Goal: Information Seeking & Learning: Learn about a topic

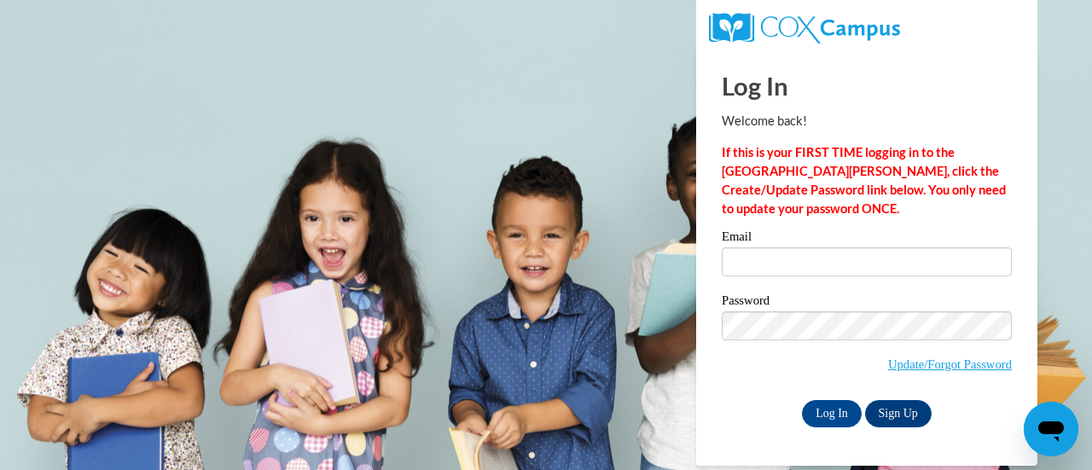
type input "amber.weinzirl@muskegonorway.org"
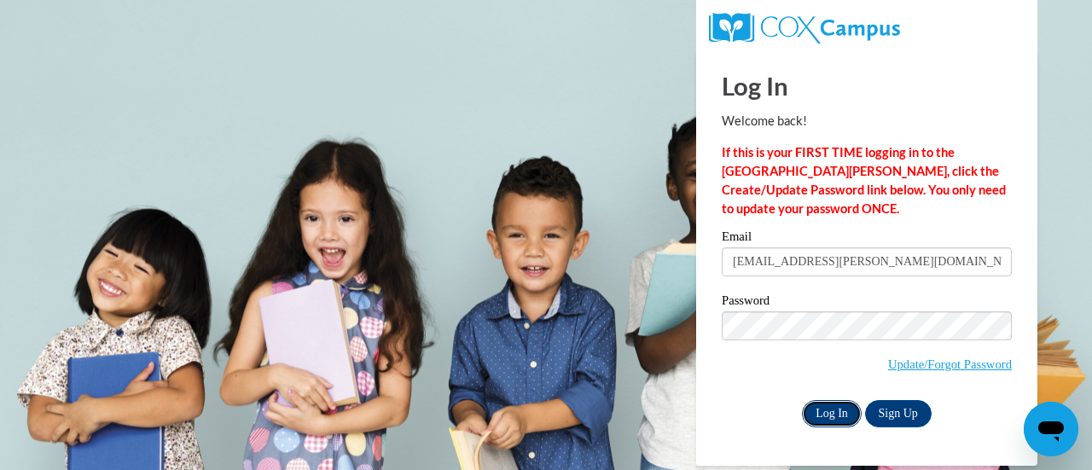
click at [804, 413] on input "Log In" at bounding box center [832, 413] width 60 height 27
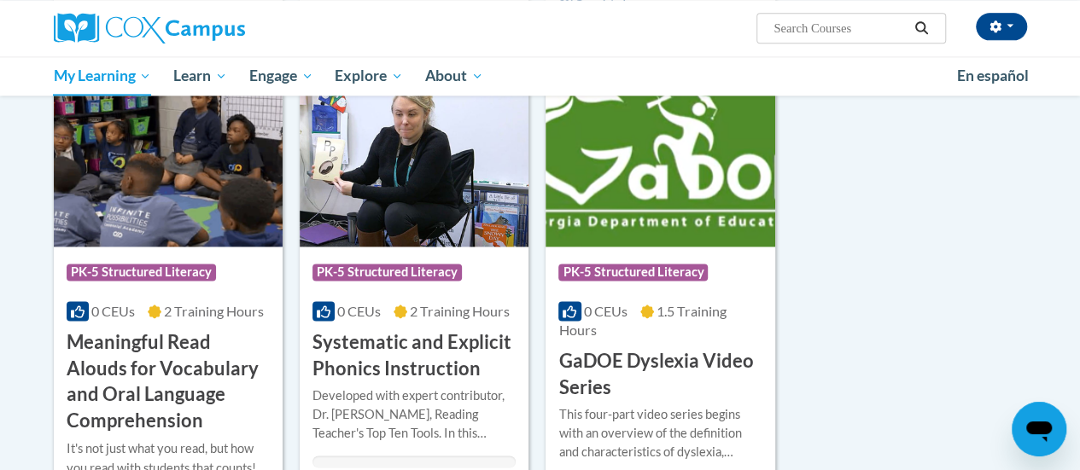
scroll to position [1116, 0]
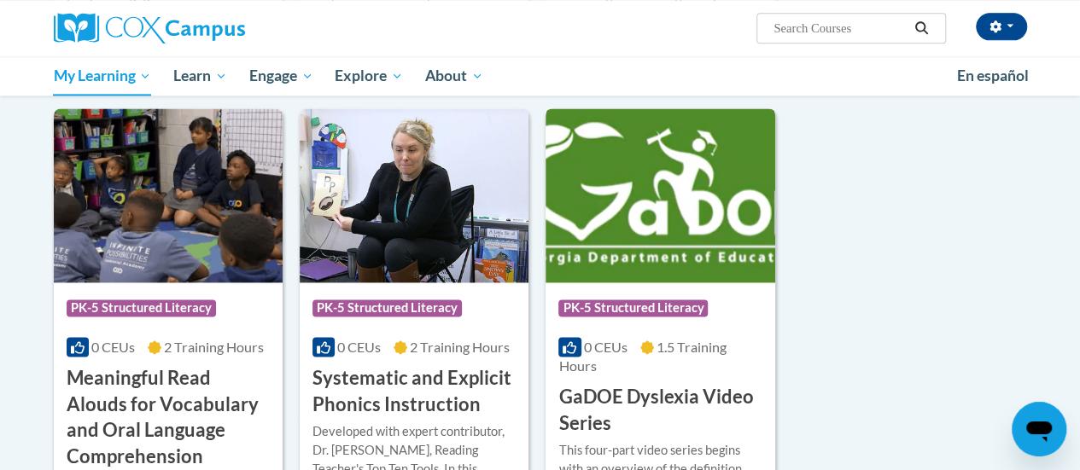
click at [622, 201] on img at bounding box center [659, 195] width 229 height 174
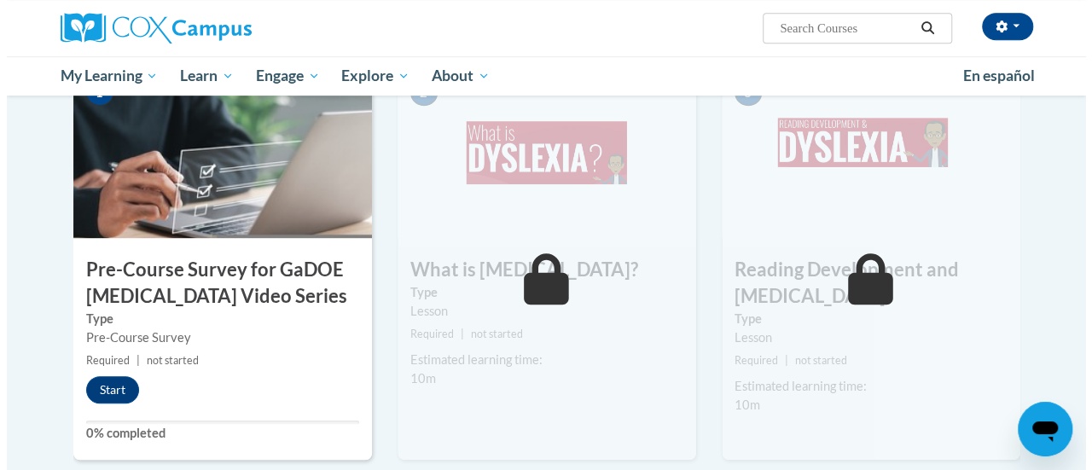
scroll to position [407, 0]
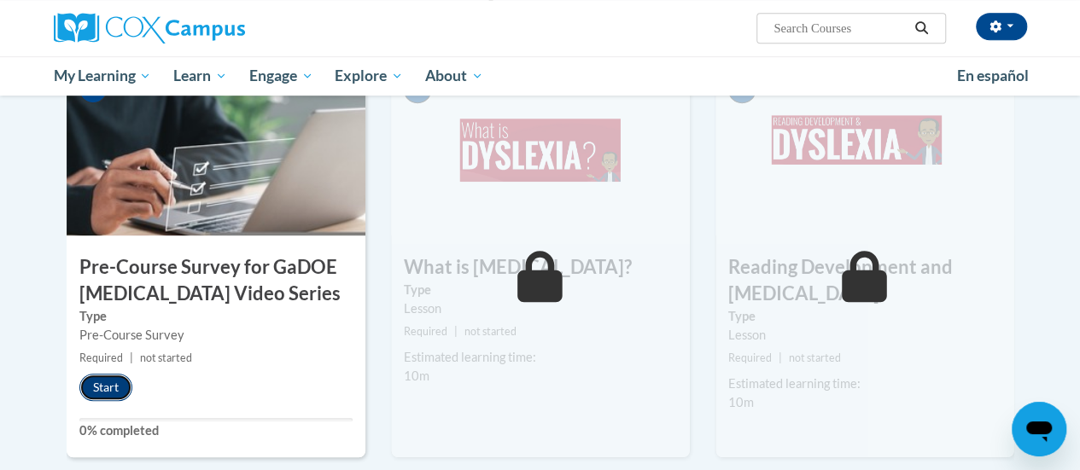
click at [125, 387] on button "Start" at bounding box center [105, 387] width 53 height 27
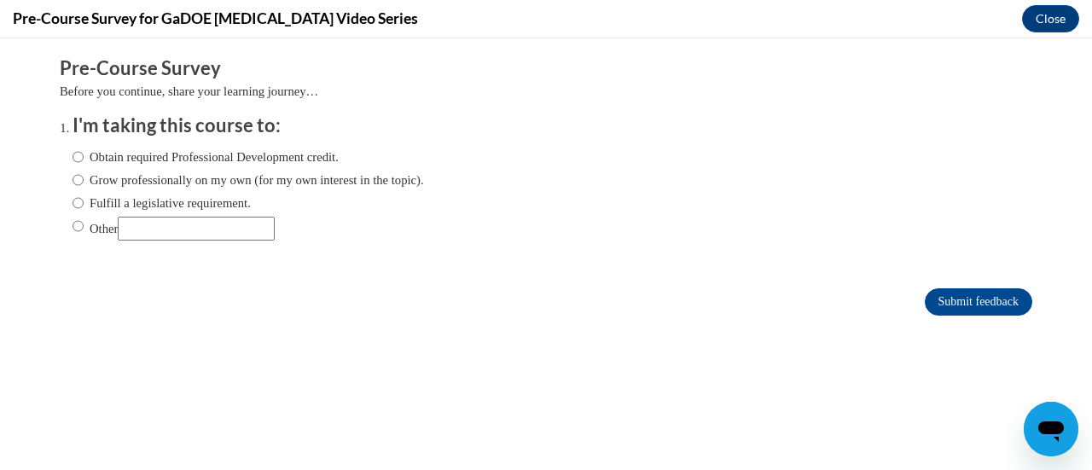
scroll to position [0, 0]
click at [87, 203] on label "Fulfill a legislative requirement." at bounding box center [162, 203] width 178 height 19
click at [84, 203] on input "Fulfill a legislative requirement." at bounding box center [78, 203] width 11 height 19
radio input "true"
click at [997, 305] on input "Submit feedback" at bounding box center [979, 301] width 108 height 27
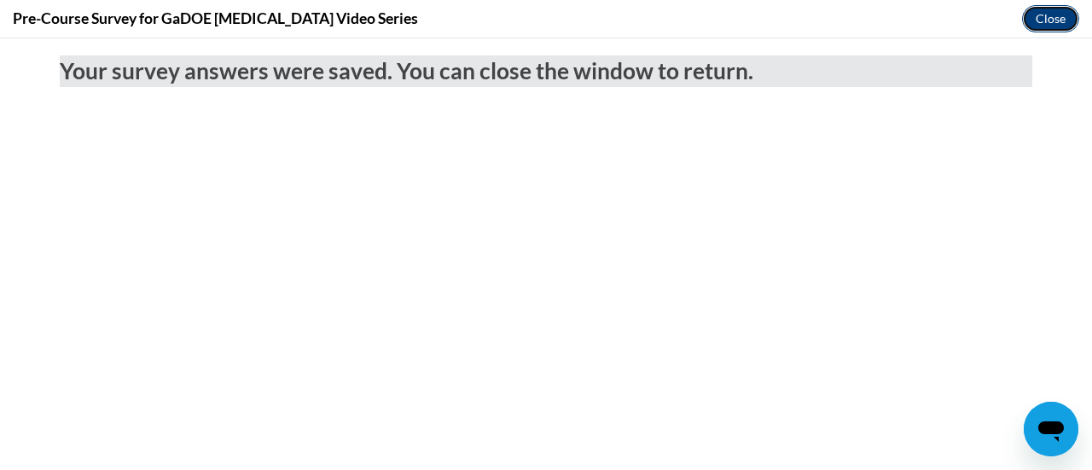
click at [1053, 23] on button "Close" at bounding box center [1050, 18] width 57 height 27
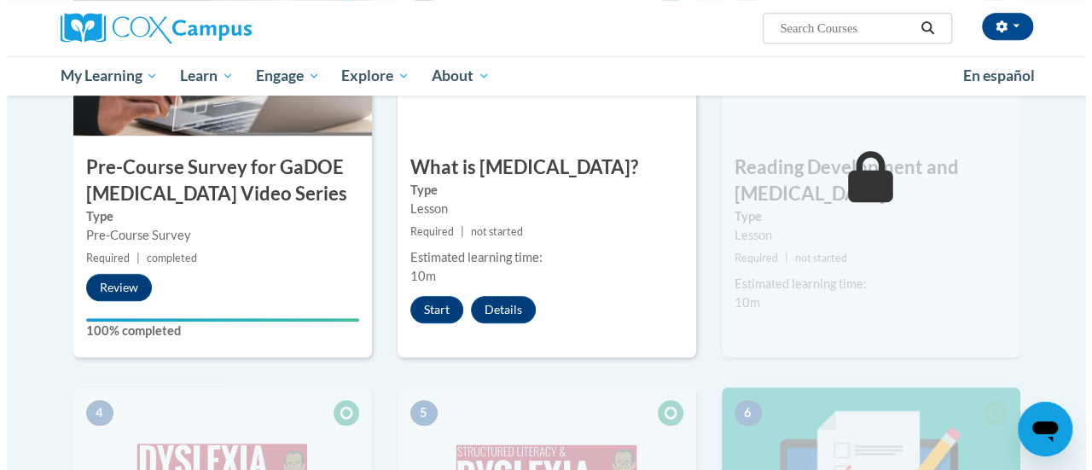
scroll to position [519, 0]
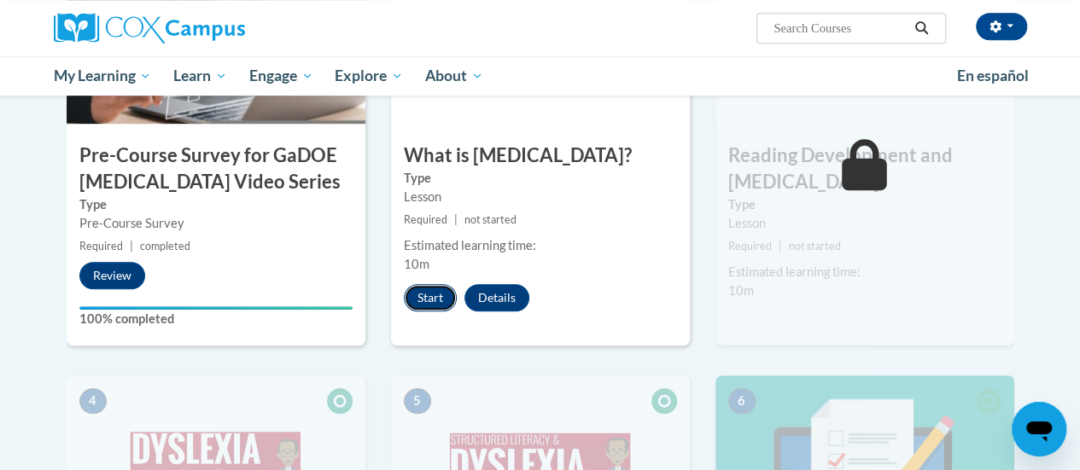
click at [428, 294] on button "Start" at bounding box center [430, 297] width 53 height 27
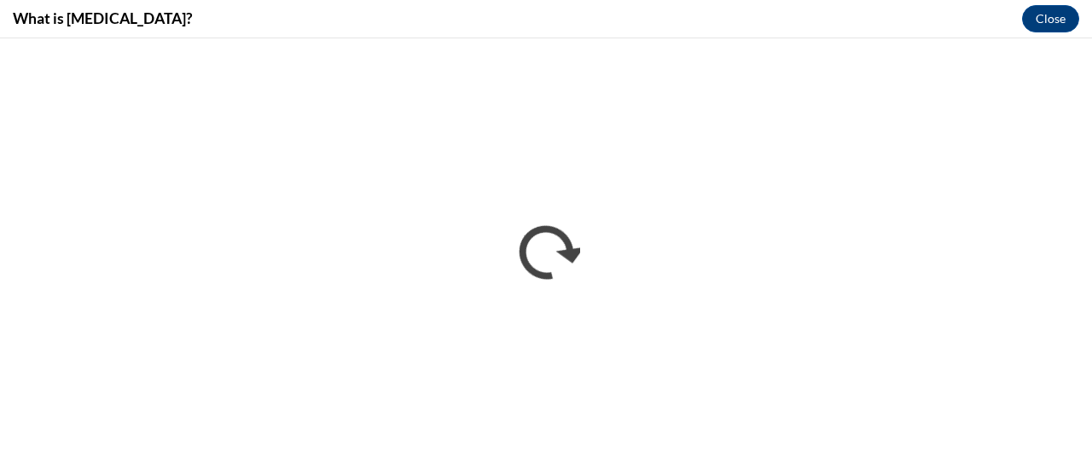
scroll to position [0, 0]
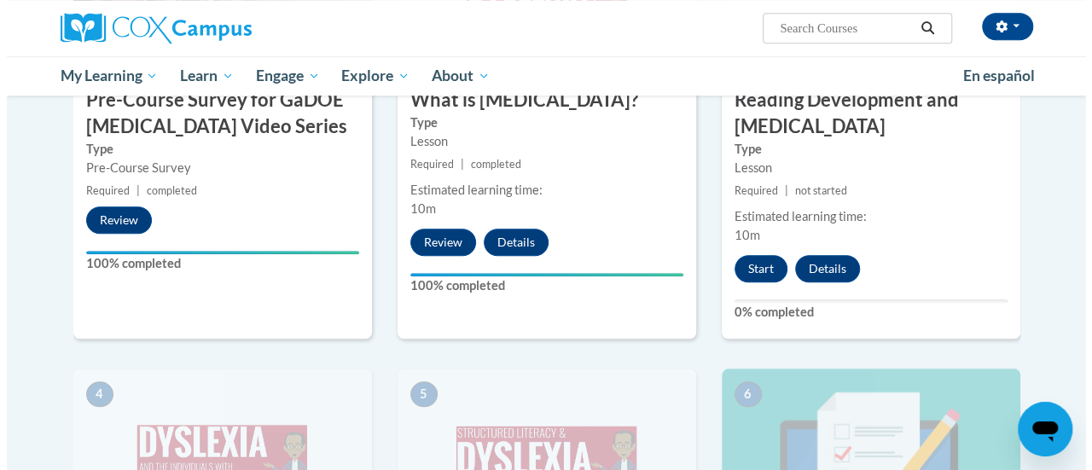
scroll to position [575, 0]
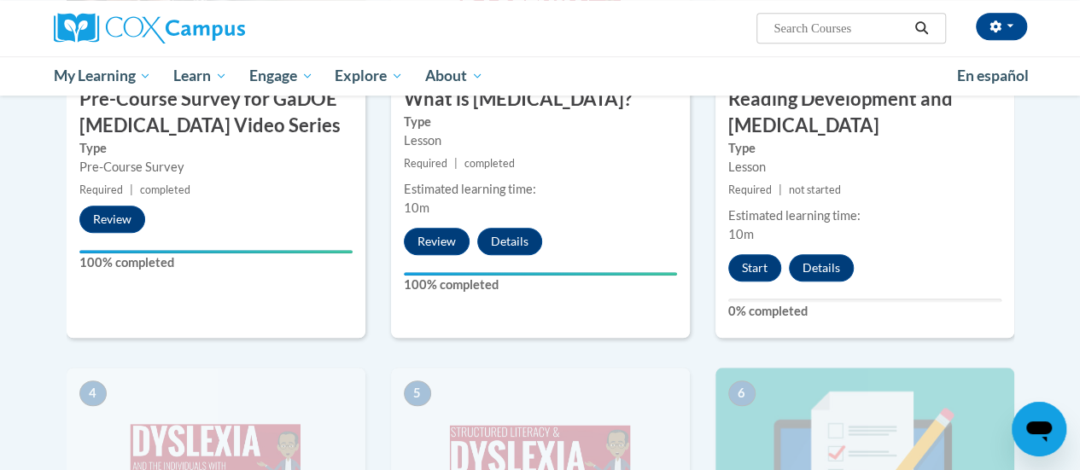
click at [753, 281] on div "3 Reading Development and [MEDICAL_DATA] Type Lesson Required | not started Est…" at bounding box center [864, 117] width 299 height 441
click at [758, 275] on button "Start" at bounding box center [754, 267] width 53 height 27
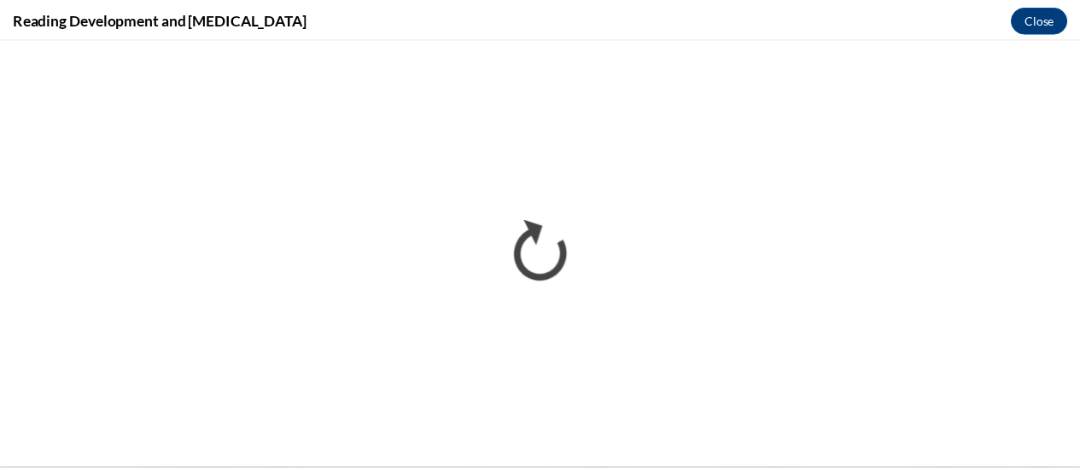
scroll to position [0, 0]
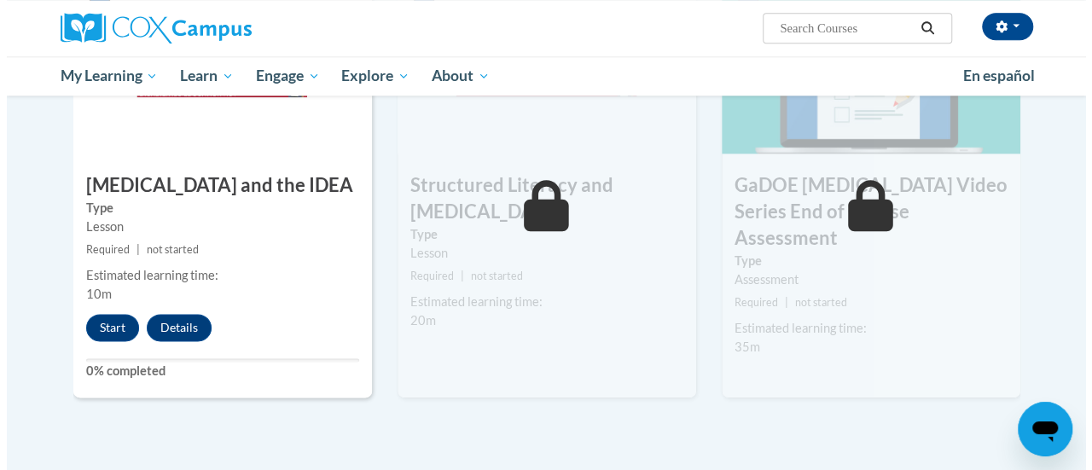
scroll to position [961, 0]
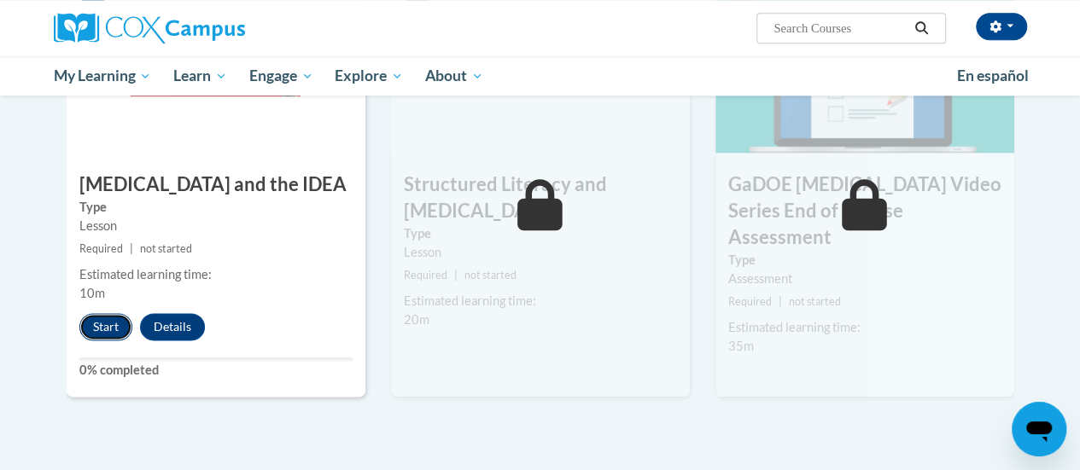
click at [102, 332] on button "Start" at bounding box center [105, 326] width 53 height 27
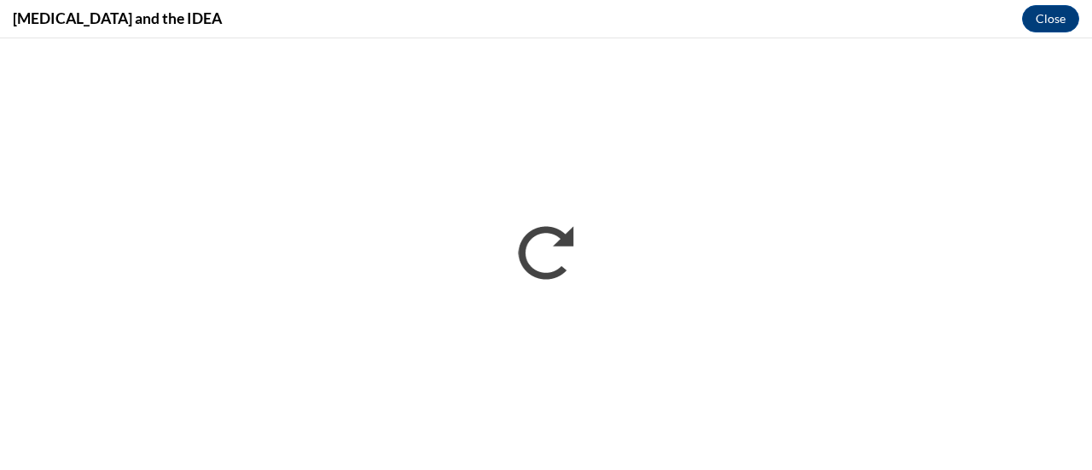
scroll to position [0, 0]
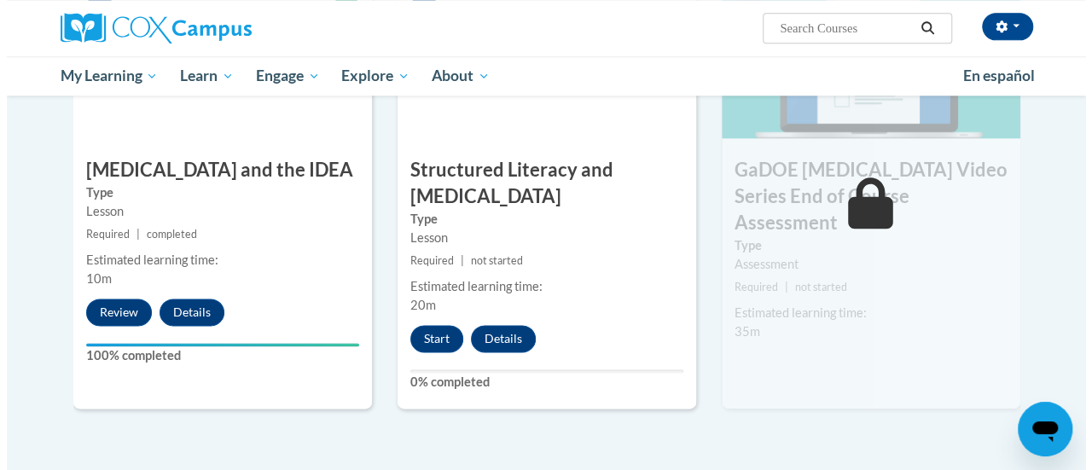
scroll to position [986, 0]
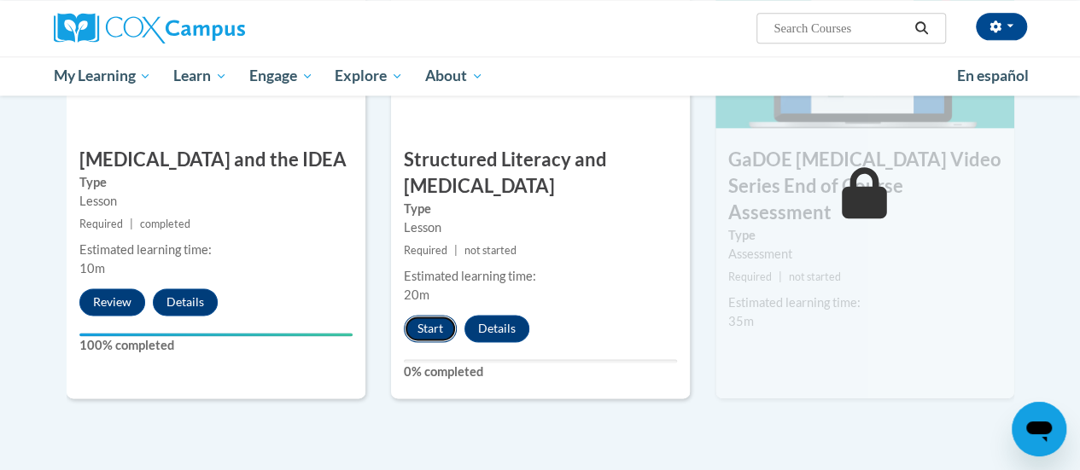
click at [430, 320] on button "Start" at bounding box center [430, 328] width 53 height 27
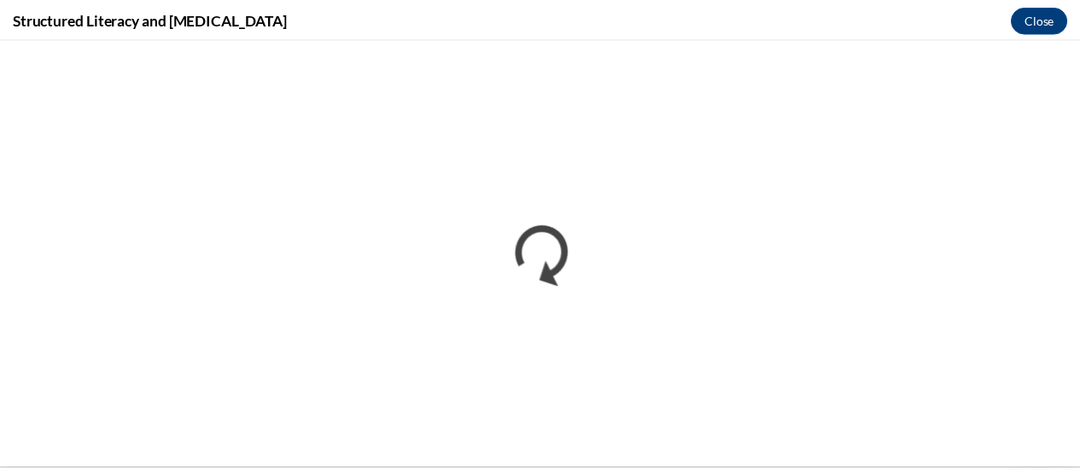
scroll to position [0, 0]
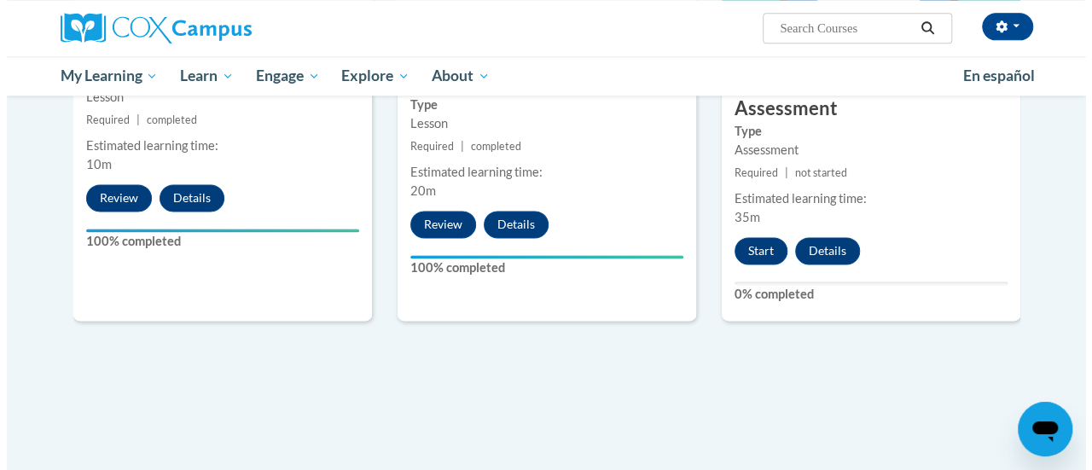
scroll to position [1030, 0]
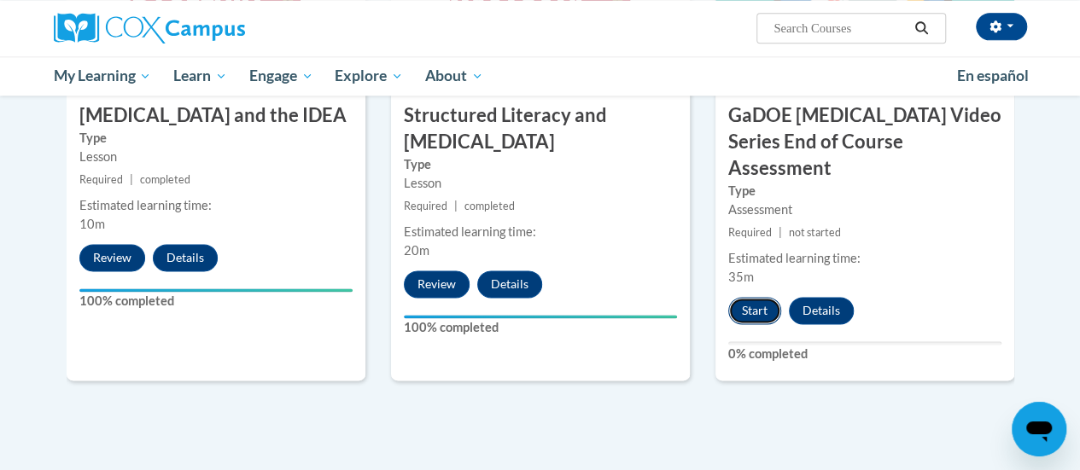
click at [771, 297] on button "Start" at bounding box center [754, 310] width 53 height 27
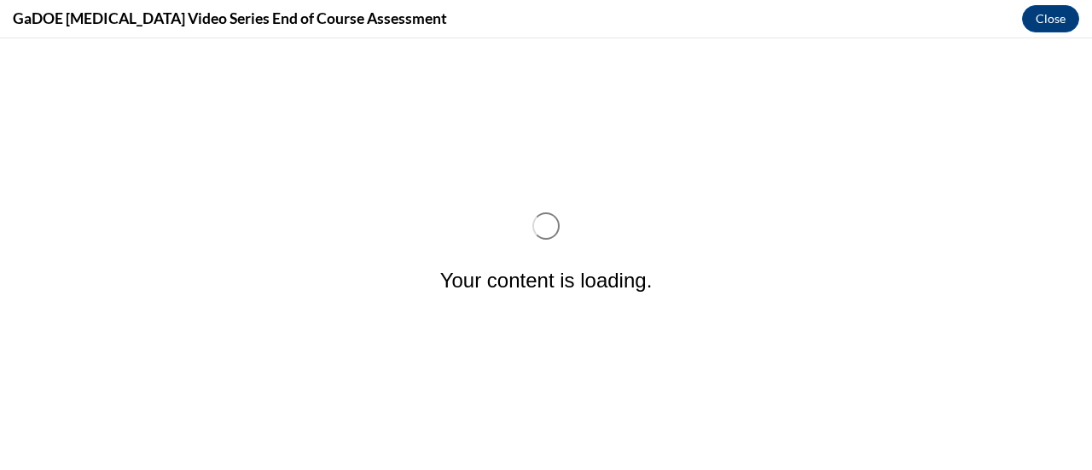
scroll to position [0, 0]
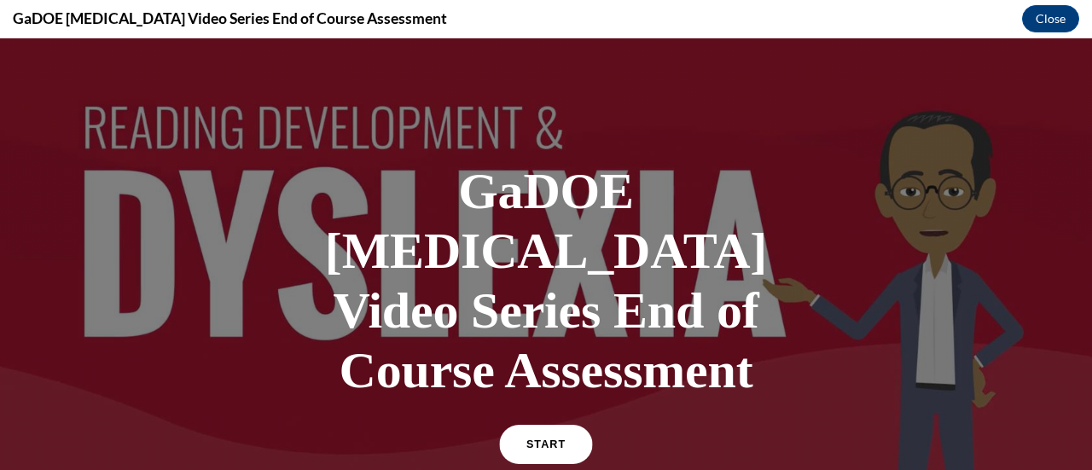
click at [536, 425] on link "START" at bounding box center [545, 444] width 93 height 39
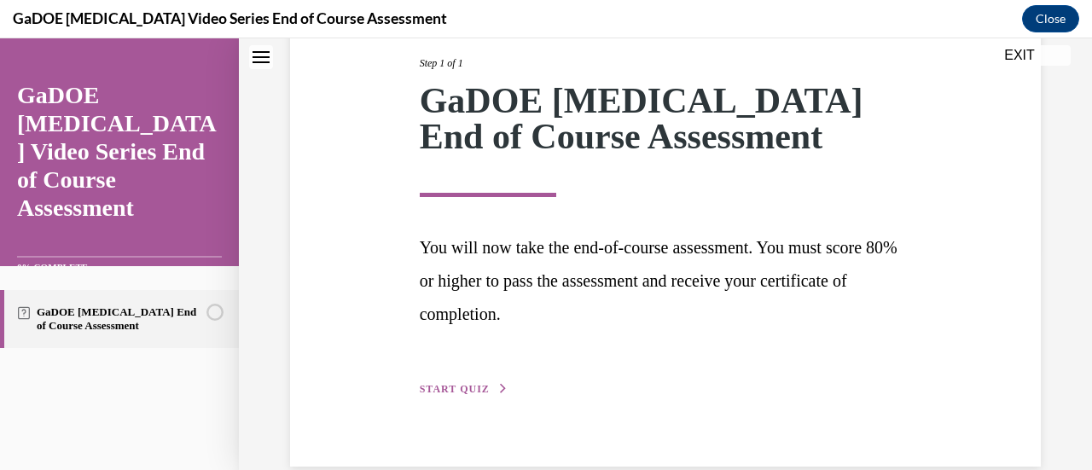
scroll to position [251, 0]
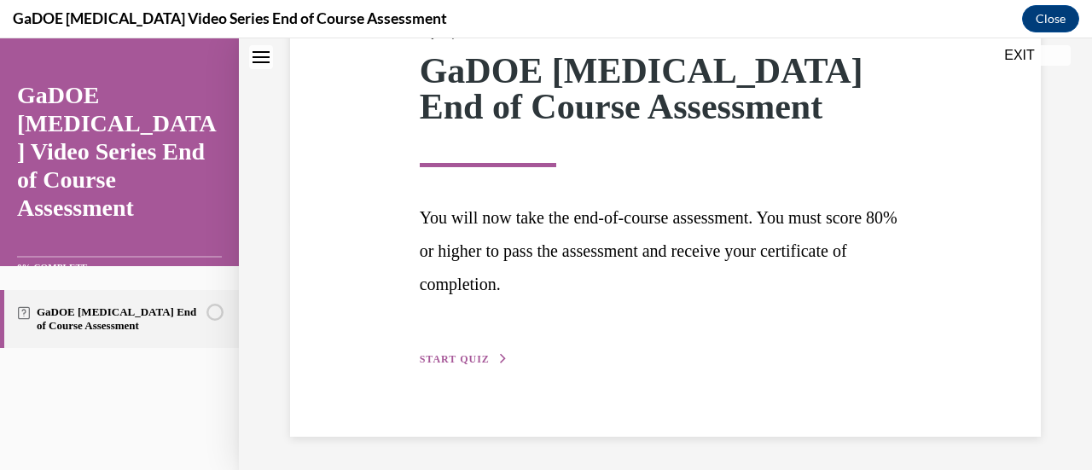
click at [433, 358] on span "START QUIZ" at bounding box center [455, 359] width 70 height 12
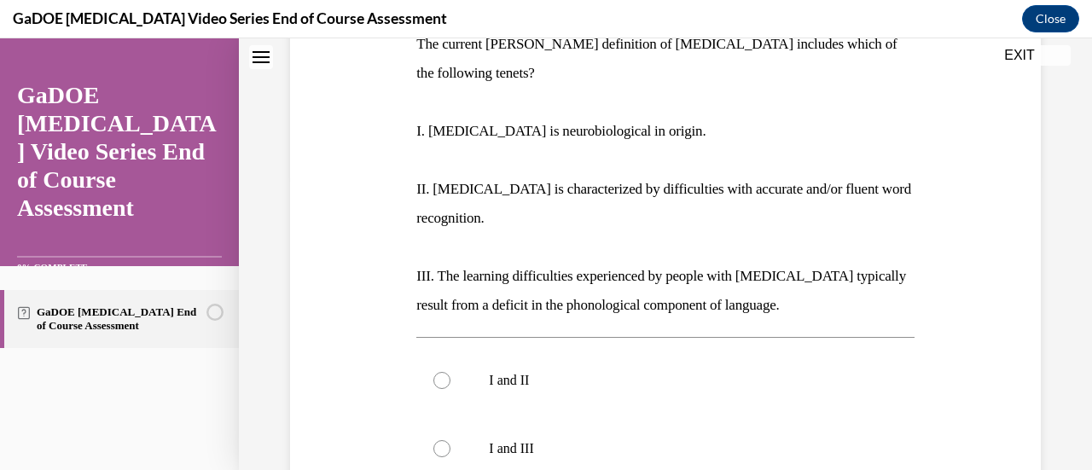
scroll to position [449, 0]
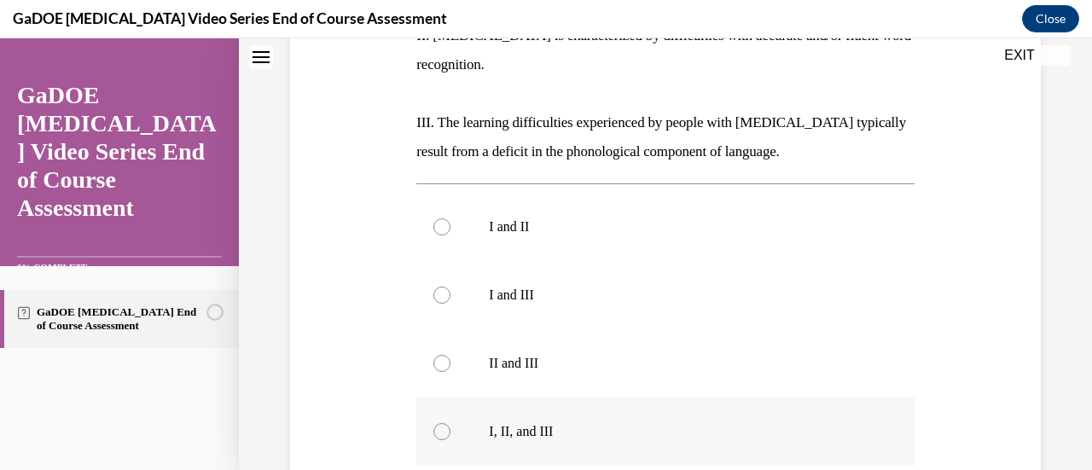
click at [642, 398] on label "I, II, and III" at bounding box center [665, 432] width 498 height 68
click at [451, 423] on input "I, II, and III" at bounding box center [442, 431] width 17 height 17
radio input "true"
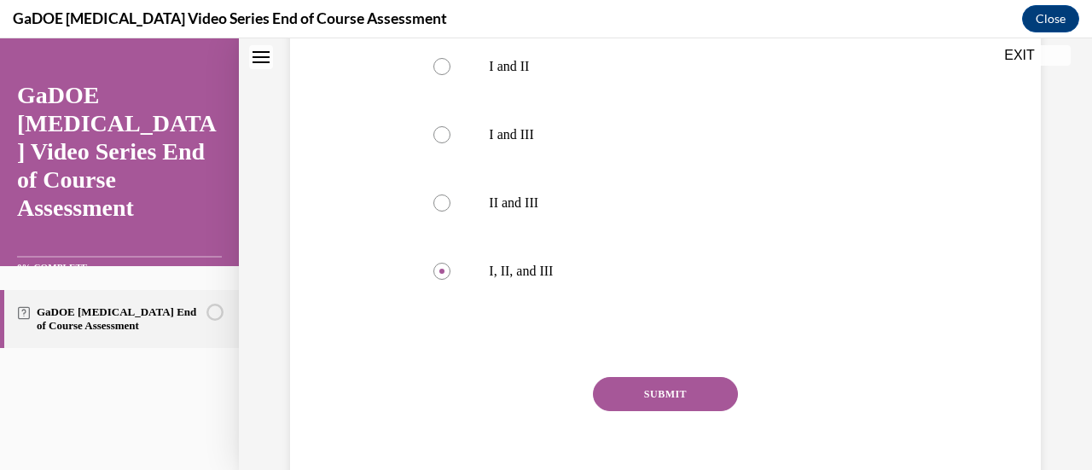
click at [662, 377] on button "SUBMIT" at bounding box center [665, 394] width 145 height 34
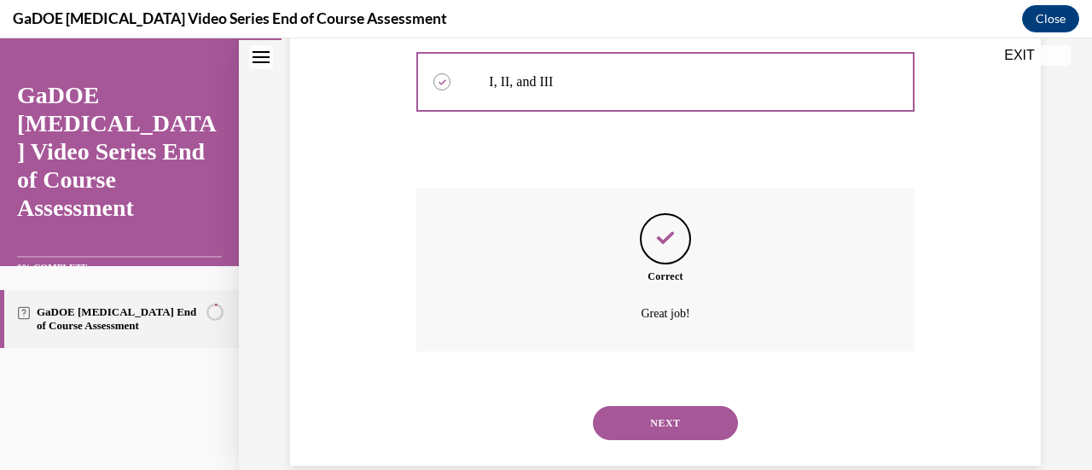
click at [673, 406] on button "NEXT" at bounding box center [665, 423] width 145 height 34
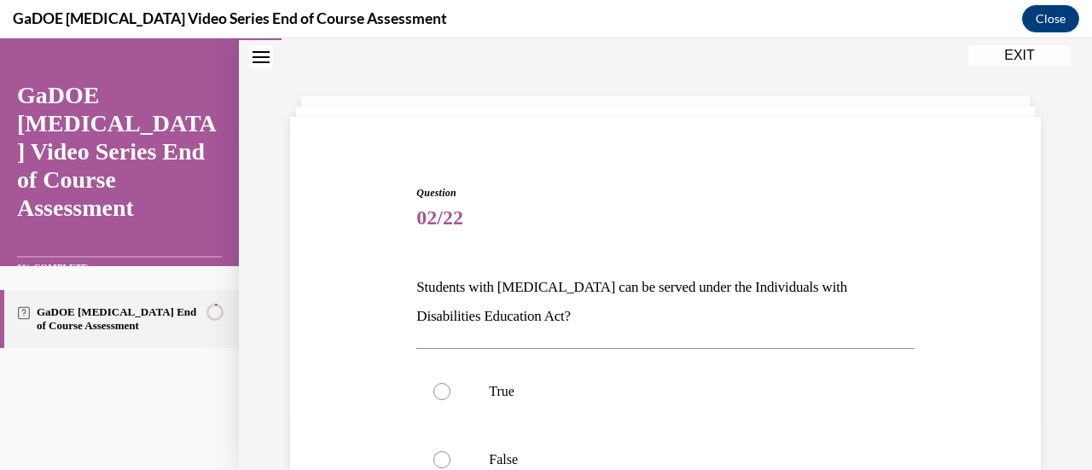
scroll to position [267, 0]
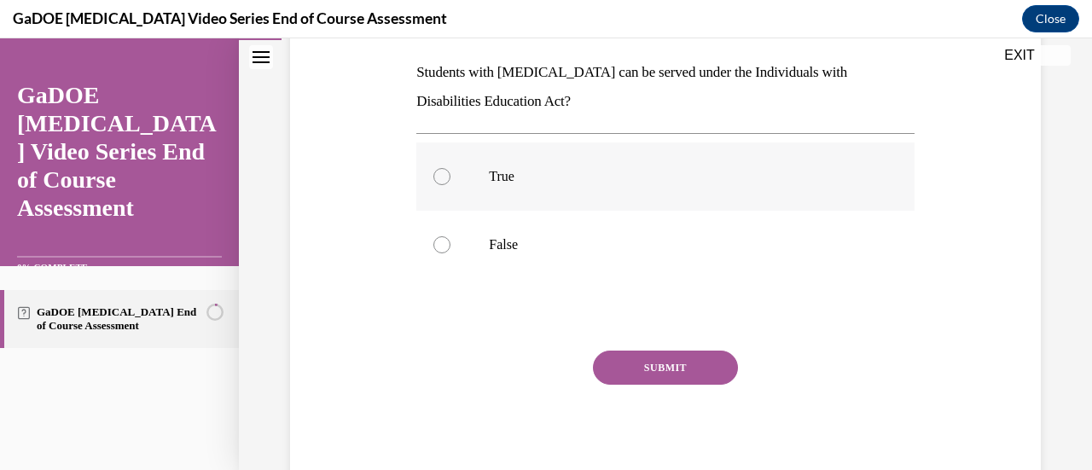
click at [654, 172] on p "True" at bounding box center [680, 176] width 382 height 17
click at [451, 172] on input "True" at bounding box center [442, 176] width 17 height 17
radio input "true"
click at [682, 364] on button "SUBMIT" at bounding box center [665, 368] width 145 height 34
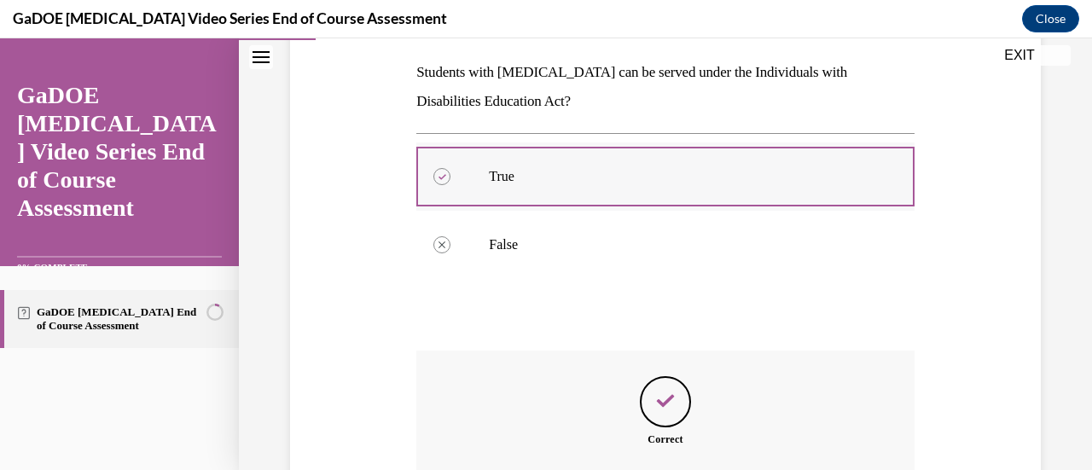
scroll to position [459, 0]
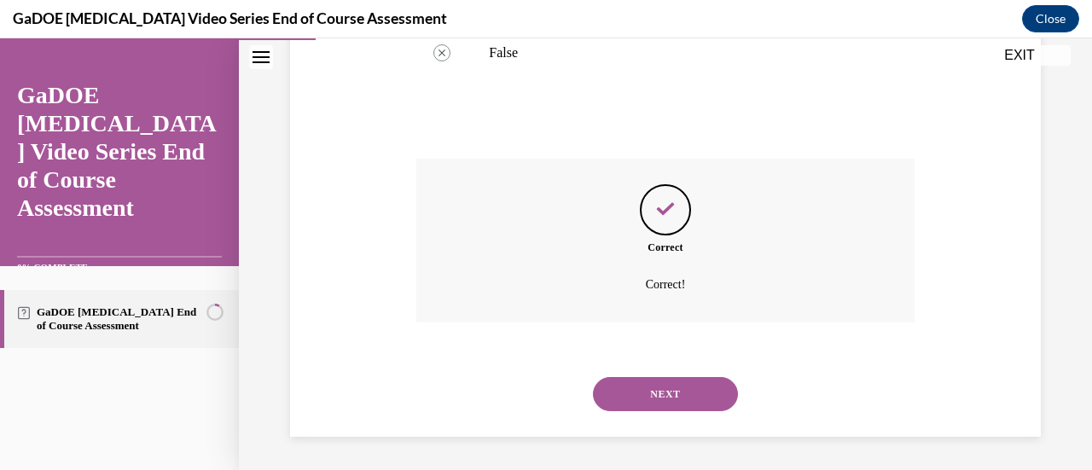
click at [690, 406] on button "NEXT" at bounding box center [665, 394] width 145 height 34
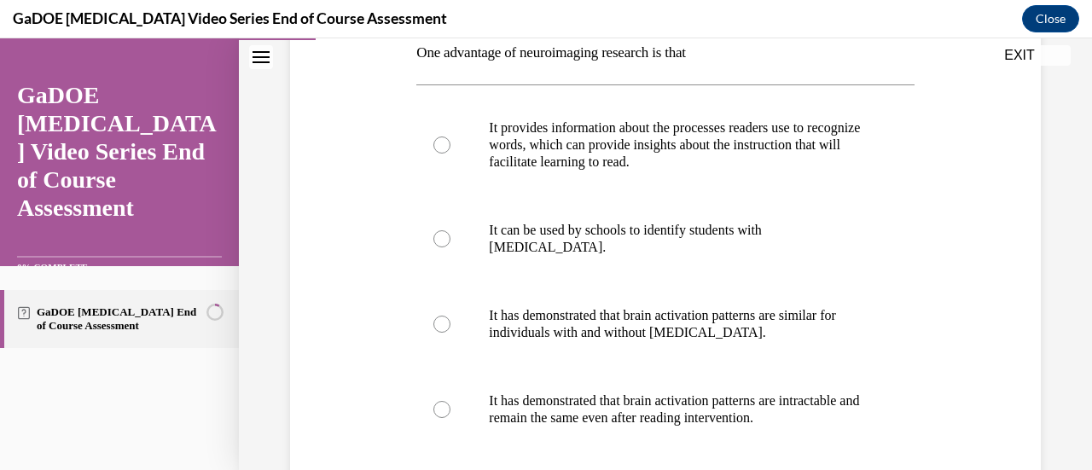
scroll to position [288, 0]
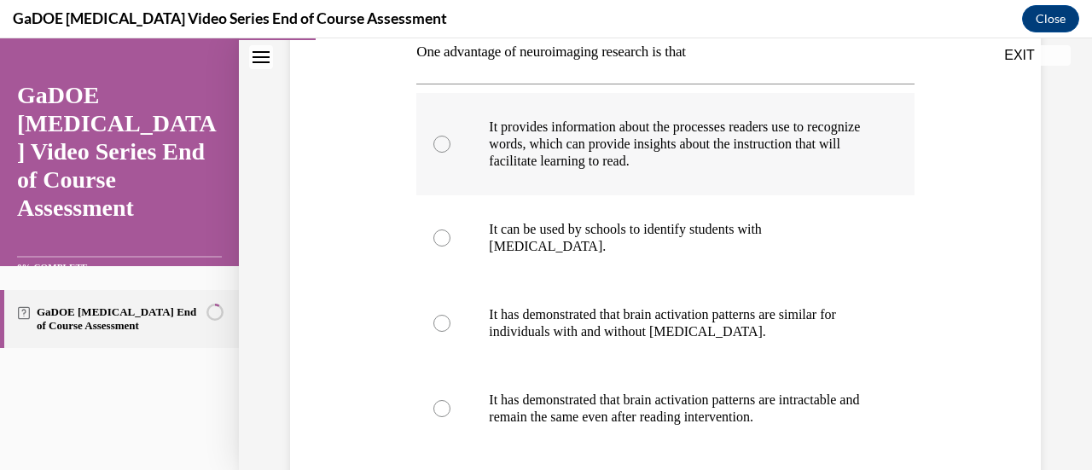
click at [767, 126] on p "It provides information about the processes readers use to recognize words, whi…" at bounding box center [680, 144] width 382 height 51
click at [451, 136] on input "It provides information about the processes readers use to recognize words, whi…" at bounding box center [442, 144] width 17 height 17
radio input "true"
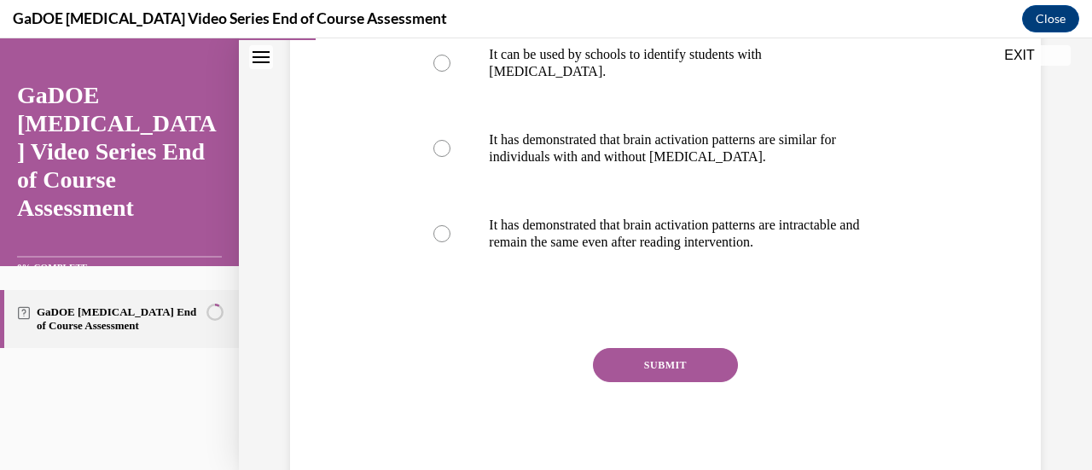
click at [719, 350] on button "SUBMIT" at bounding box center [665, 365] width 145 height 34
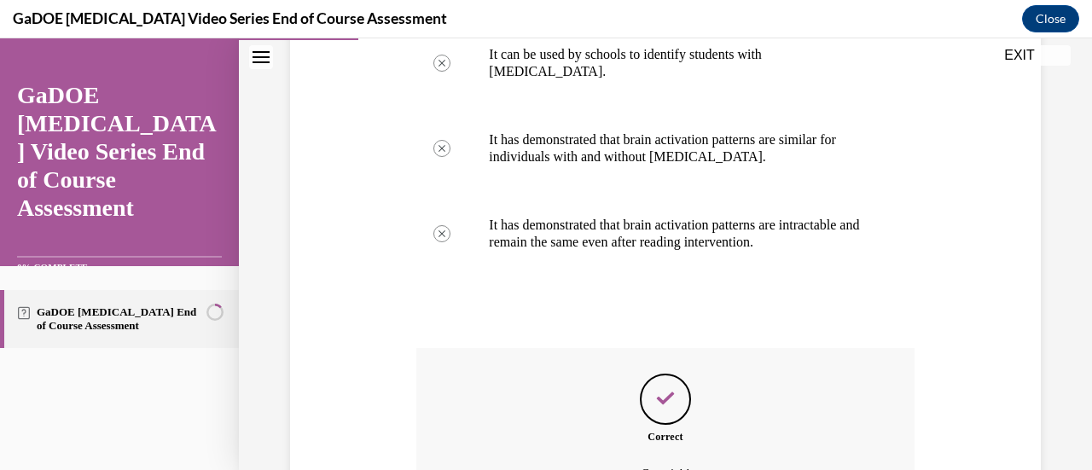
scroll to position [652, 0]
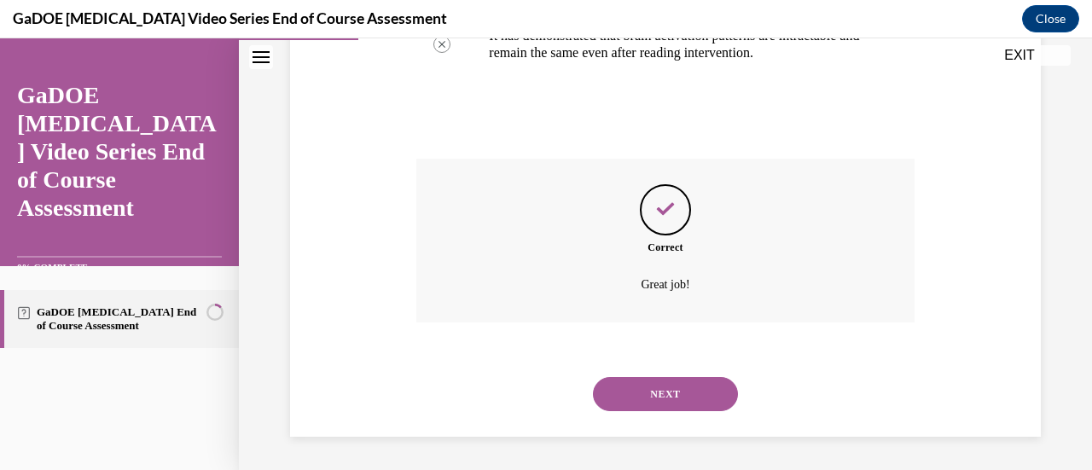
click at [691, 400] on button "NEXT" at bounding box center [665, 394] width 145 height 34
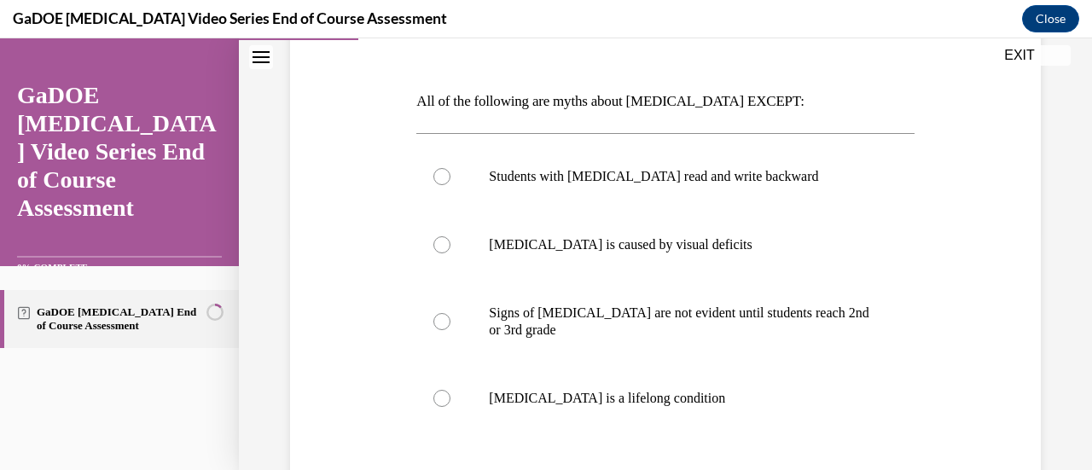
scroll to position [239, 0]
click at [632, 400] on p "Dyslexia is a lifelong condition" at bounding box center [680, 397] width 382 height 17
click at [451, 400] on input "Dyslexia is a lifelong condition" at bounding box center [442, 397] width 17 height 17
radio input "true"
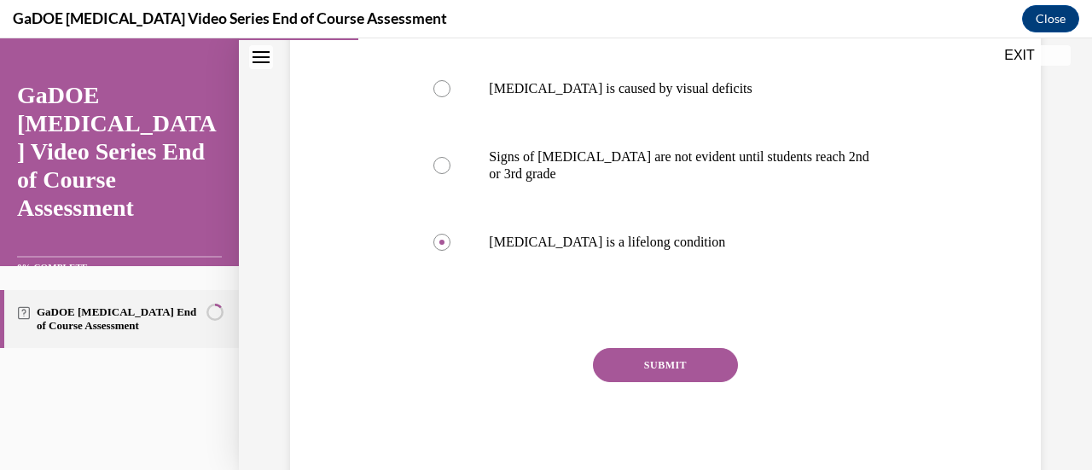
click at [689, 370] on button "SUBMIT" at bounding box center [665, 365] width 145 height 34
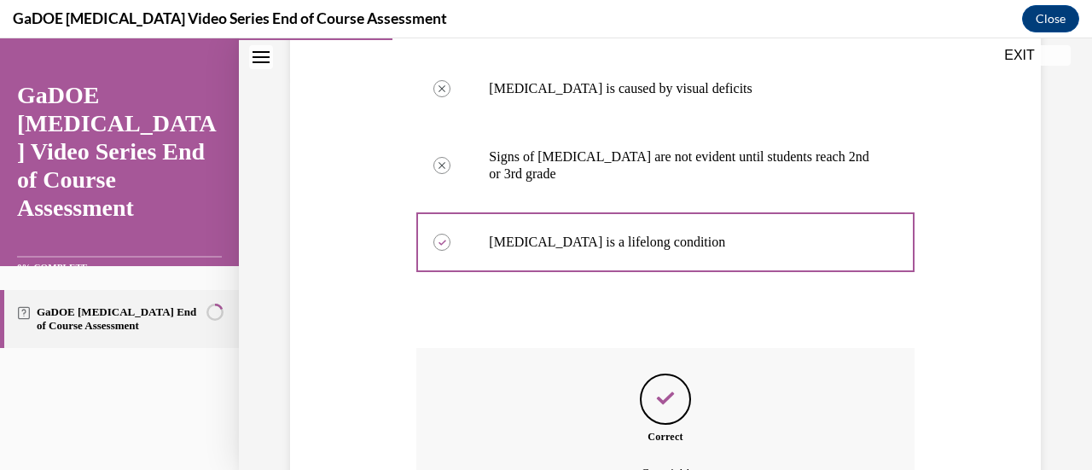
scroll to position [584, 0]
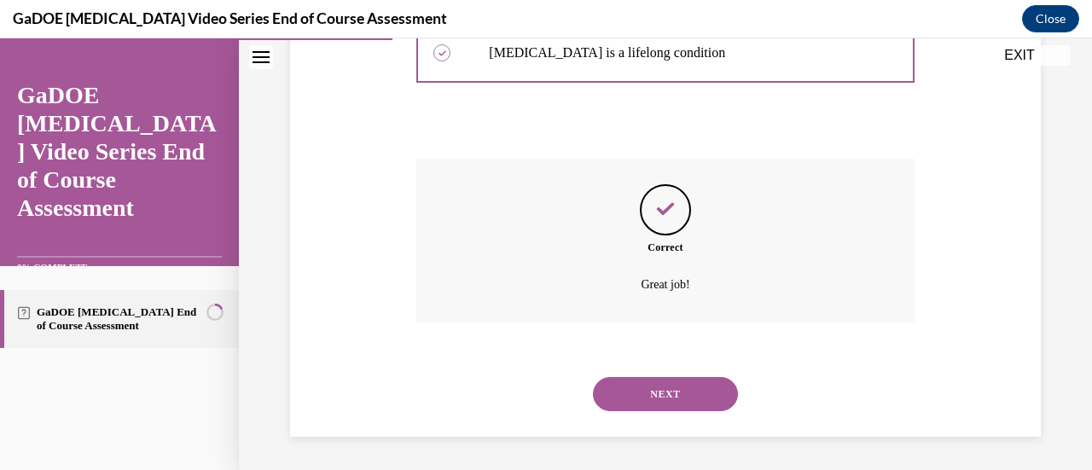
click at [703, 397] on button "NEXT" at bounding box center [665, 394] width 145 height 34
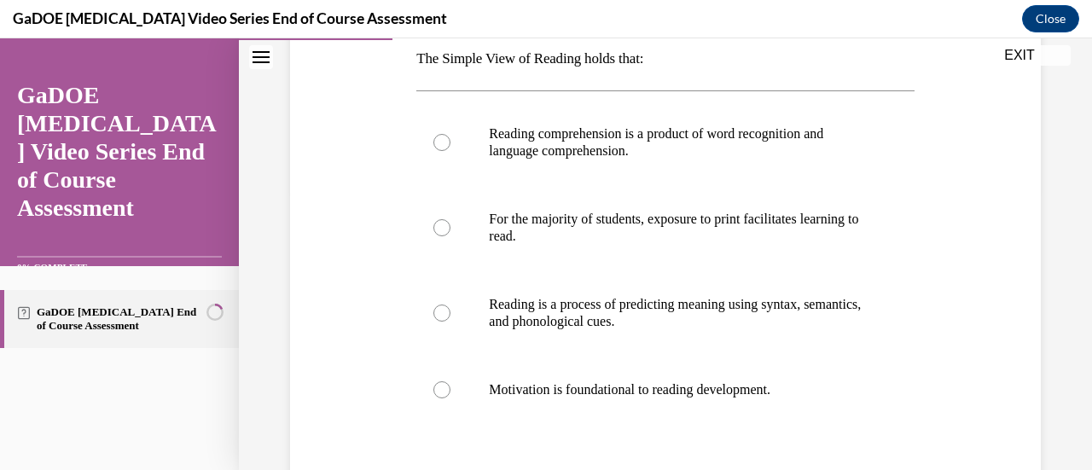
scroll to position [282, 0]
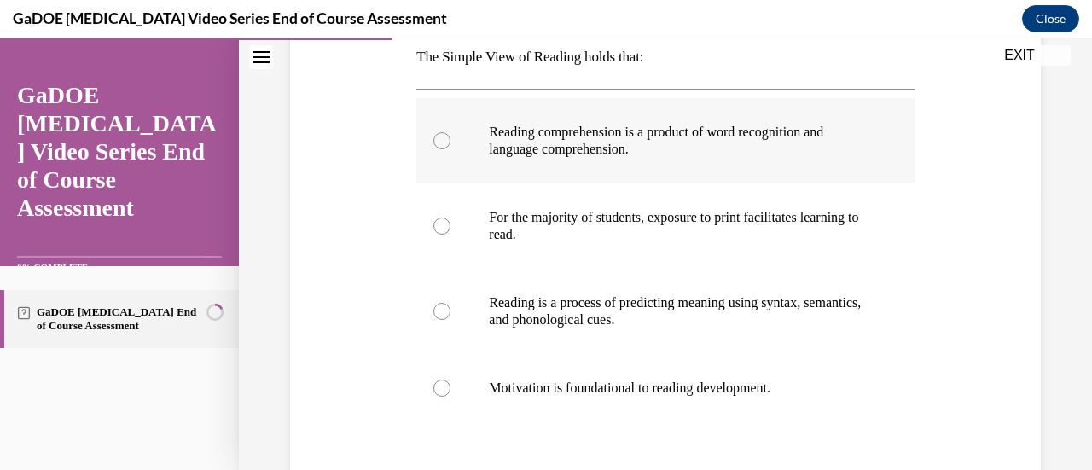
click at [763, 152] on p "Reading comprehension is a product of word recognition and language comprehensi…" at bounding box center [680, 141] width 382 height 34
click at [451, 149] on input "Reading comprehension is a product of word recognition and language comprehensi…" at bounding box center [442, 140] width 17 height 17
radio input "true"
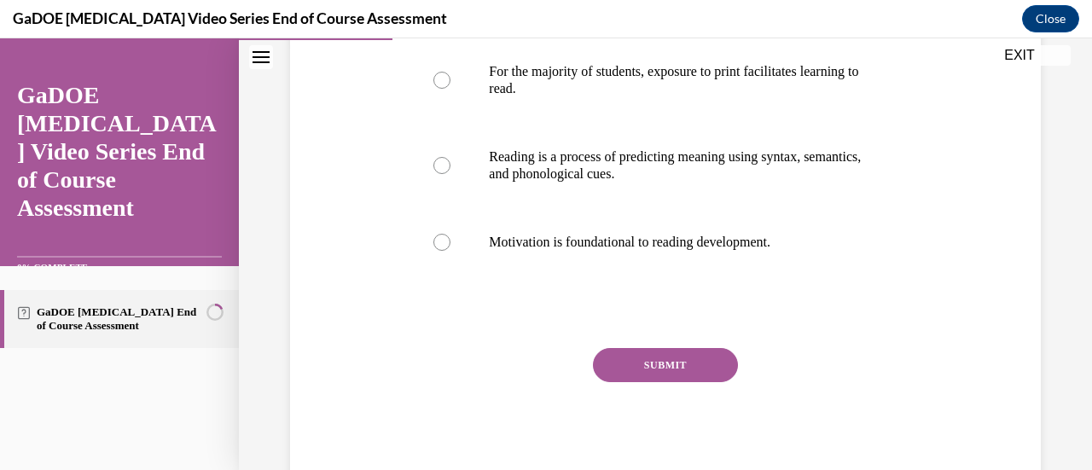
click at [719, 359] on button "SUBMIT" at bounding box center [665, 365] width 145 height 34
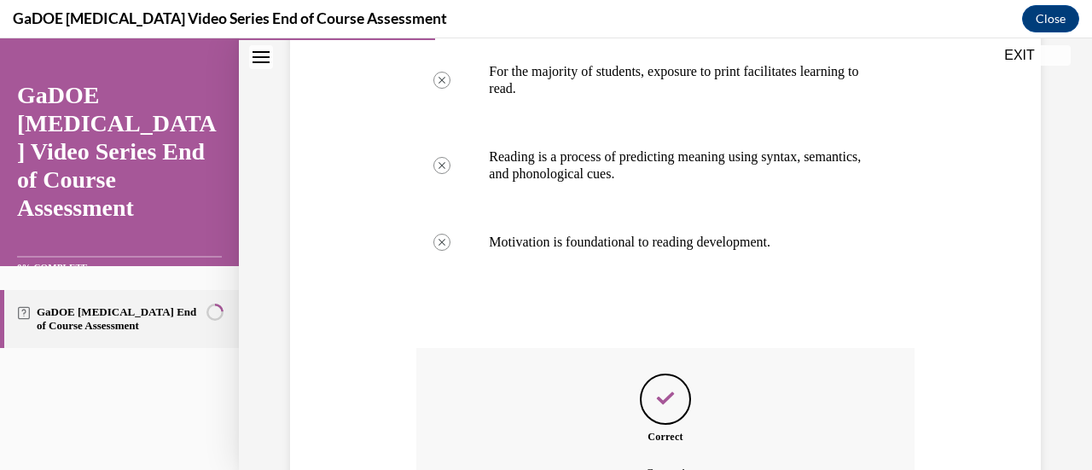
scroll to position [618, 0]
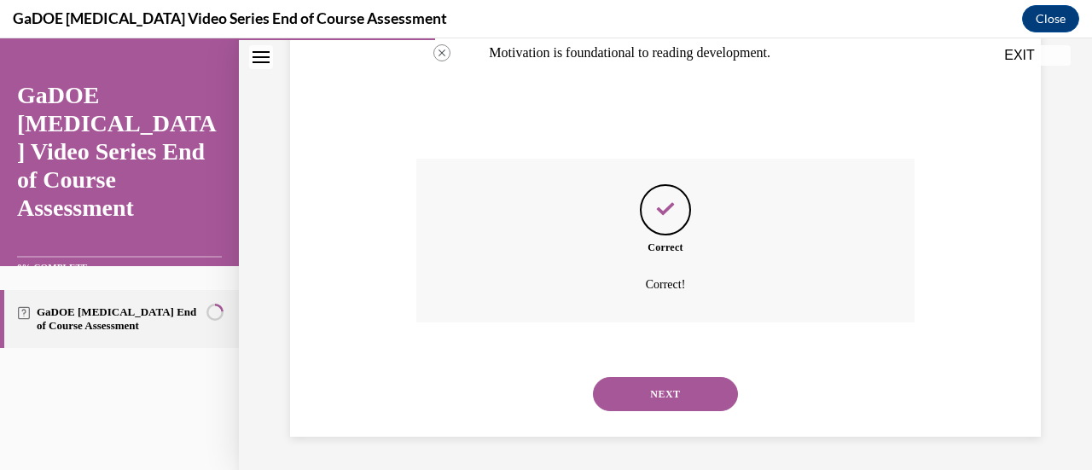
click at [695, 395] on button "NEXT" at bounding box center [665, 394] width 145 height 34
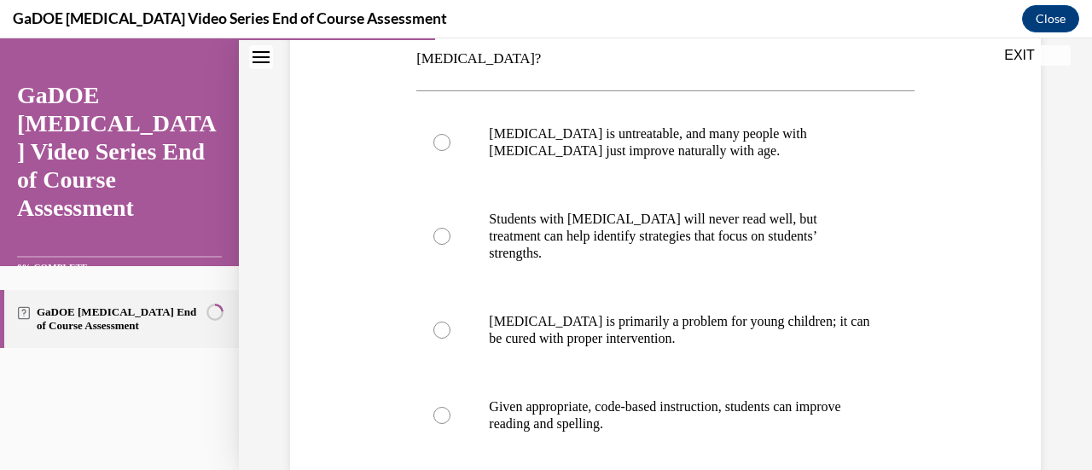
scroll to position [326, 0]
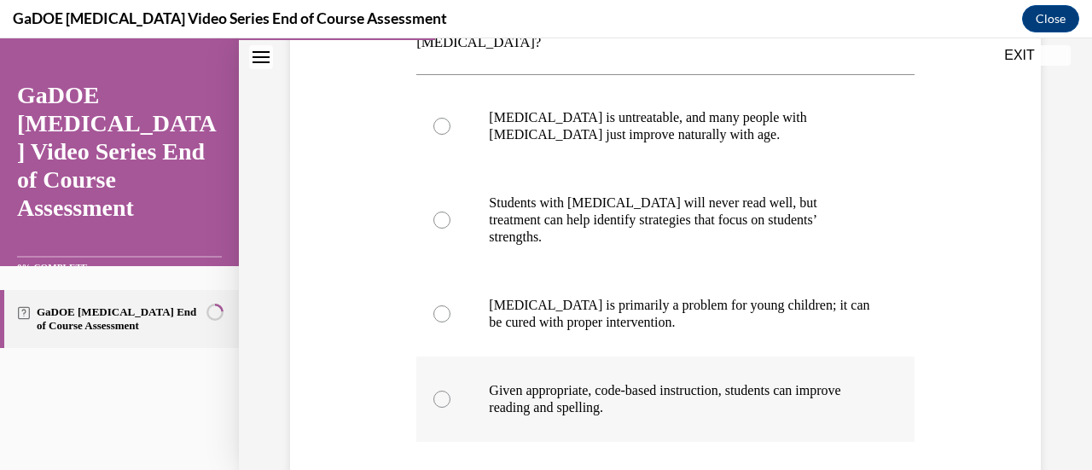
click at [723, 382] on p "Given appropriate, code-based instruction, students can improve reading and spe…" at bounding box center [680, 399] width 382 height 34
click at [451, 391] on input "Given appropriate, code-based instruction, students can improve reading and spe…" at bounding box center [442, 399] width 17 height 17
radio input "true"
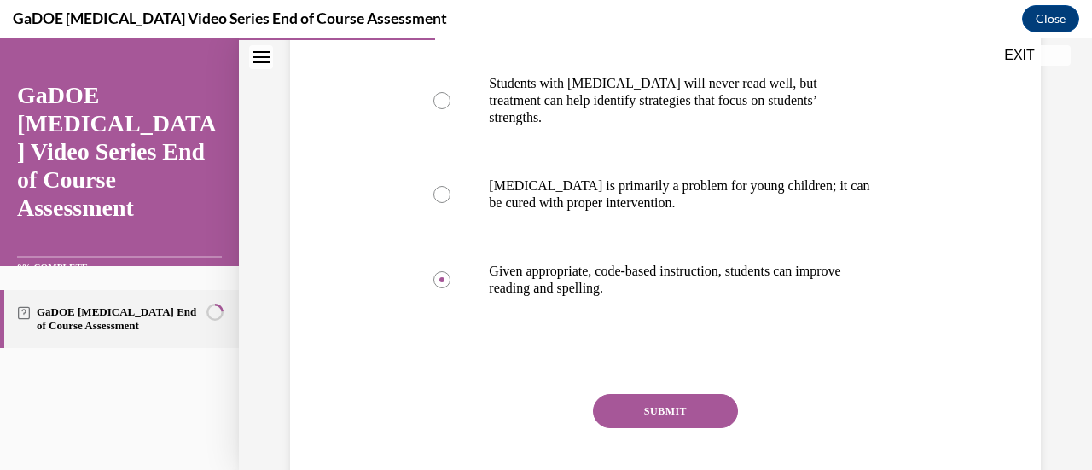
click at [709, 394] on button "SUBMIT" at bounding box center [665, 411] width 145 height 34
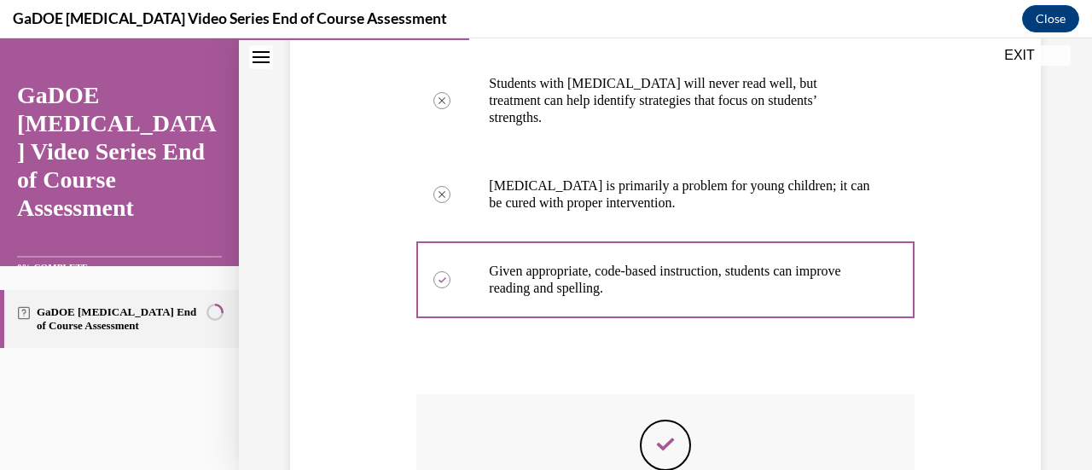
scroll to position [635, 0]
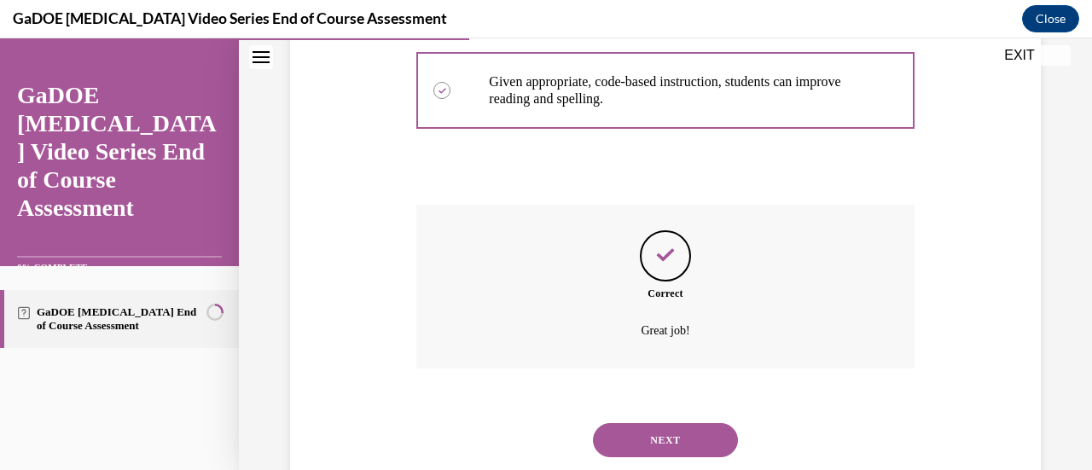
click at [686, 423] on button "NEXT" at bounding box center [665, 440] width 145 height 34
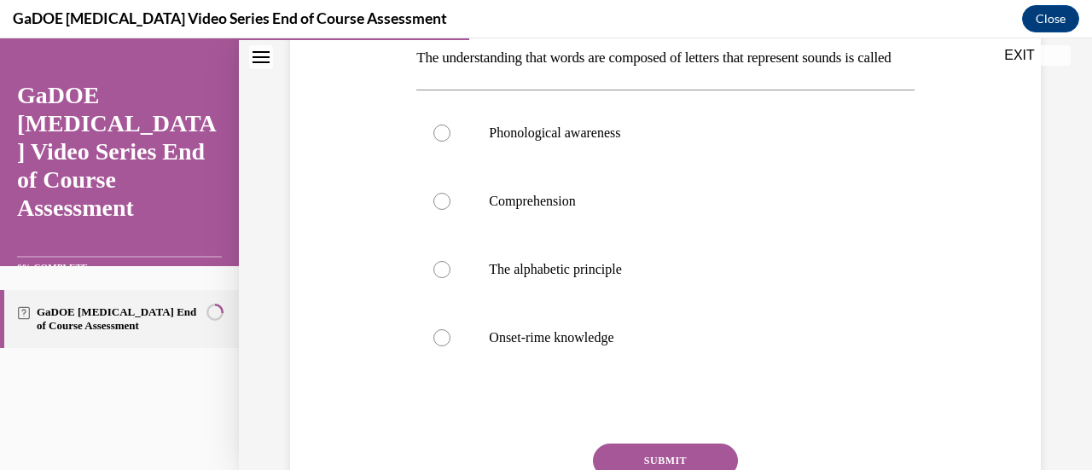
scroll to position [284, 0]
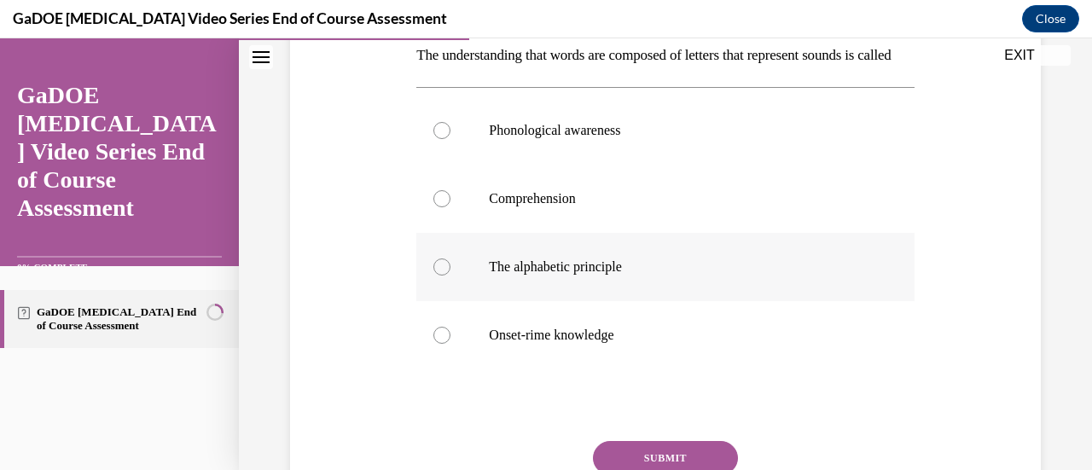
click at [765, 301] on label "The alphabetic principle" at bounding box center [665, 267] width 498 height 68
click at [451, 276] on input "The alphabetic principle" at bounding box center [442, 267] width 17 height 17
radio input "true"
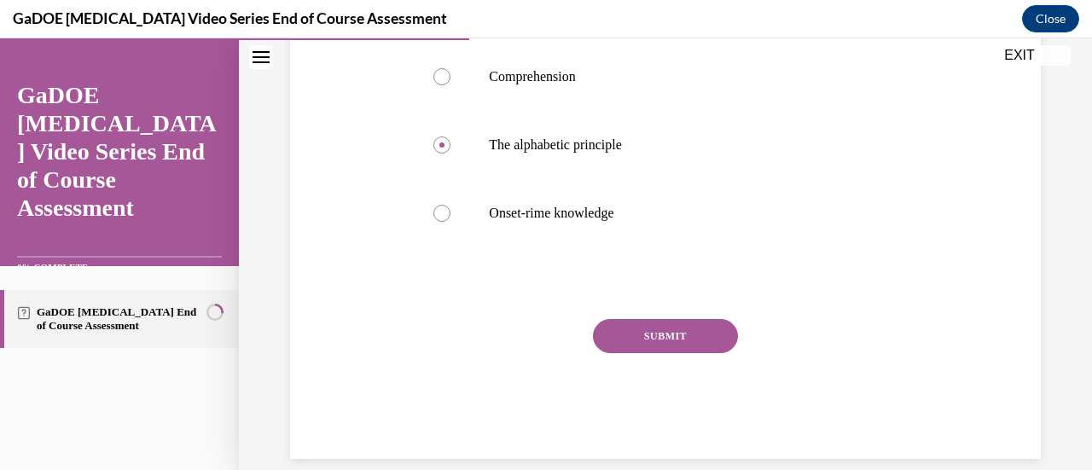
click at [709, 353] on button "SUBMIT" at bounding box center [665, 336] width 145 height 34
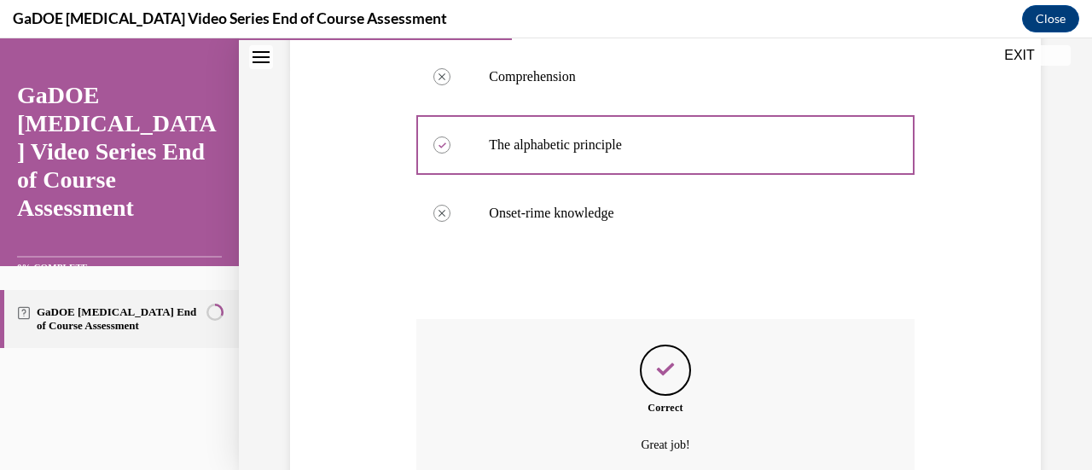
scroll to position [596, 0]
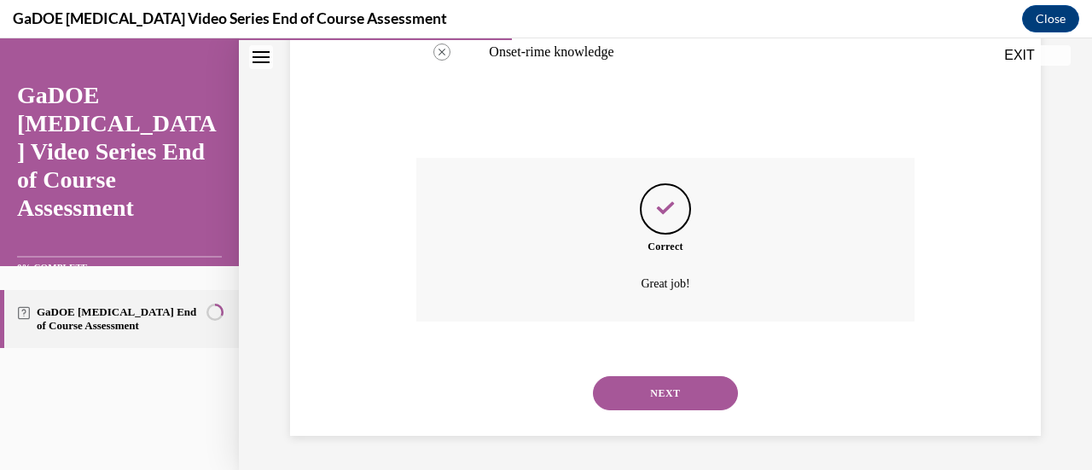
click at [686, 397] on button "NEXT" at bounding box center [665, 393] width 145 height 34
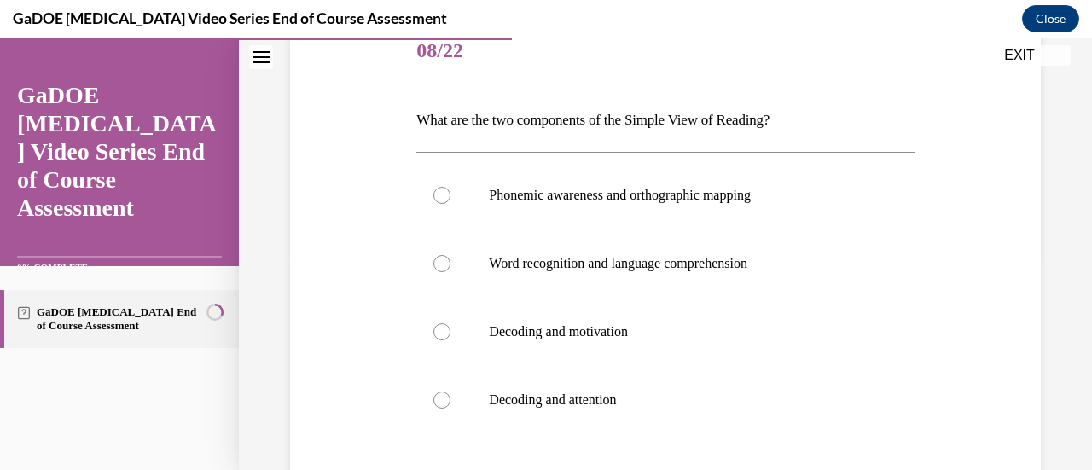
scroll to position [239, 0]
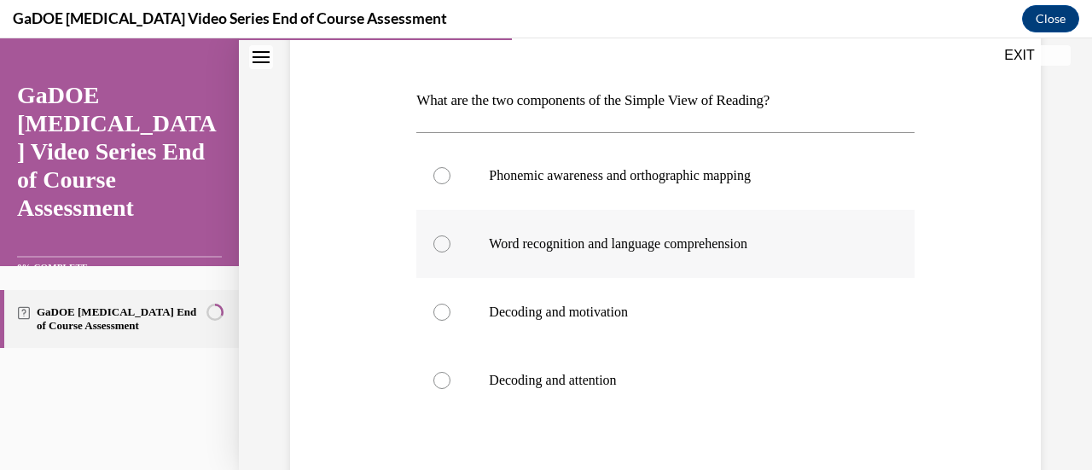
click at [800, 261] on label "Word recognition and language comprehension" at bounding box center [665, 244] width 498 height 68
click at [451, 253] on input "Word recognition and language comprehension" at bounding box center [442, 244] width 17 height 17
radio input "true"
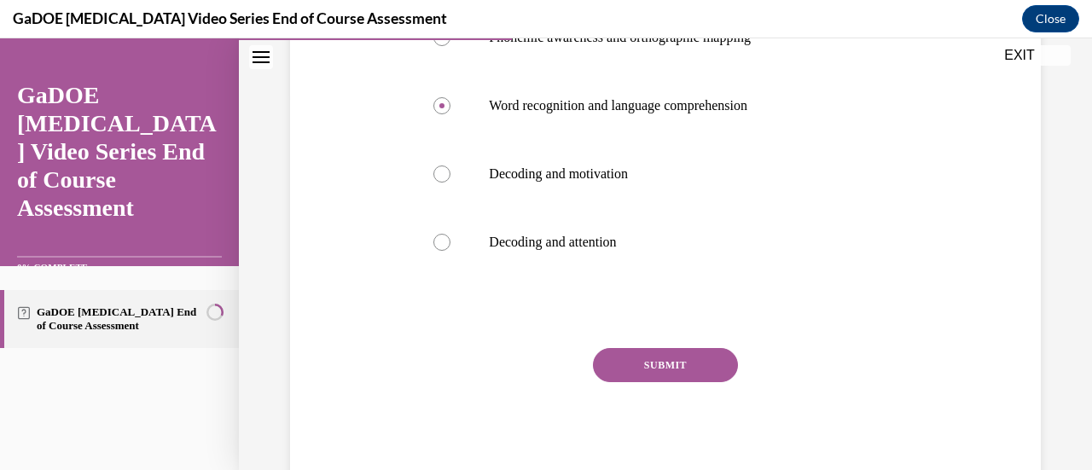
click at [696, 368] on button "SUBMIT" at bounding box center [665, 365] width 145 height 34
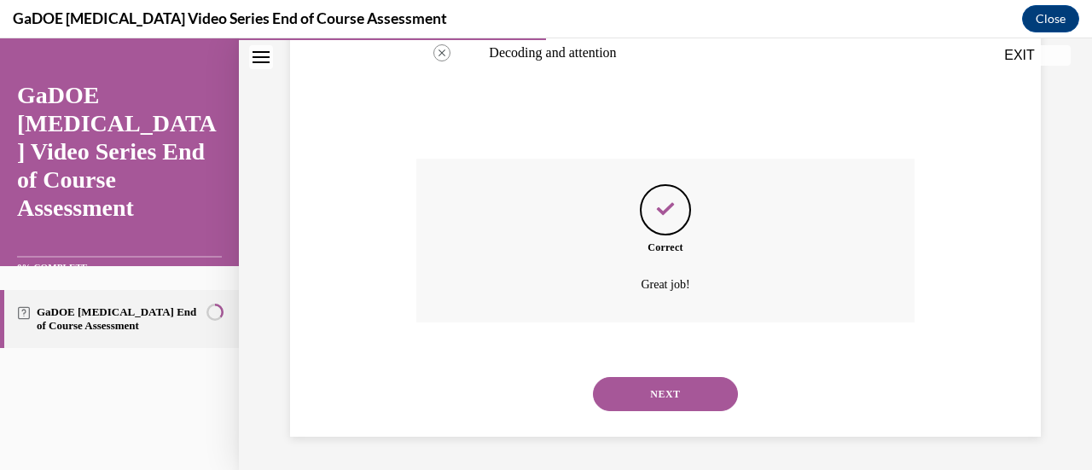
click at [671, 393] on button "NEXT" at bounding box center [665, 394] width 145 height 34
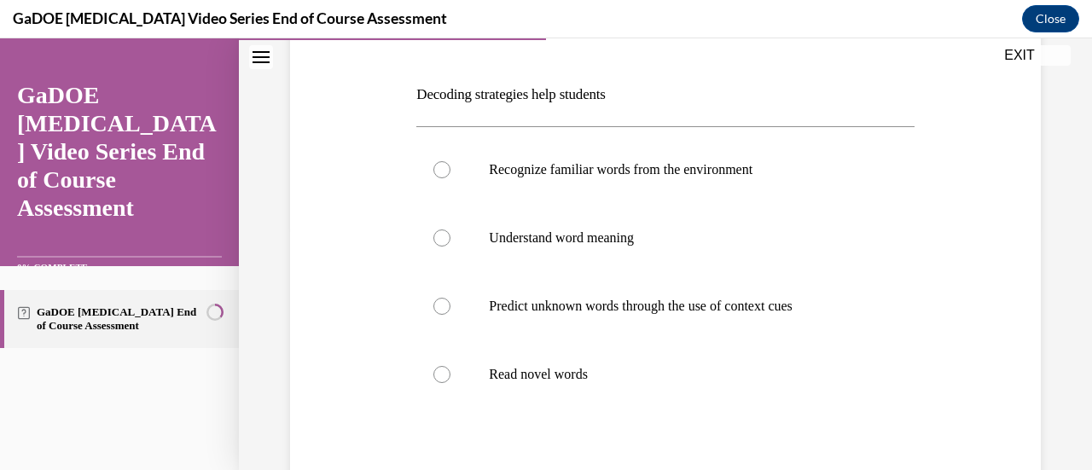
scroll to position [247, 0]
click at [649, 363] on label "Read novel words" at bounding box center [665, 373] width 498 height 68
click at [451, 364] on input "Read novel words" at bounding box center [442, 372] width 17 height 17
radio input "true"
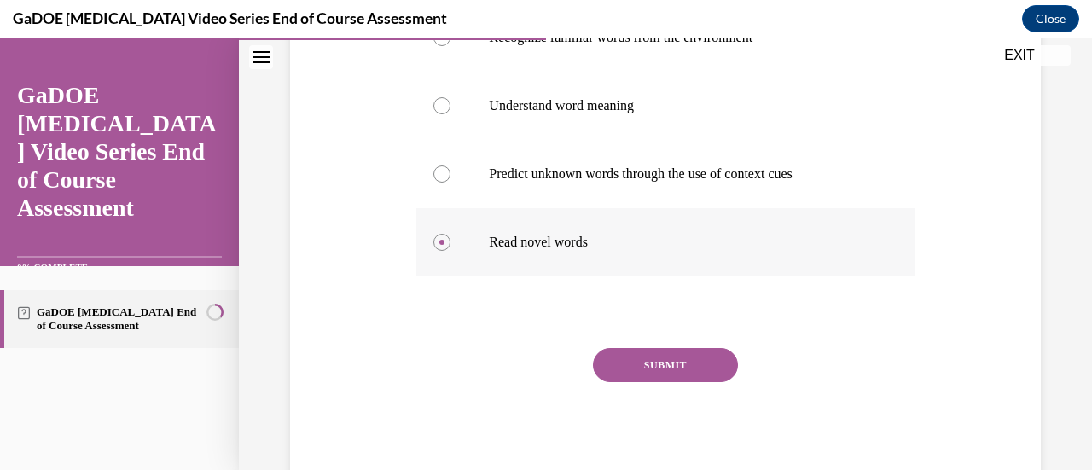
click at [649, 363] on button "SUBMIT" at bounding box center [665, 365] width 145 height 34
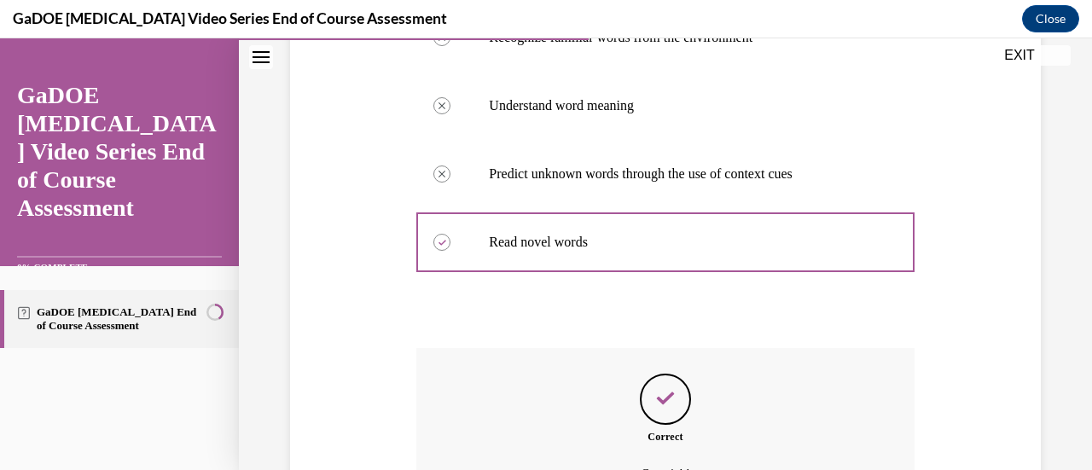
scroll to position [567, 0]
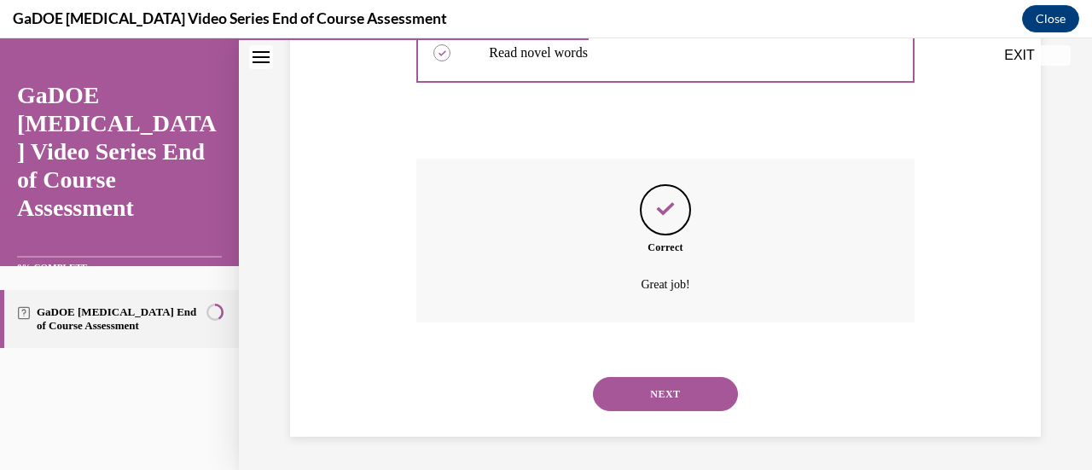
click at [702, 394] on button "NEXT" at bounding box center [665, 394] width 145 height 34
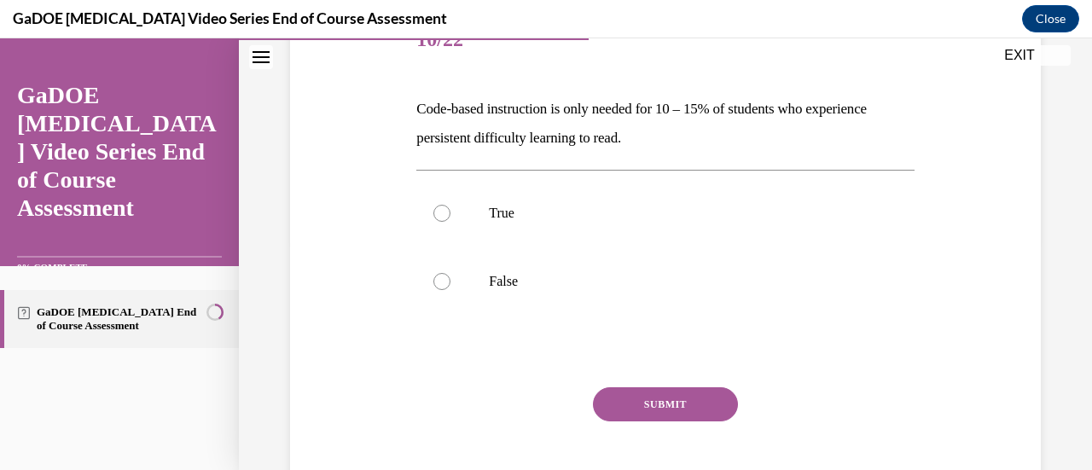
scroll to position [231, 0]
click at [735, 254] on label "False" at bounding box center [665, 281] width 498 height 68
click at [451, 272] on input "False" at bounding box center [442, 280] width 17 height 17
radio input "true"
click at [707, 399] on button "SUBMIT" at bounding box center [665, 404] width 145 height 34
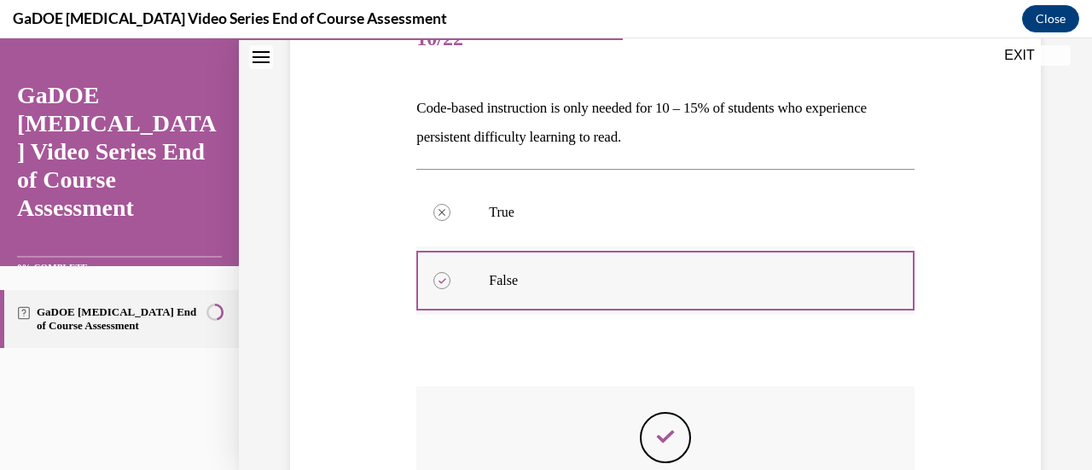
scroll to position [459, 0]
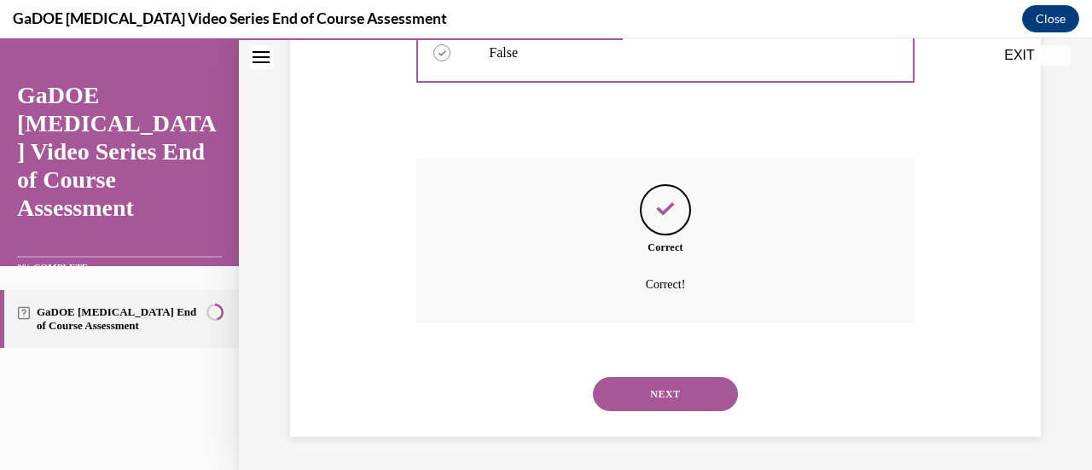
click at [690, 405] on button "NEXT" at bounding box center [665, 394] width 145 height 34
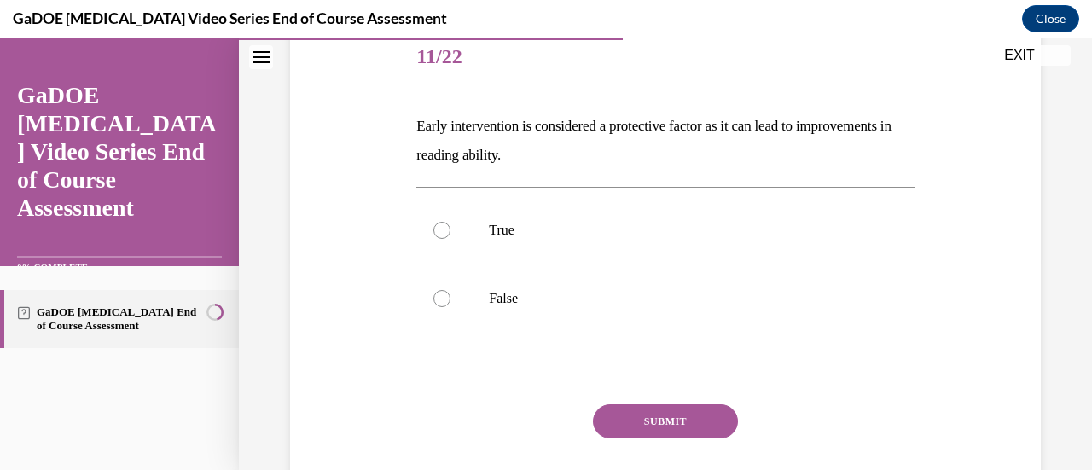
scroll to position [227, 0]
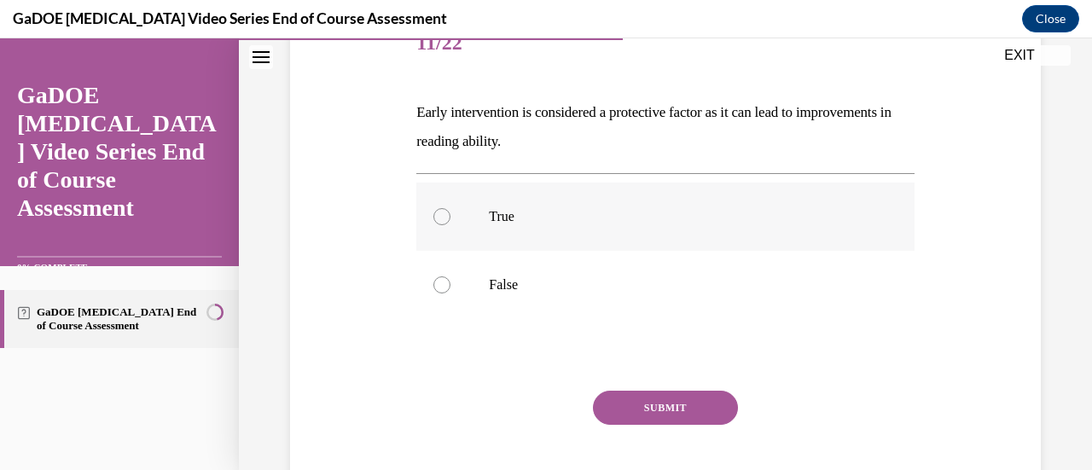
click at [702, 206] on label "True" at bounding box center [665, 217] width 498 height 68
click at [451, 208] on input "True" at bounding box center [442, 216] width 17 height 17
radio input "true"
click at [696, 399] on button "SUBMIT" at bounding box center [665, 408] width 145 height 34
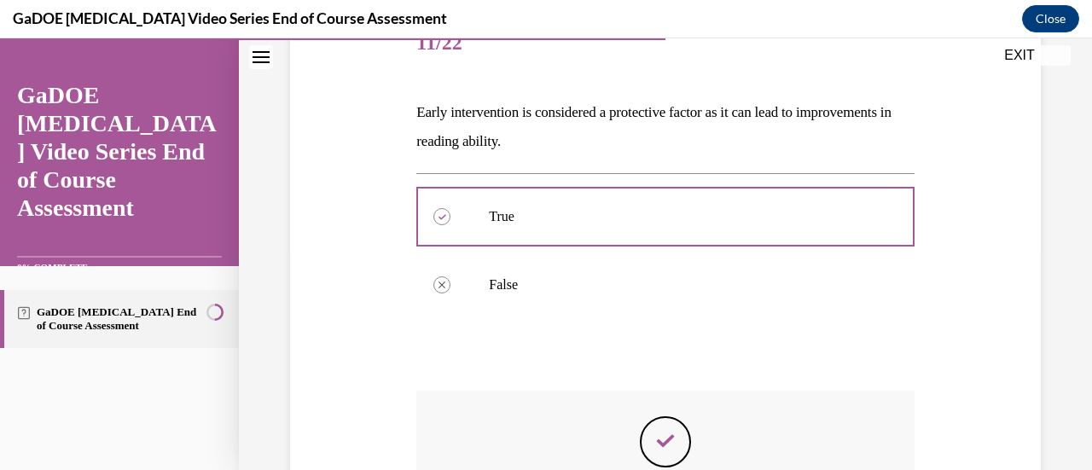
scroll to position [459, 0]
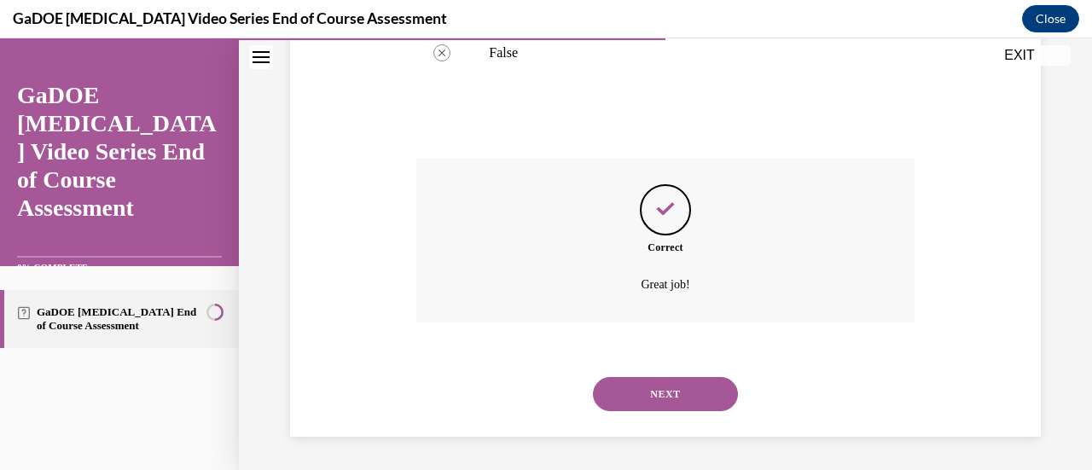
click at [674, 393] on button "NEXT" at bounding box center [665, 394] width 145 height 34
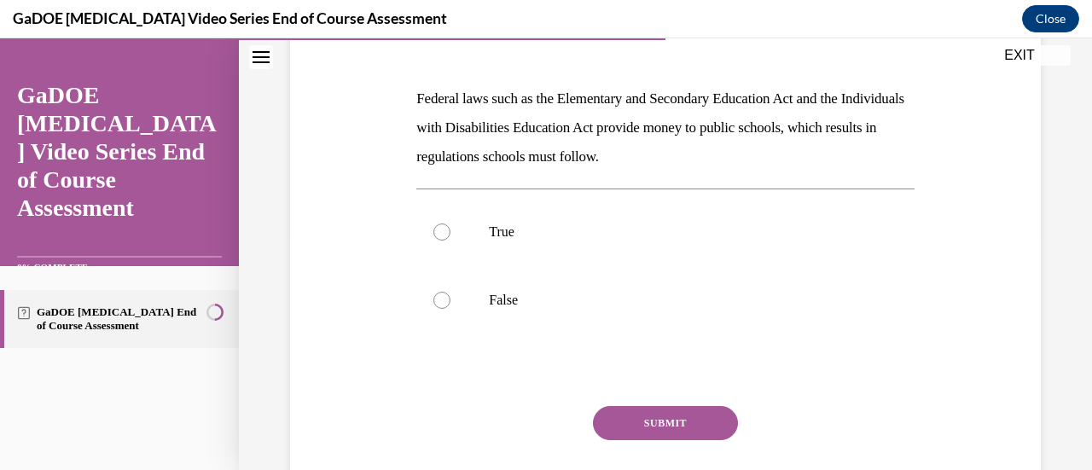
scroll to position [255, 0]
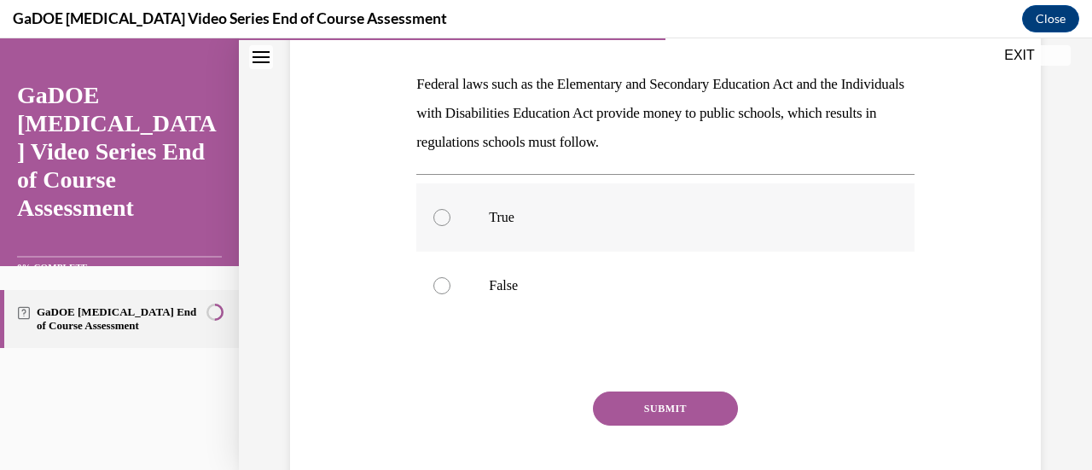
click at [712, 218] on p "True" at bounding box center [680, 217] width 382 height 17
click at [451, 218] on input "True" at bounding box center [442, 217] width 17 height 17
radio input "true"
click at [700, 411] on button "SUBMIT" at bounding box center [665, 409] width 145 height 34
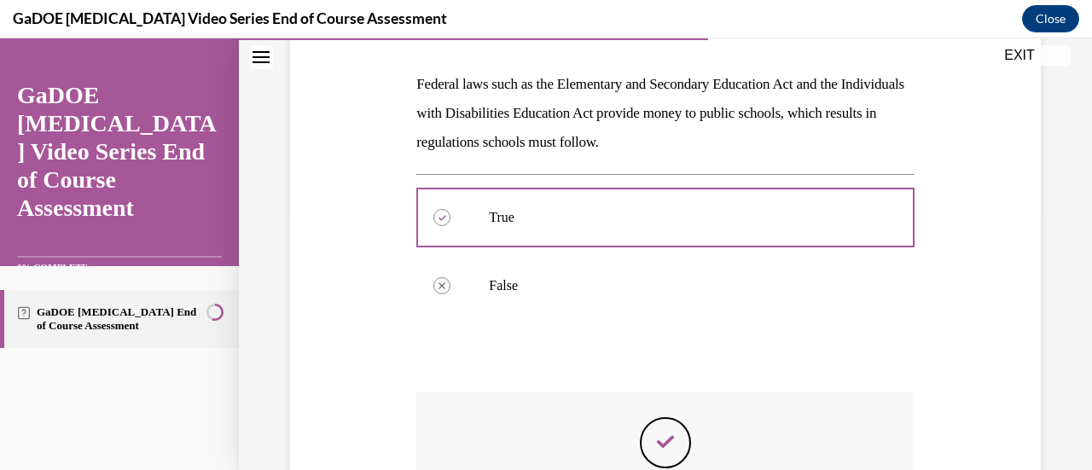
scroll to position [488, 0]
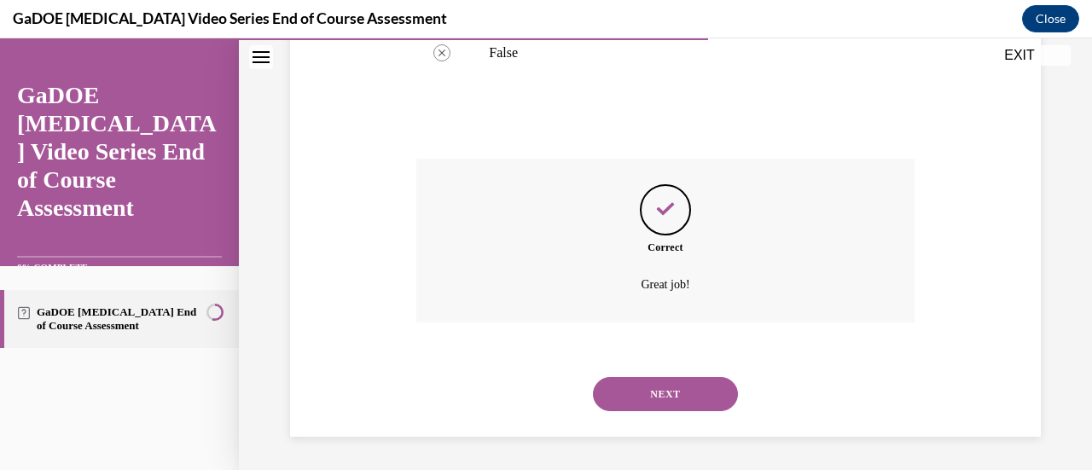
click at [702, 392] on button "NEXT" at bounding box center [665, 394] width 145 height 34
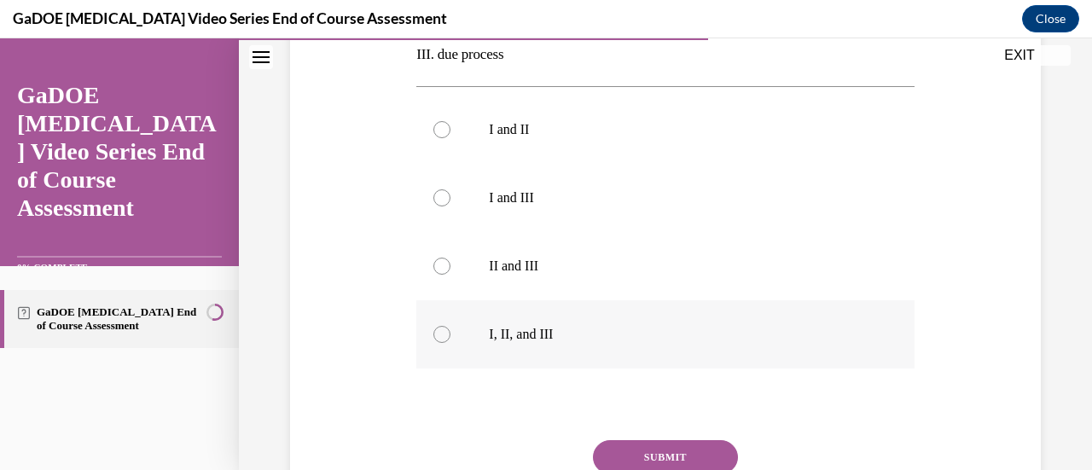
click at [746, 323] on label "I, II, and III" at bounding box center [665, 334] width 498 height 68
click at [451, 326] on input "I, II, and III" at bounding box center [442, 334] width 17 height 17
radio input "true"
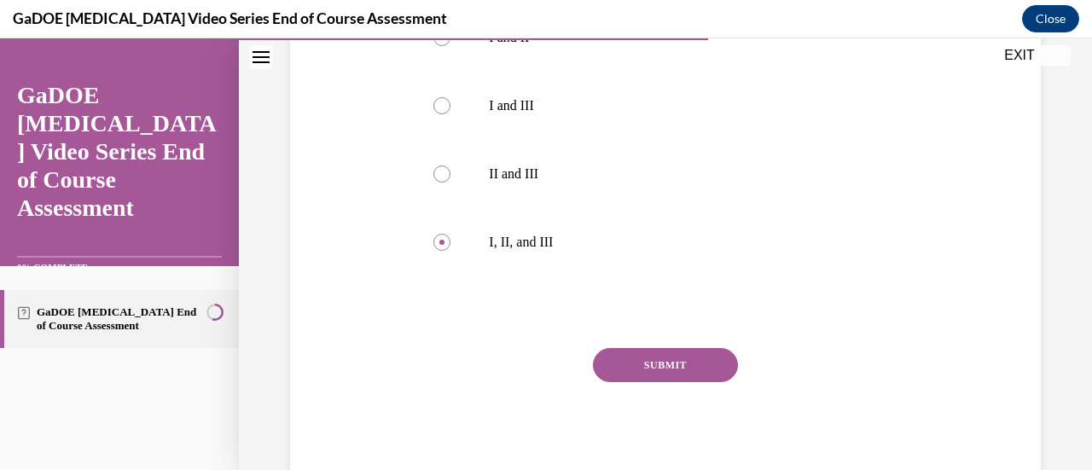
click at [683, 376] on button "SUBMIT" at bounding box center [665, 365] width 145 height 34
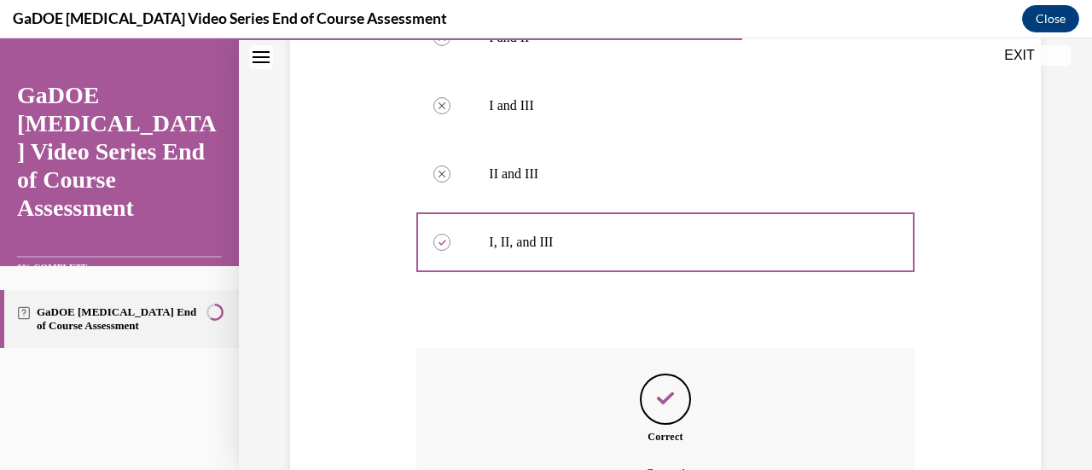
scroll to position [770, 0]
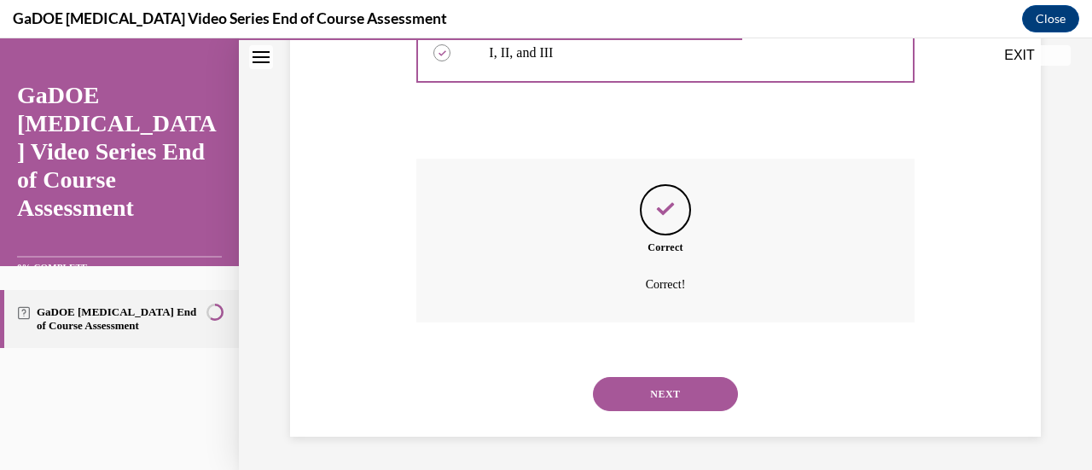
click at [715, 388] on button "NEXT" at bounding box center [665, 394] width 145 height 34
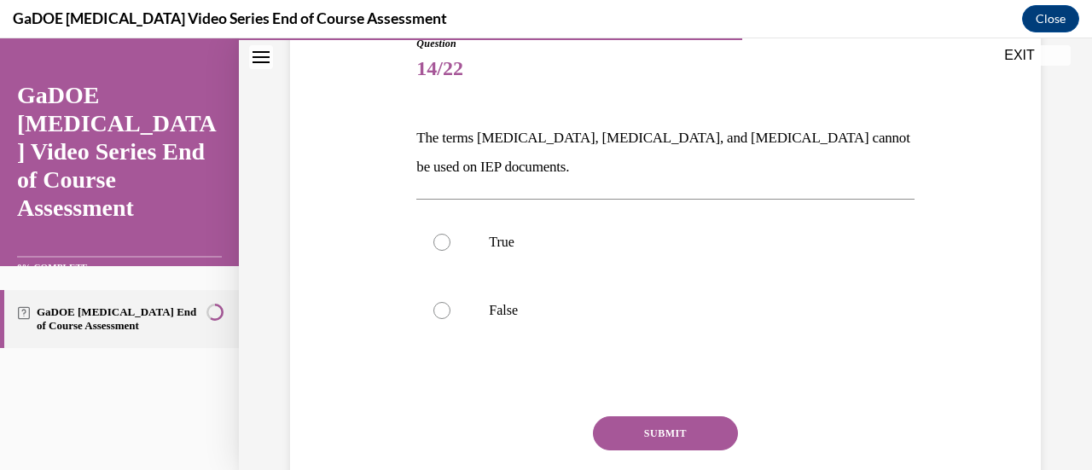
scroll to position [202, 0]
click at [669, 317] on label "False" at bounding box center [665, 310] width 498 height 68
click at [451, 317] on input "False" at bounding box center [442, 309] width 17 height 17
radio input "true"
click at [660, 441] on button "SUBMIT" at bounding box center [665, 433] width 145 height 34
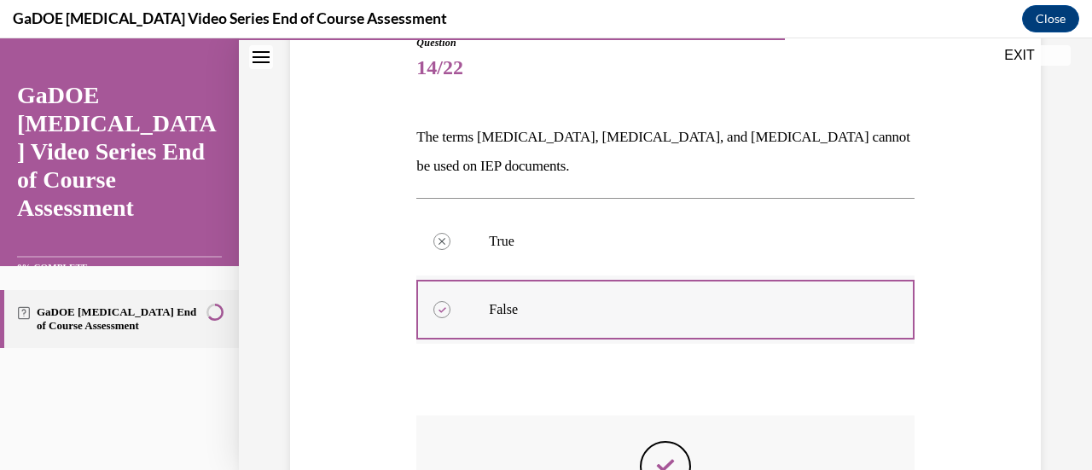
scroll to position [459, 0]
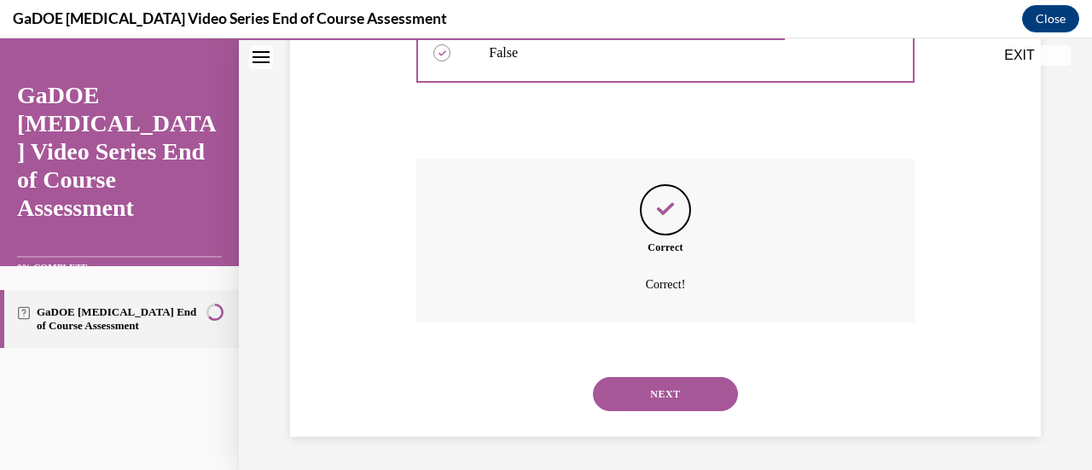
click at [693, 395] on button "NEXT" at bounding box center [665, 394] width 145 height 34
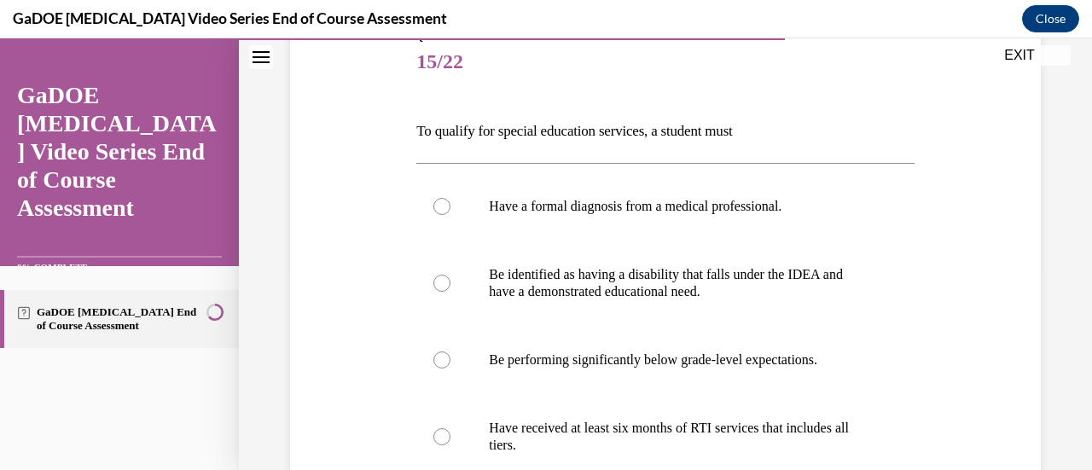
scroll to position [234, 0]
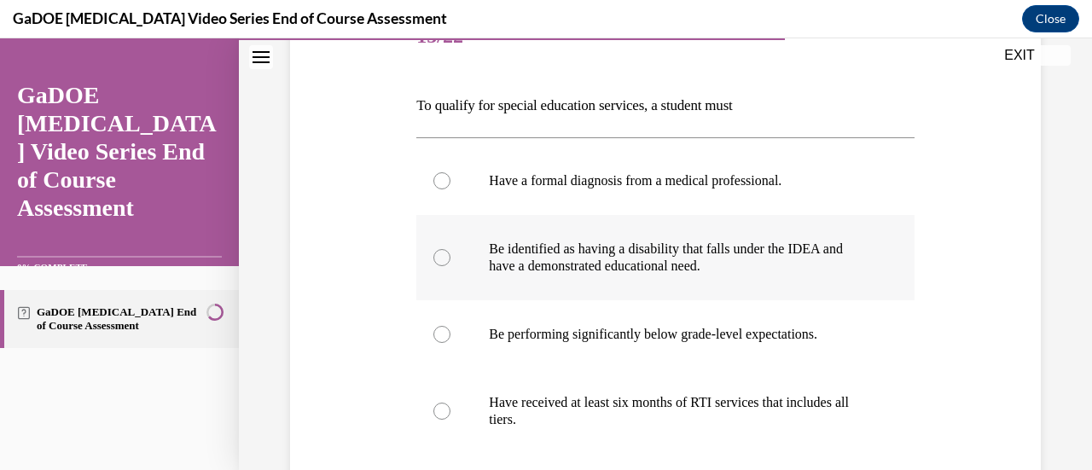
click at [782, 247] on p "Be identified as having a disability that falls under the IDEA and have a demon…" at bounding box center [680, 258] width 382 height 34
click at [451, 249] on input "Be identified as having a disability that falls under the IDEA and have a demon…" at bounding box center [442, 257] width 17 height 17
radio input "true"
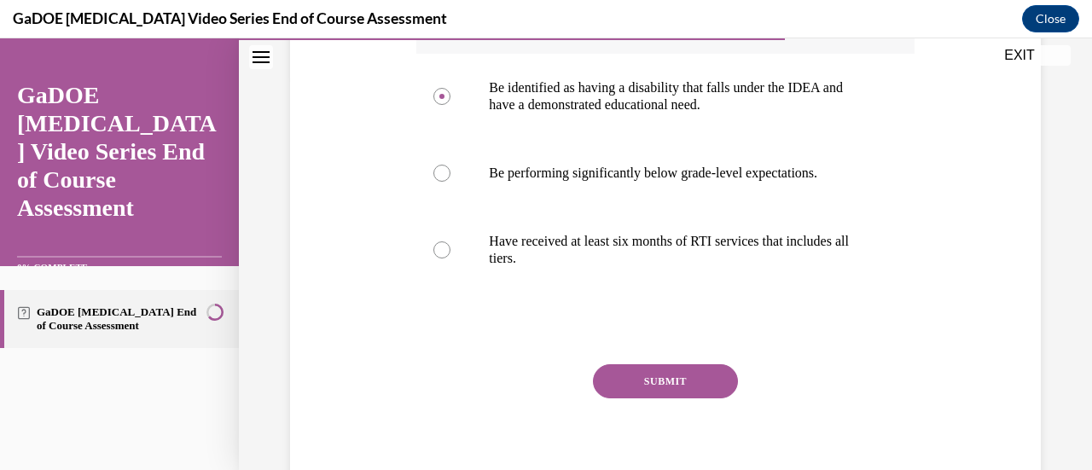
scroll to position [396, 0]
click at [701, 374] on button "SUBMIT" at bounding box center [665, 381] width 145 height 34
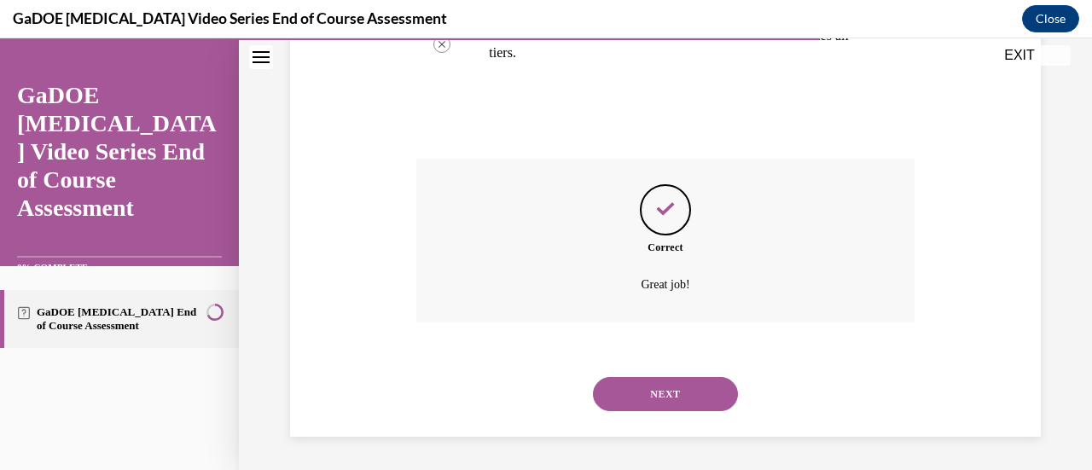
click at [708, 395] on button "NEXT" at bounding box center [665, 394] width 145 height 34
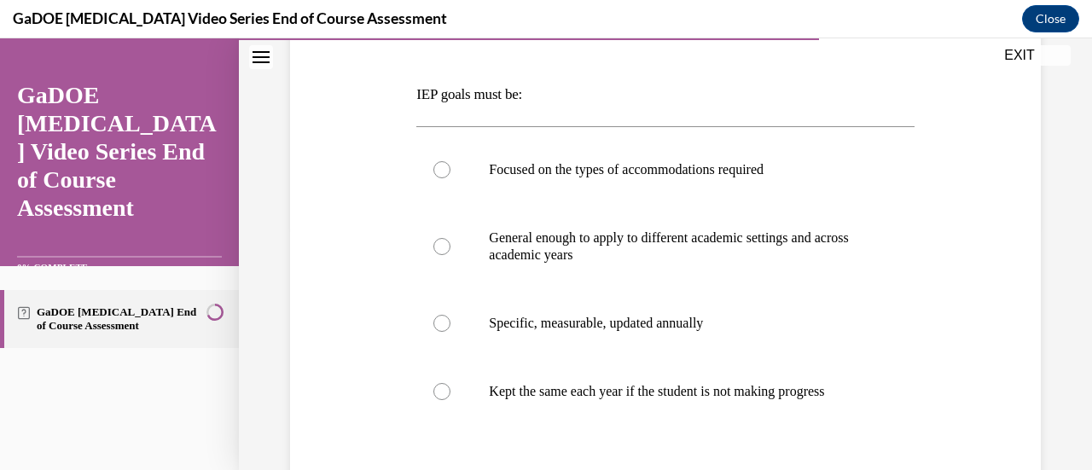
scroll to position [246, 0]
click at [795, 311] on label "Specific, measurable, updated annually" at bounding box center [665, 322] width 498 height 68
click at [451, 314] on input "Specific, measurable, updated annually" at bounding box center [442, 322] width 17 height 17
radio input "true"
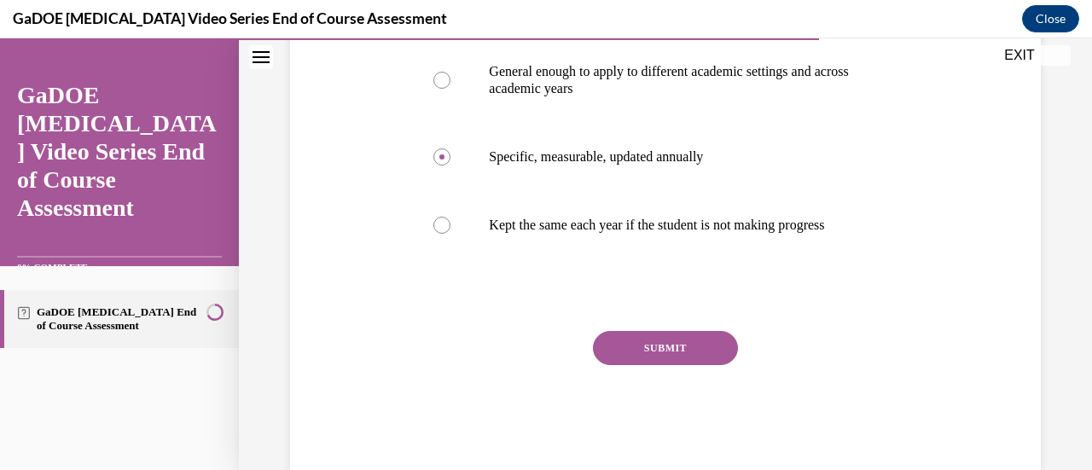
click at [702, 364] on button "SUBMIT" at bounding box center [665, 348] width 145 height 34
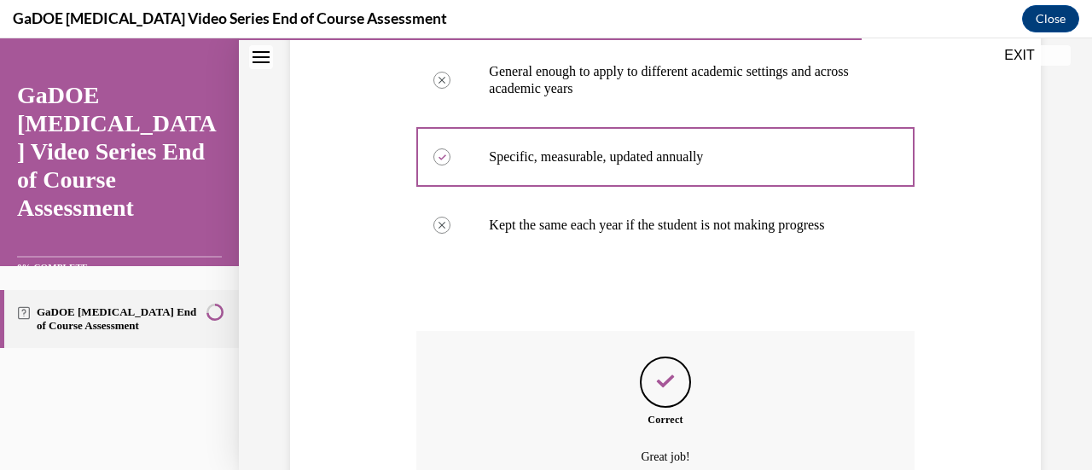
scroll to position [601, 0]
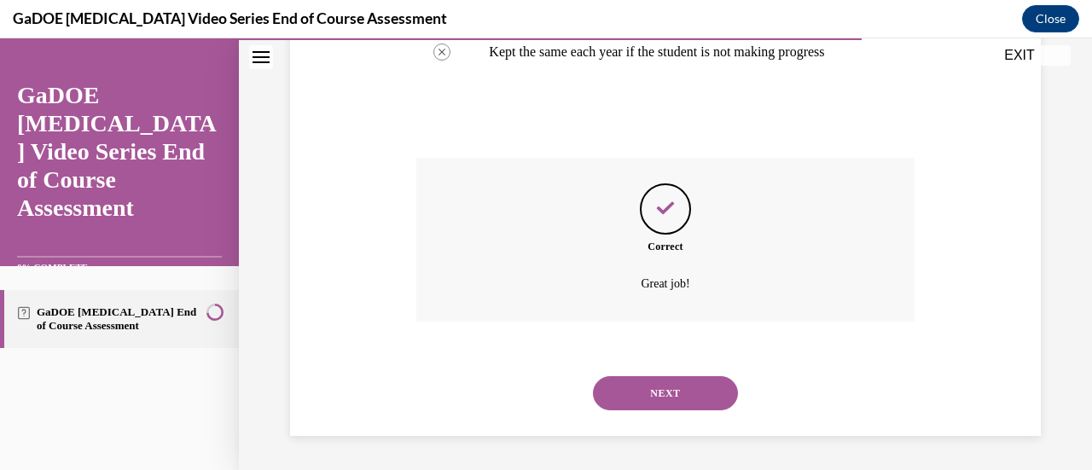
click at [709, 388] on button "NEXT" at bounding box center [665, 393] width 145 height 34
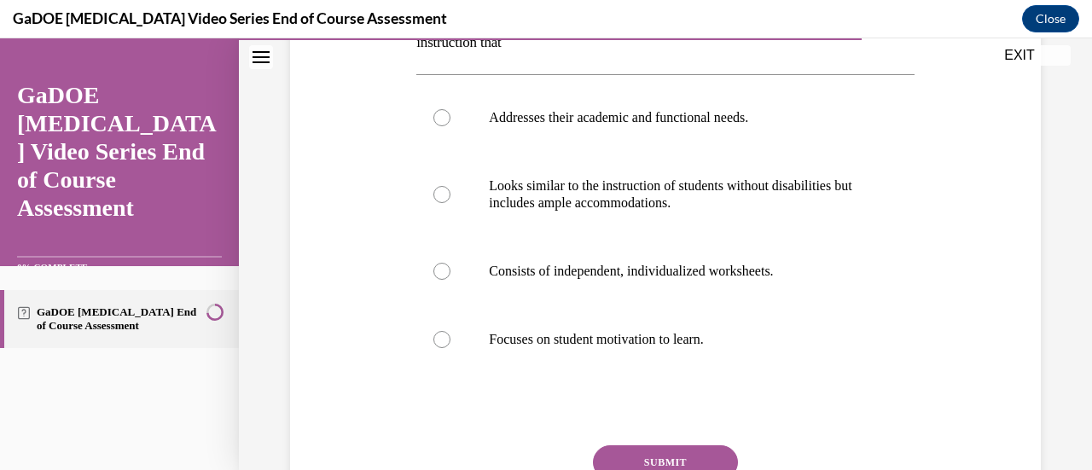
scroll to position [322, 0]
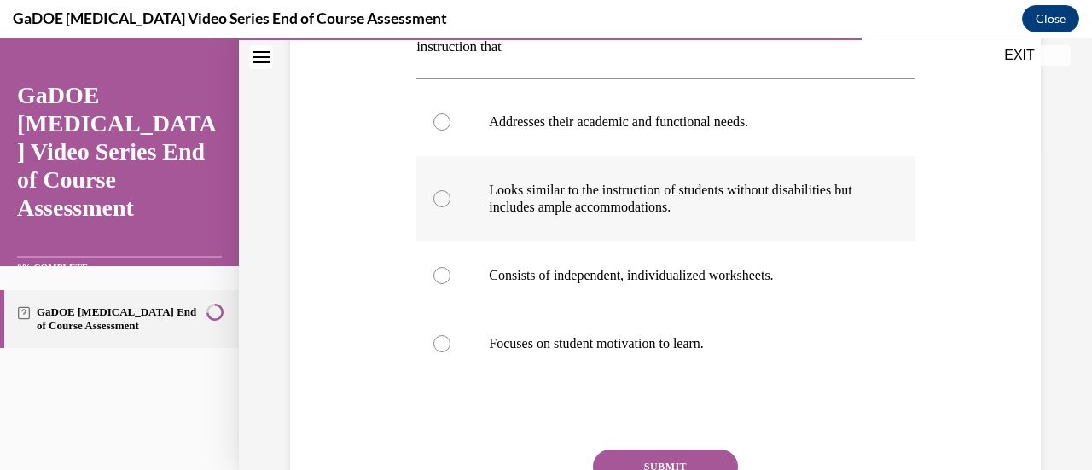
click at [800, 206] on p "Looks similar to the instruction of students without disabilities but includes …" at bounding box center [680, 199] width 382 height 34
click at [451, 206] on input "Looks similar to the instruction of students without disabilities but includes …" at bounding box center [442, 198] width 17 height 17
radio input "true"
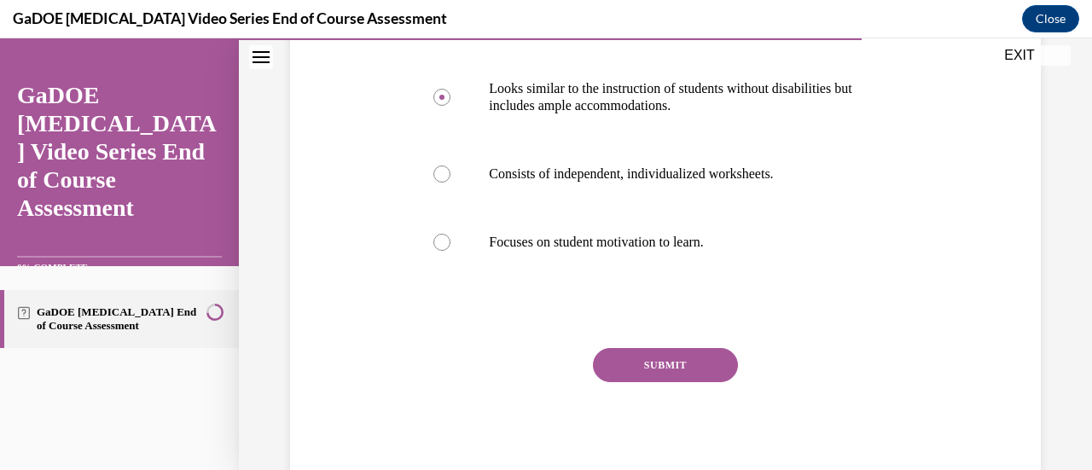
click at [674, 371] on button "SUBMIT" at bounding box center [665, 365] width 145 height 34
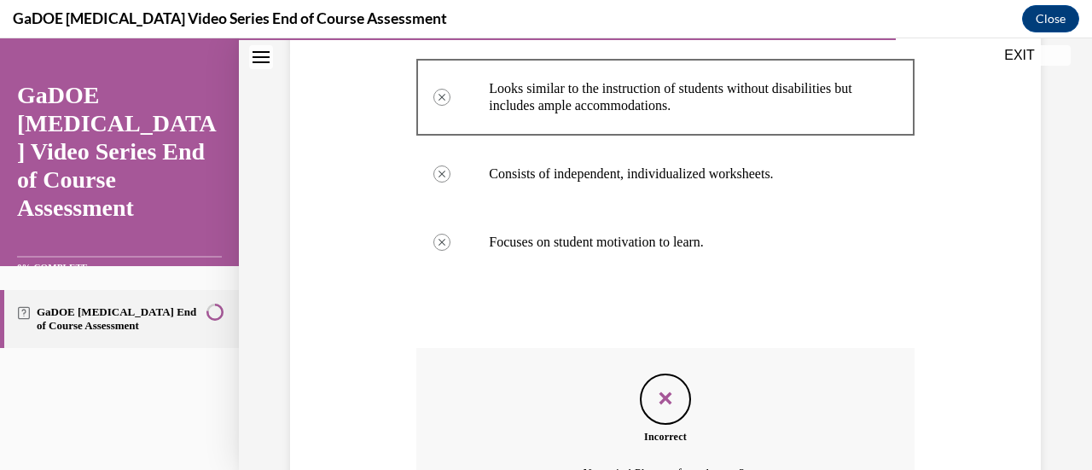
scroll to position [613, 0]
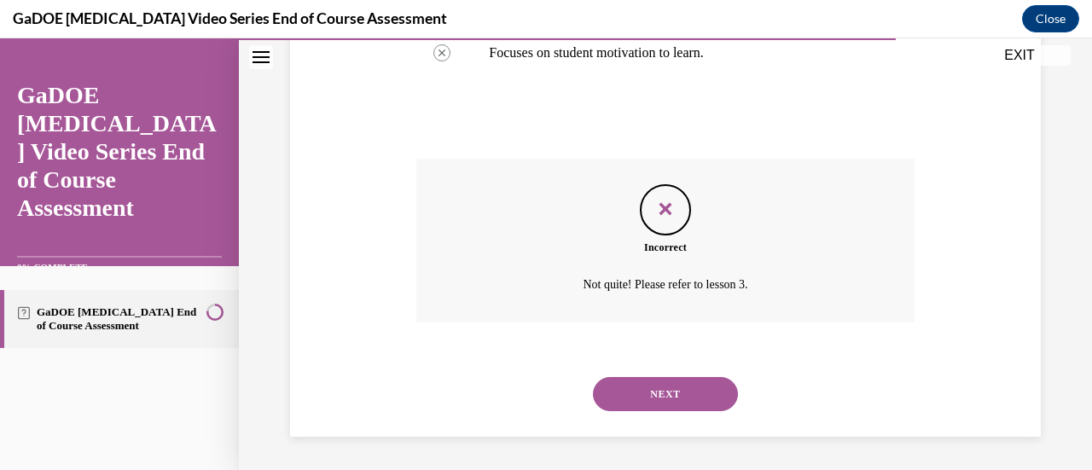
click at [673, 394] on button "NEXT" at bounding box center [665, 394] width 145 height 34
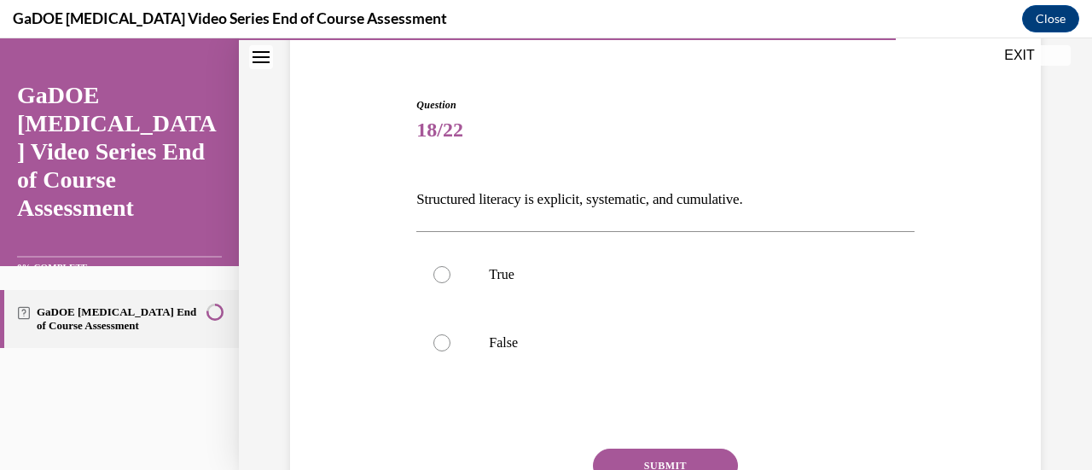
scroll to position [143, 0]
click at [577, 271] on p "True" at bounding box center [680, 272] width 382 height 17
click at [451, 271] on input "True" at bounding box center [442, 272] width 17 height 17
radio input "true"
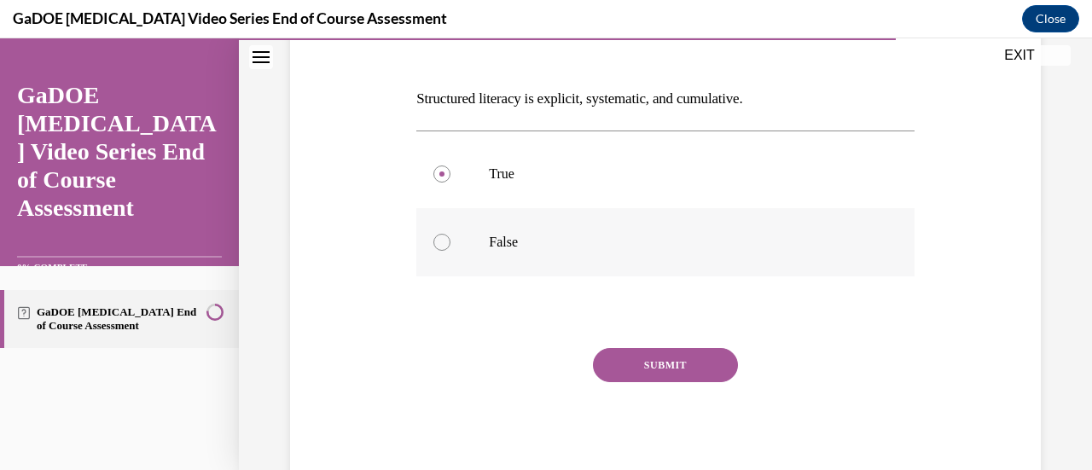
scroll to position [237, 0]
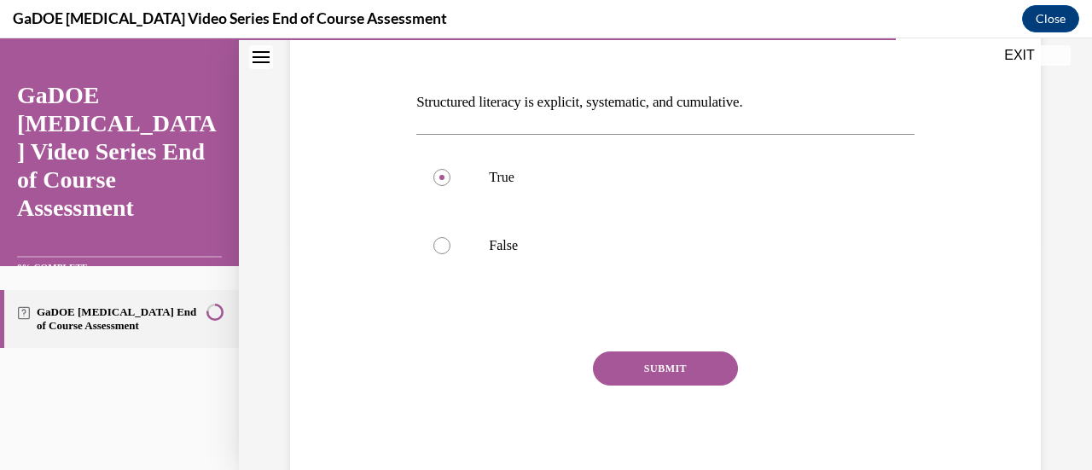
click at [700, 366] on button "SUBMIT" at bounding box center [665, 369] width 145 height 34
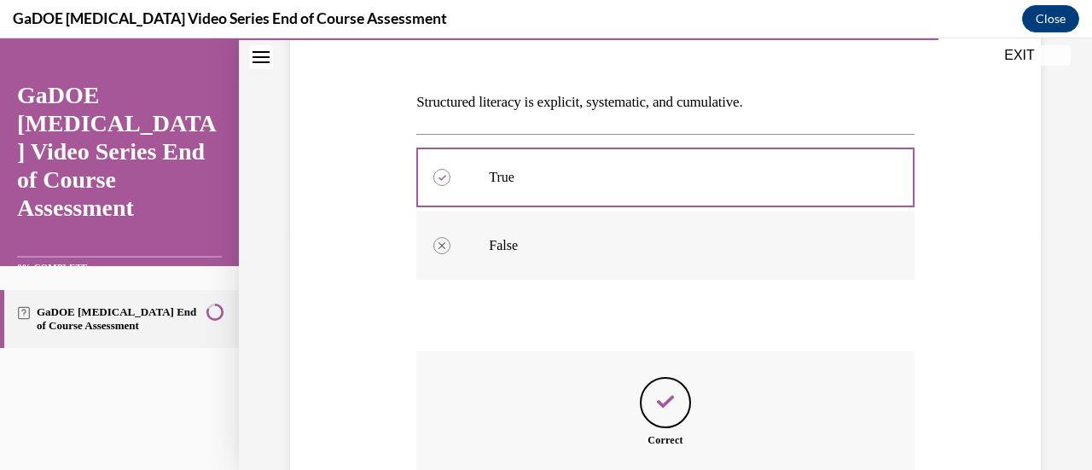
scroll to position [430, 0]
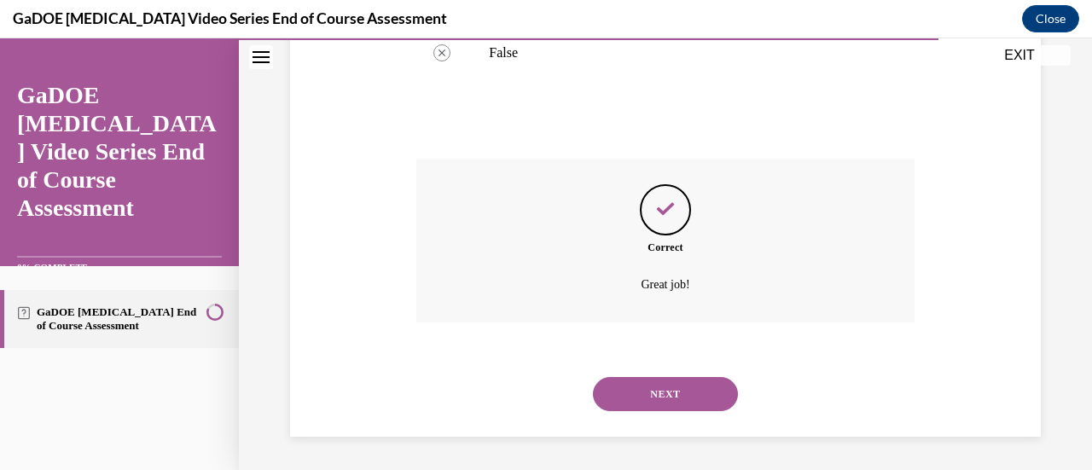
click at [659, 390] on button "NEXT" at bounding box center [665, 394] width 145 height 34
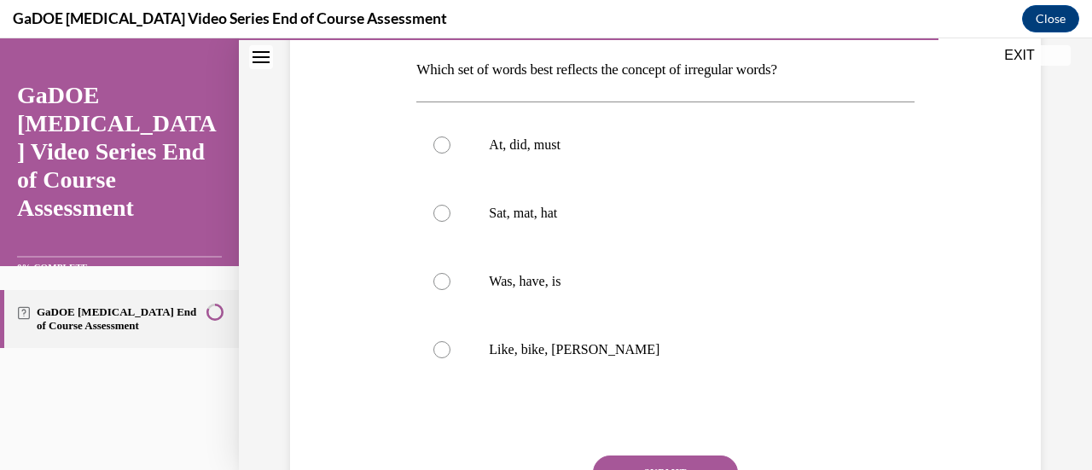
scroll to position [271, 0]
click at [668, 286] on p "Was, have, is" at bounding box center [680, 280] width 382 height 17
click at [451, 286] on input "Was, have, is" at bounding box center [442, 280] width 17 height 17
radio input "true"
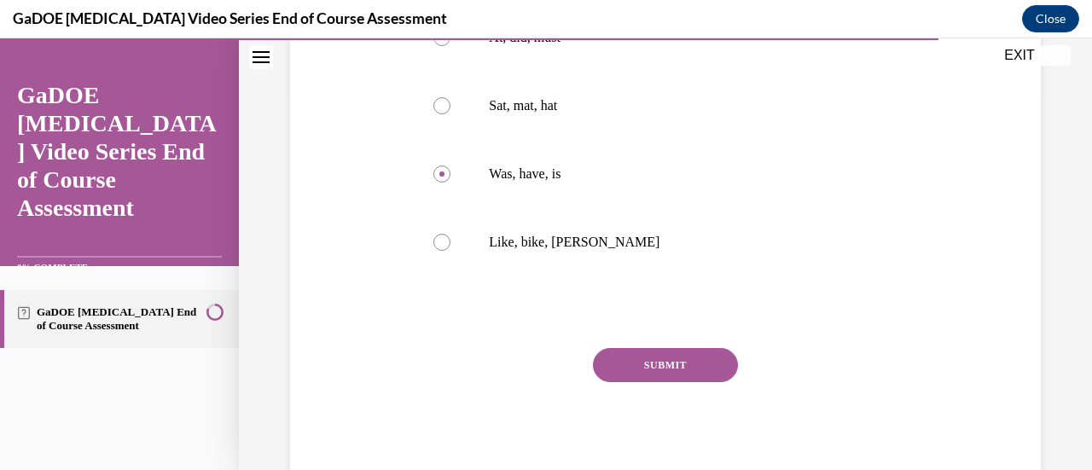
click at [687, 352] on button "SUBMIT" at bounding box center [665, 365] width 145 height 34
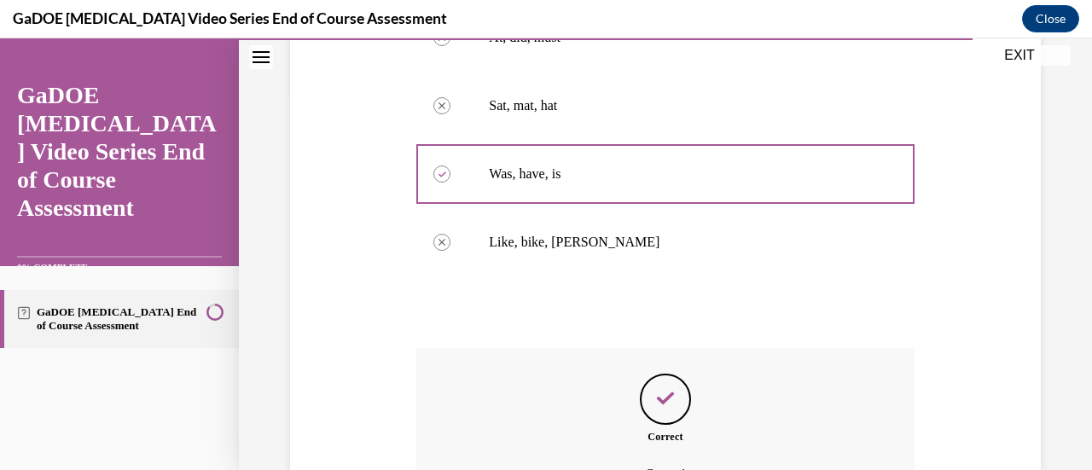
scroll to position [567, 0]
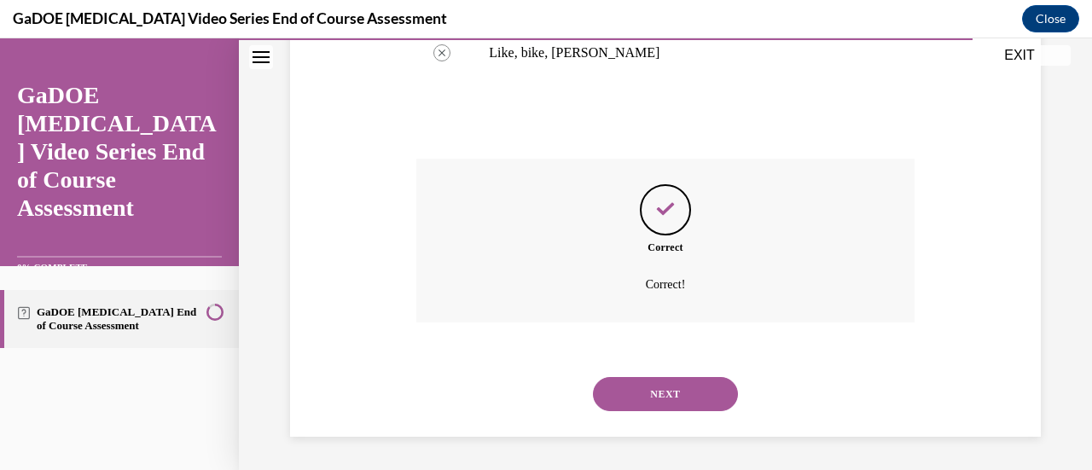
click at [696, 409] on button "NEXT" at bounding box center [665, 394] width 145 height 34
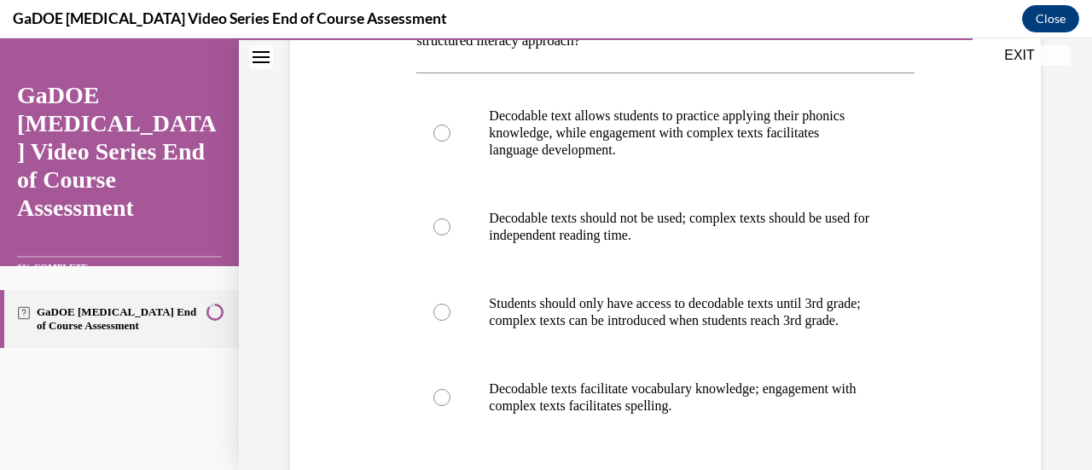
scroll to position [330, 0]
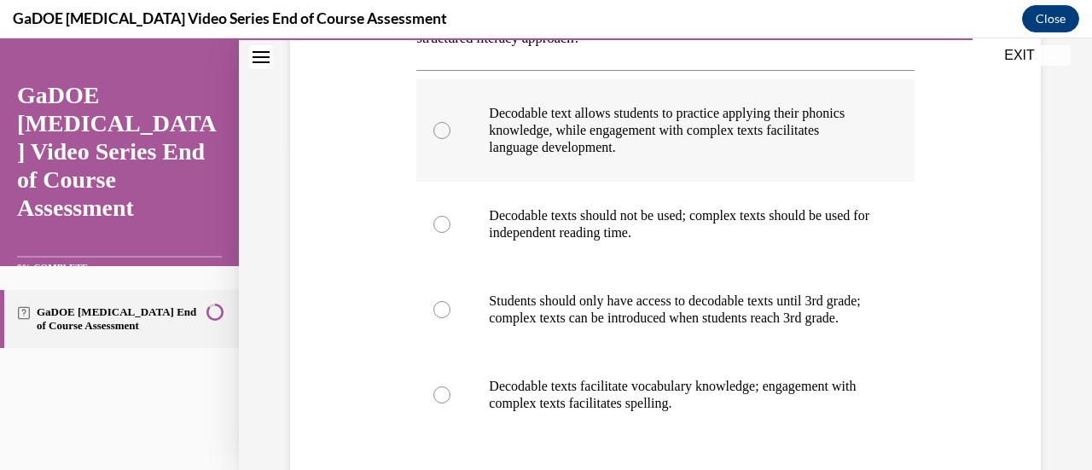
click at [756, 157] on label "Decodable text allows students to practice applying their phonics knowledge, wh…" at bounding box center [665, 130] width 498 height 102
click at [451, 139] on input "Decodable text allows students to practice applying their phonics knowledge, wh…" at bounding box center [442, 130] width 17 height 17
radio input "true"
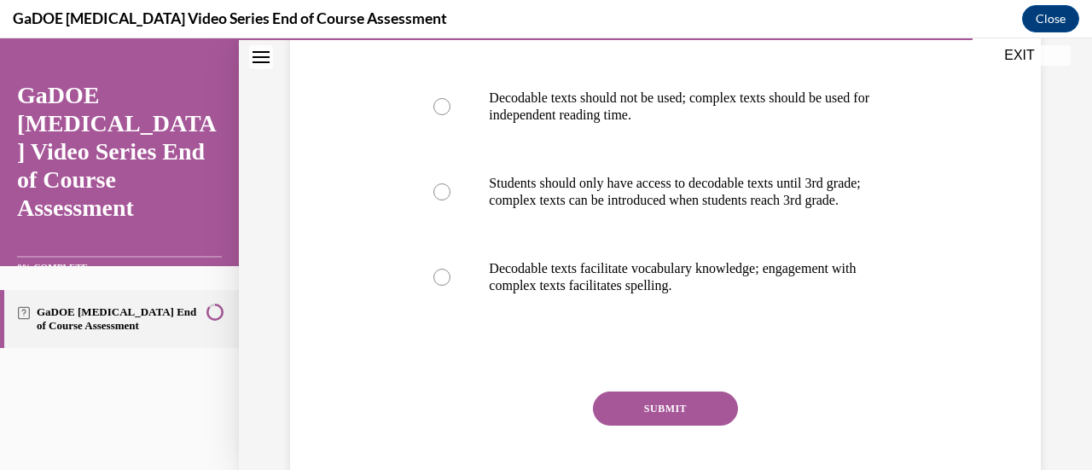
scroll to position [455, 0]
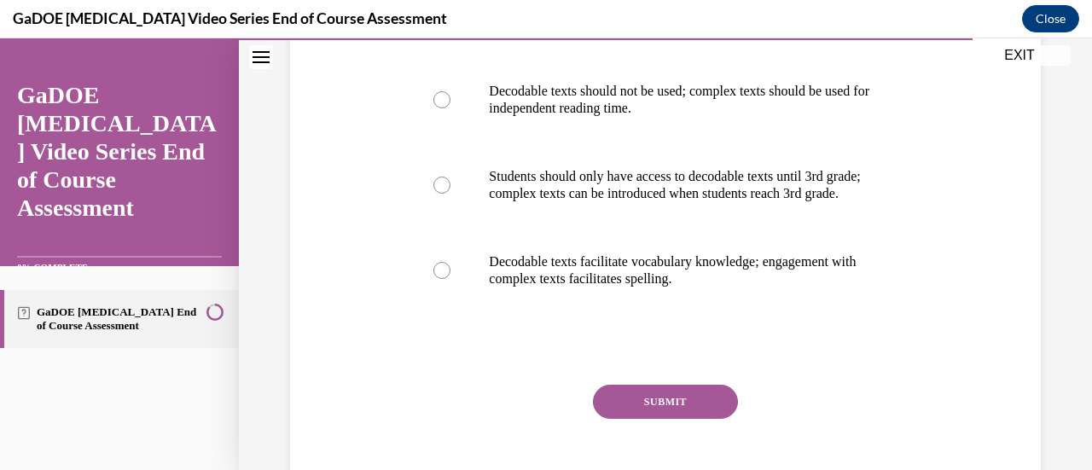
click at [683, 414] on button "SUBMIT" at bounding box center [665, 402] width 145 height 34
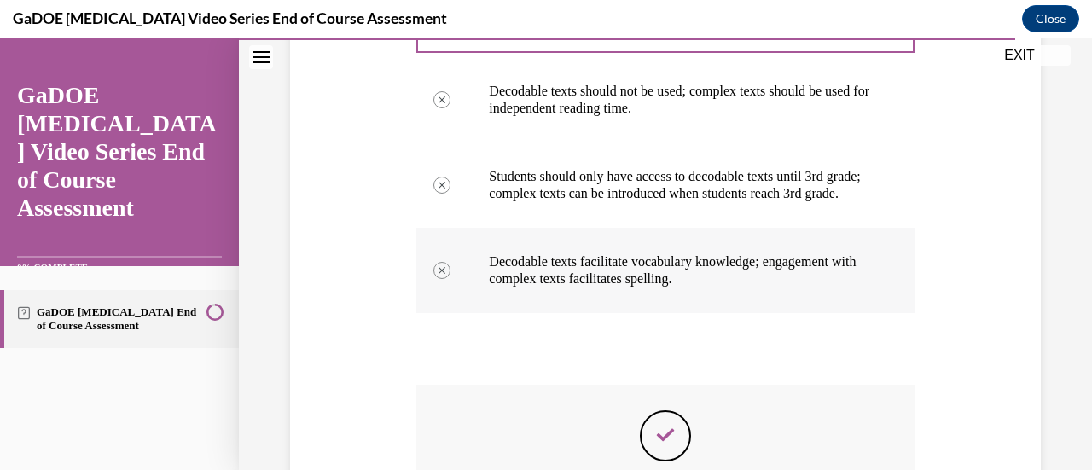
scroll to position [698, 0]
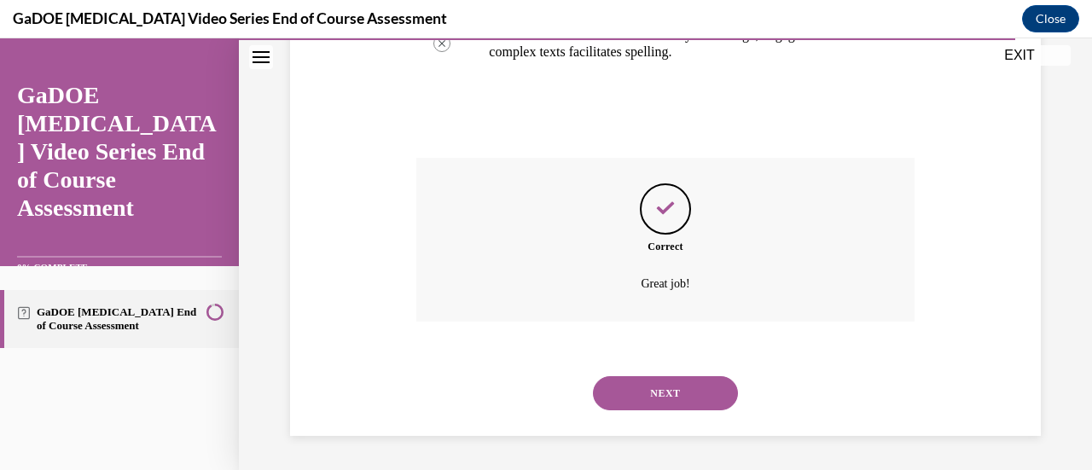
click at [691, 405] on button "NEXT" at bounding box center [665, 393] width 145 height 34
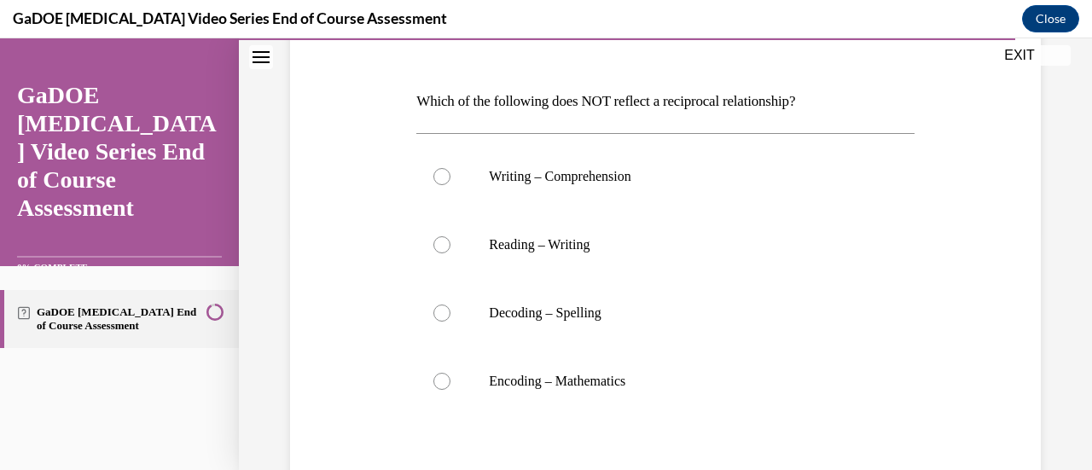
scroll to position [239, 0]
click at [746, 373] on p "Encoding – Mathematics" at bounding box center [680, 380] width 382 height 17
click at [451, 373] on input "Encoding – Mathematics" at bounding box center [442, 380] width 17 height 17
radio input "true"
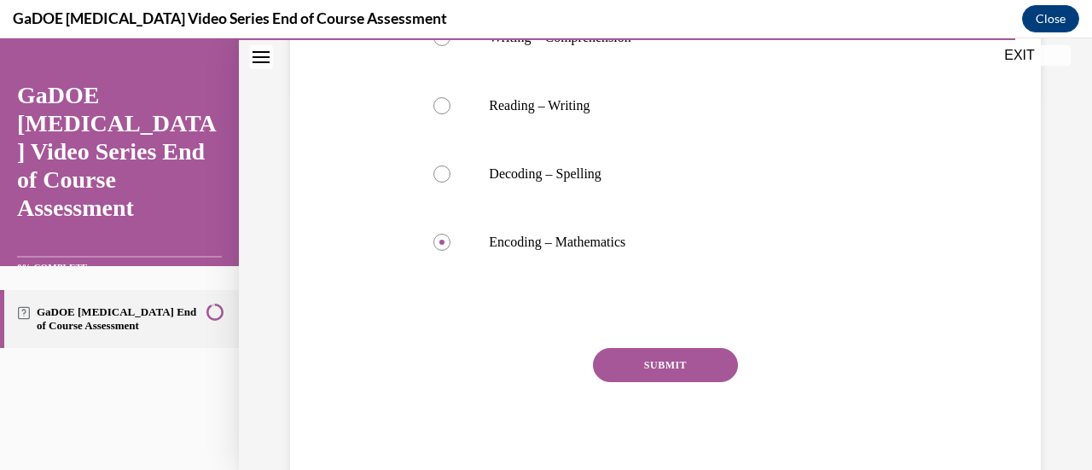
click at [724, 369] on button "SUBMIT" at bounding box center [665, 365] width 145 height 34
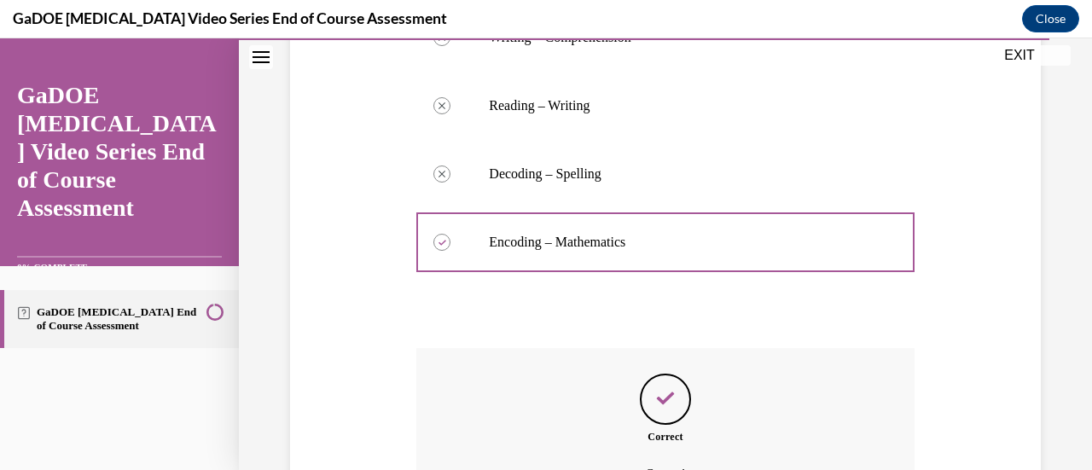
scroll to position [567, 0]
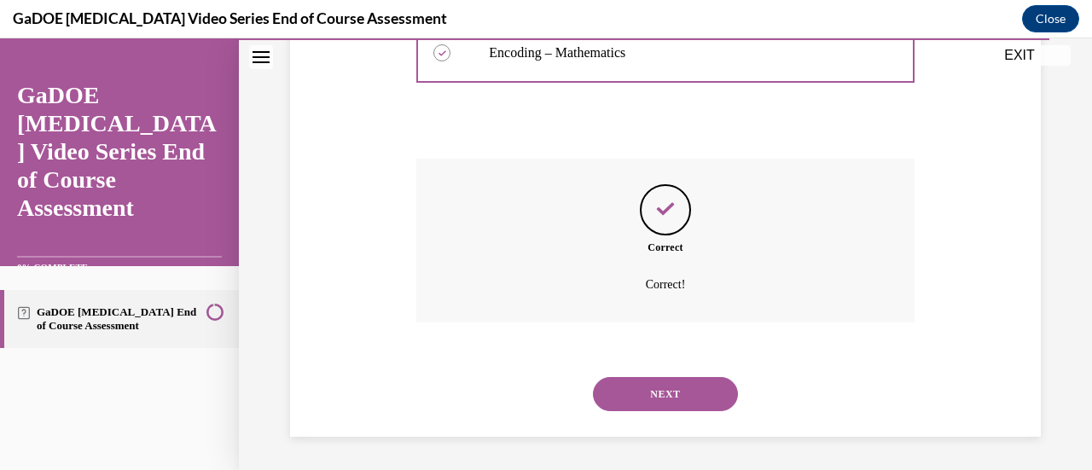
click at [721, 396] on button "NEXT" at bounding box center [665, 394] width 145 height 34
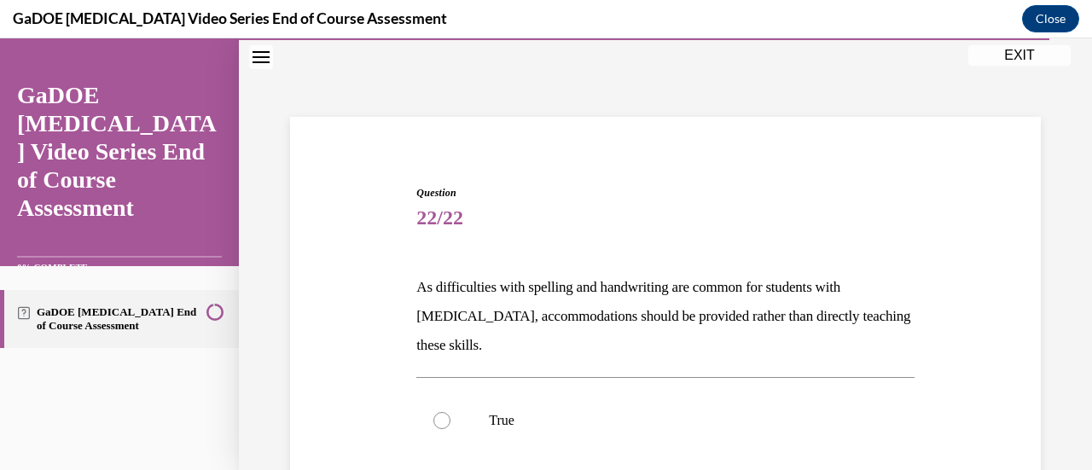
scroll to position [287, 0]
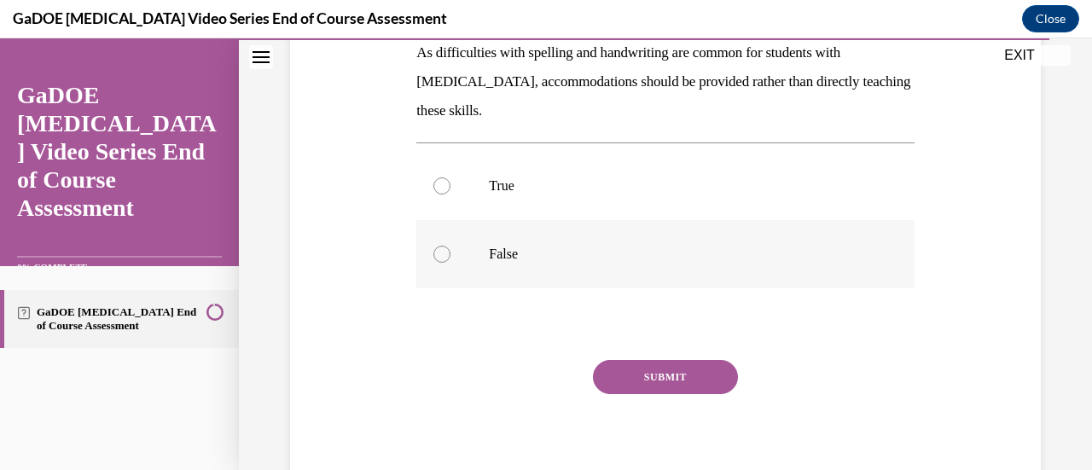
click at [741, 266] on label "False" at bounding box center [665, 254] width 498 height 68
click at [451, 263] on input "False" at bounding box center [442, 254] width 17 height 17
radio input "true"
click at [659, 383] on button "SUBMIT" at bounding box center [665, 377] width 145 height 34
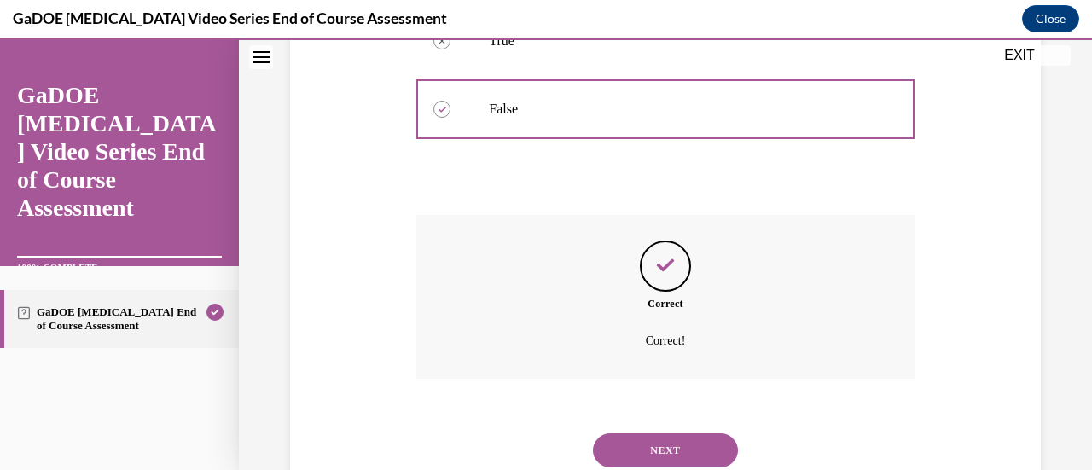
scroll to position [488, 0]
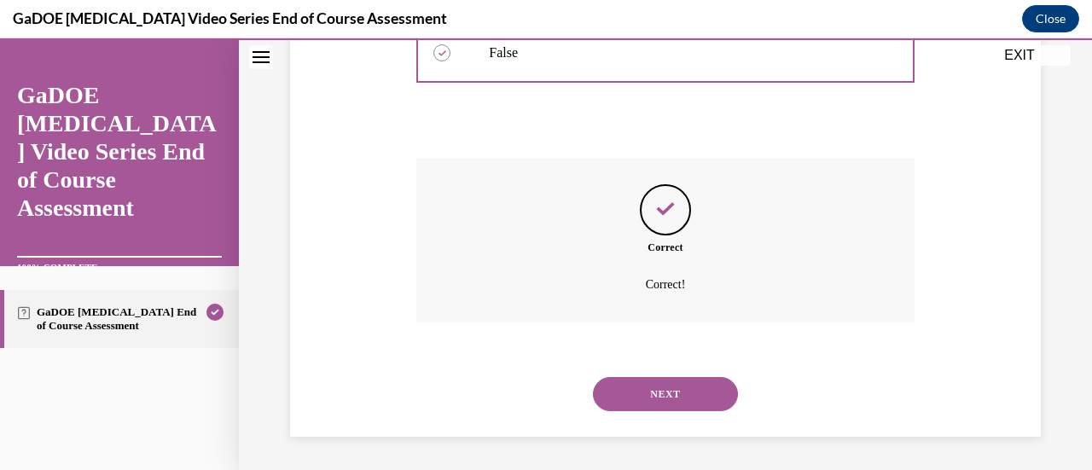
click at [693, 400] on button "NEXT" at bounding box center [665, 394] width 145 height 34
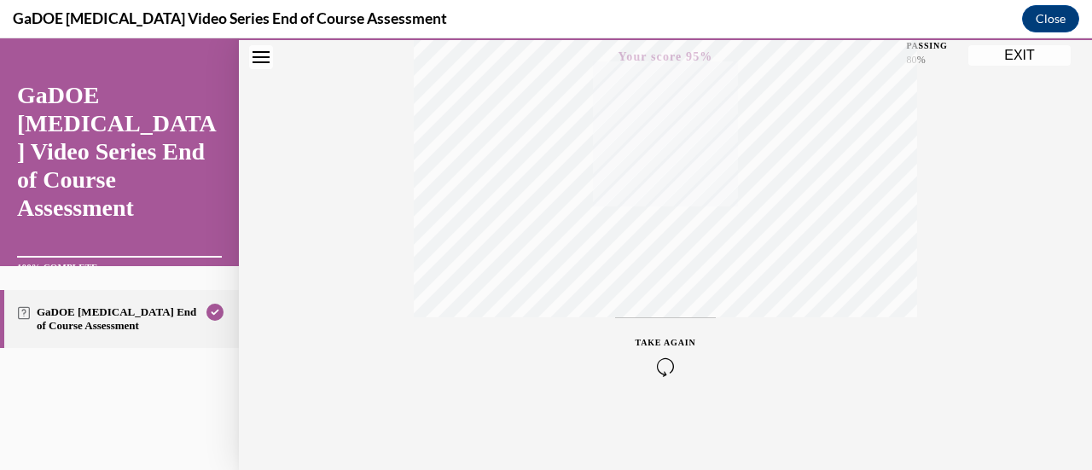
scroll to position [0, 0]
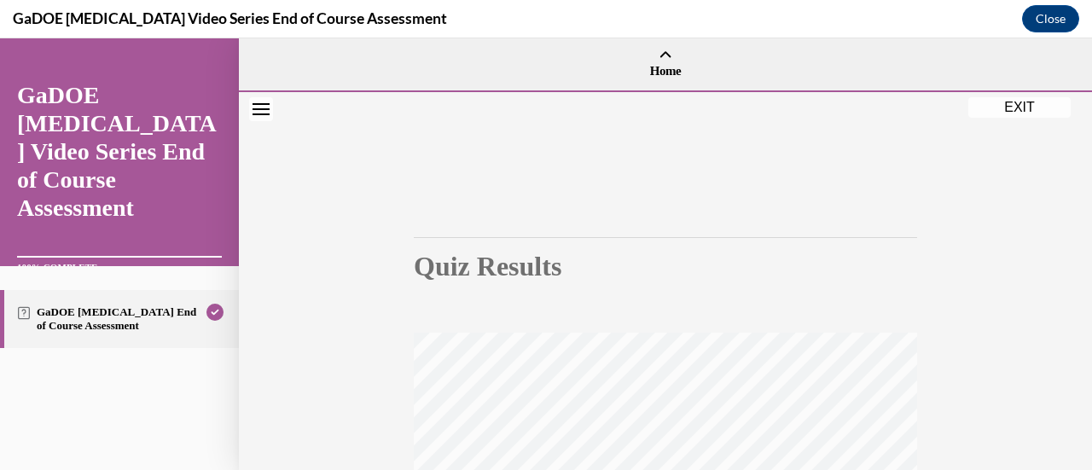
click at [1034, 113] on button "EXIT" at bounding box center [1020, 107] width 102 height 20
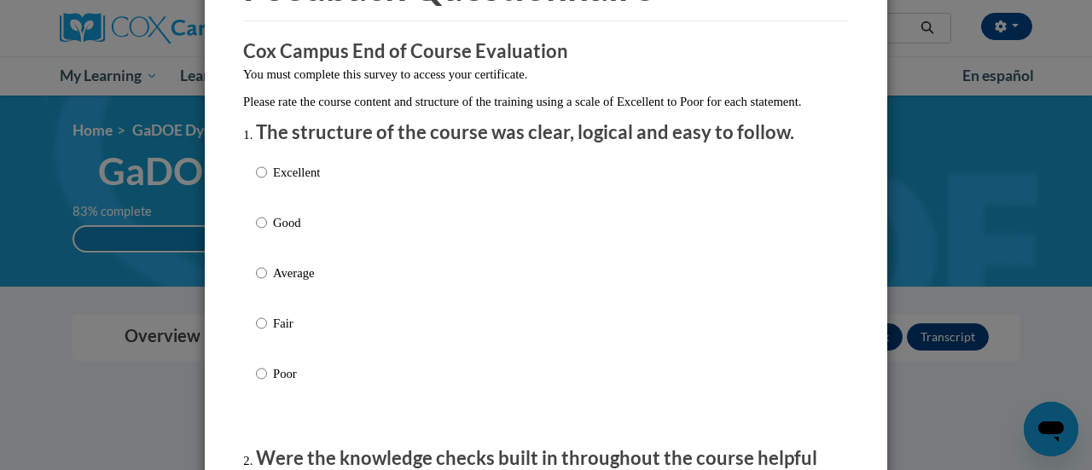
scroll to position [119, 0]
click at [288, 231] on p "Good" at bounding box center [296, 222] width 47 height 19
click at [267, 231] on input "Good" at bounding box center [261, 222] width 11 height 19
radio input "true"
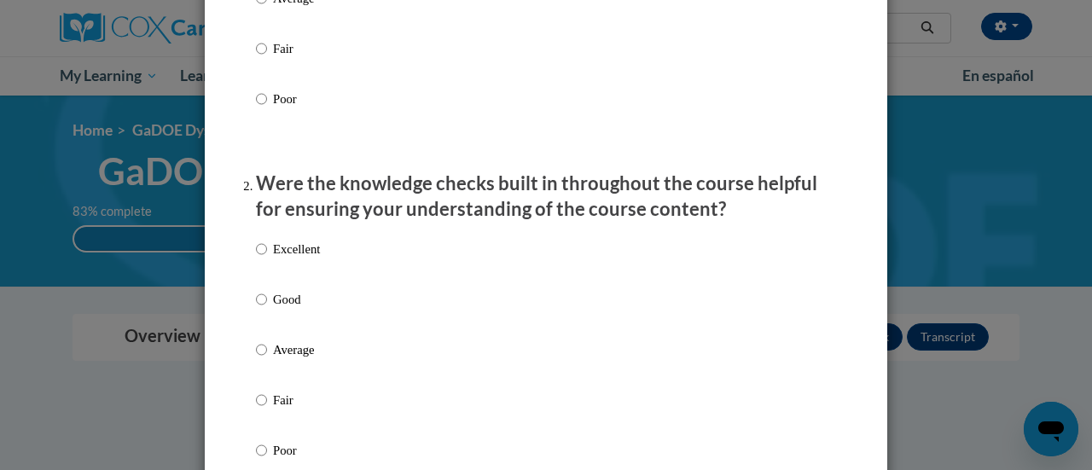
scroll to position [412, 0]
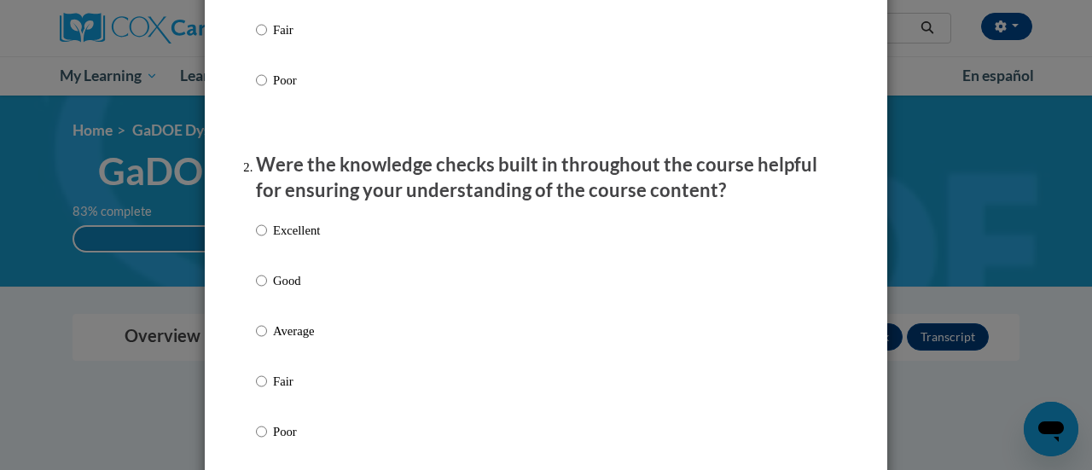
click at [273, 290] on p "Good" at bounding box center [296, 280] width 47 height 19
click at [267, 290] on input "Good" at bounding box center [261, 280] width 11 height 19
radio input "true"
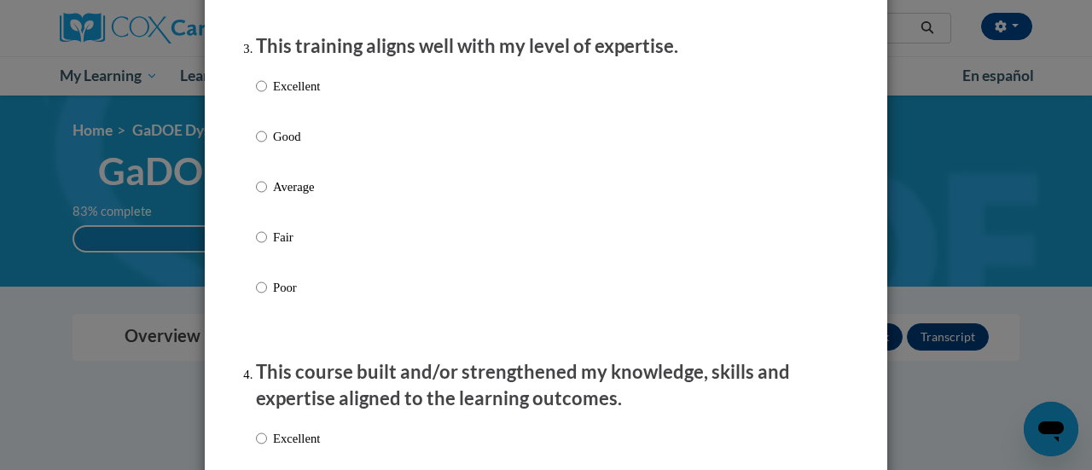
scroll to position [883, 0]
click at [295, 145] on p "Good" at bounding box center [296, 135] width 47 height 19
click at [267, 145] on input "Good" at bounding box center [261, 135] width 11 height 19
radio input "true"
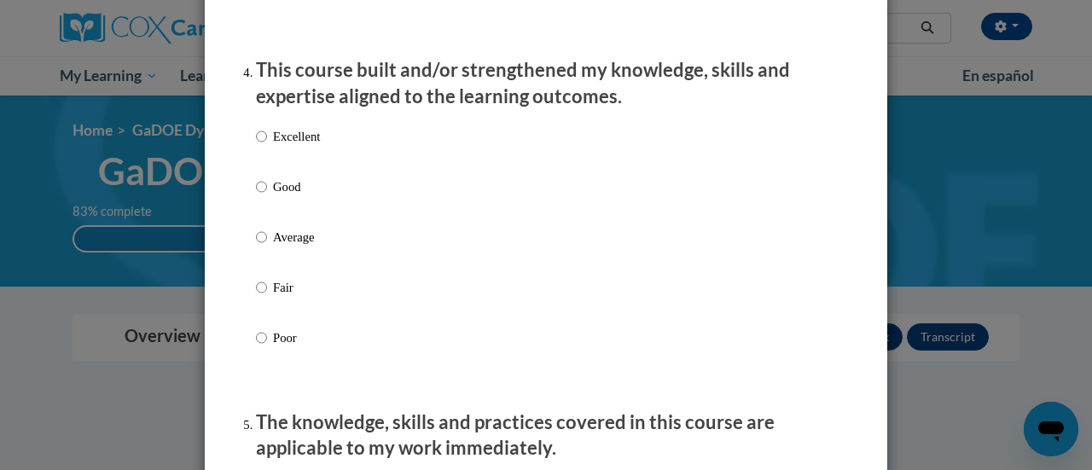
scroll to position [1213, 0]
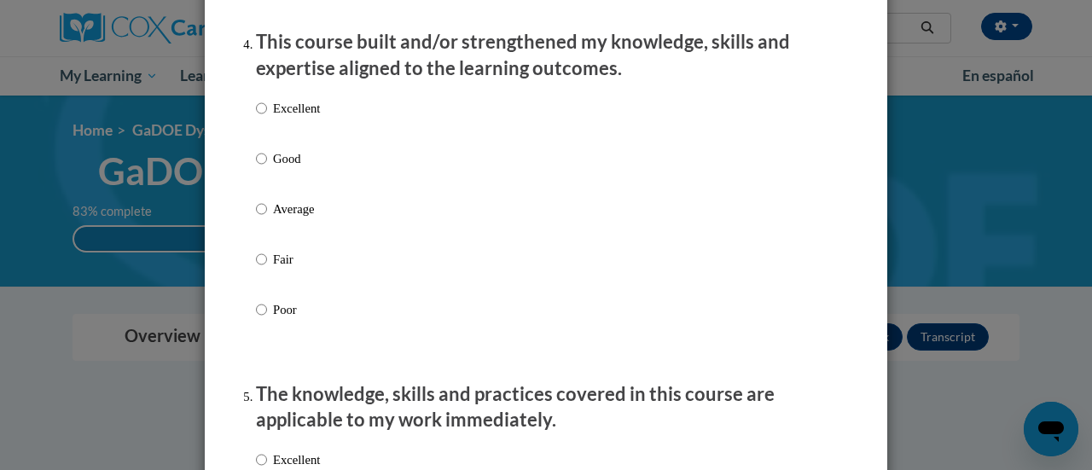
click at [295, 168] on p "Good" at bounding box center [296, 158] width 47 height 19
click at [267, 168] on input "Good" at bounding box center [261, 158] width 11 height 19
radio input "true"
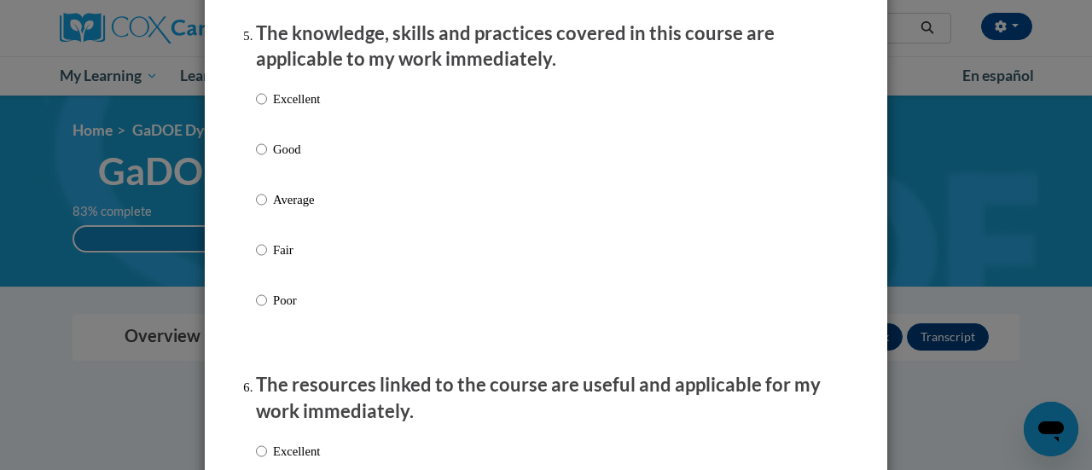
scroll to position [1576, 0]
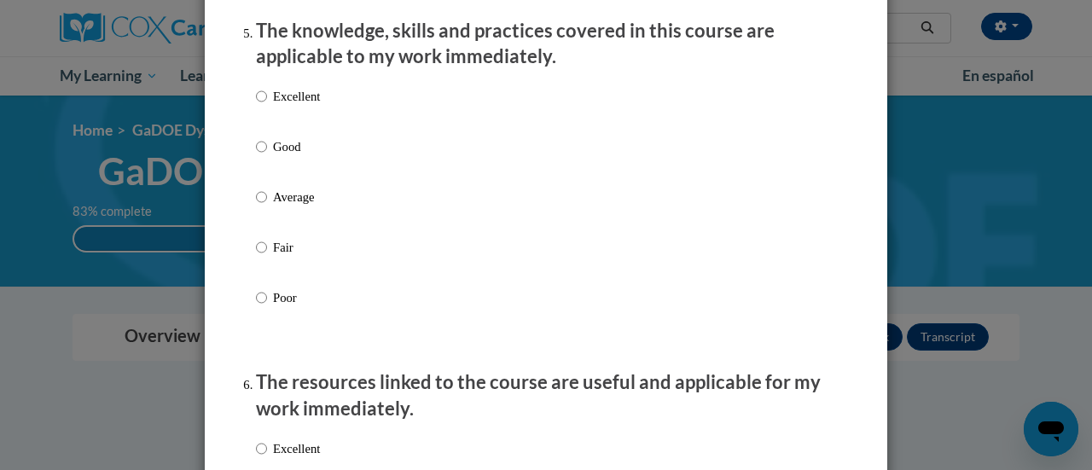
click at [310, 106] on p "Excellent" at bounding box center [296, 96] width 47 height 19
click at [267, 106] on input "Excellent" at bounding box center [261, 96] width 11 height 19
radio input "true"
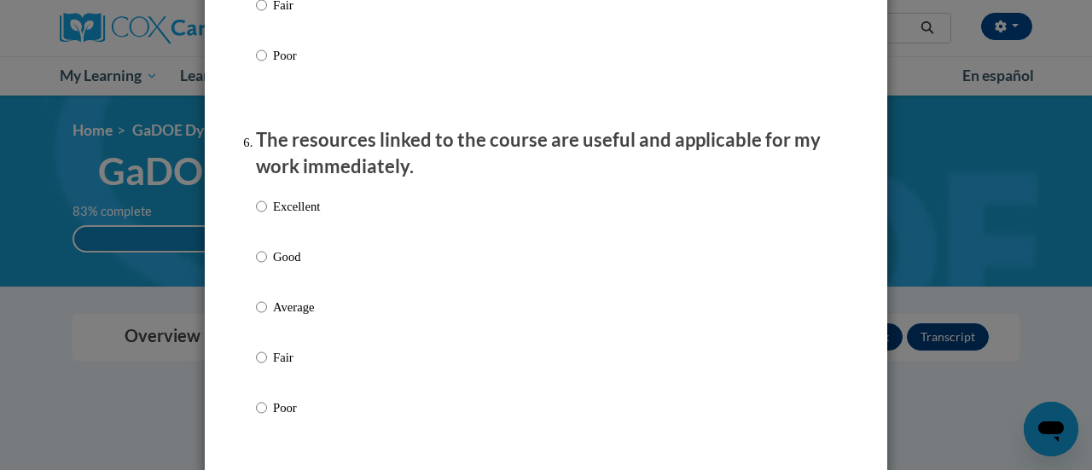
scroll to position [1907, 0]
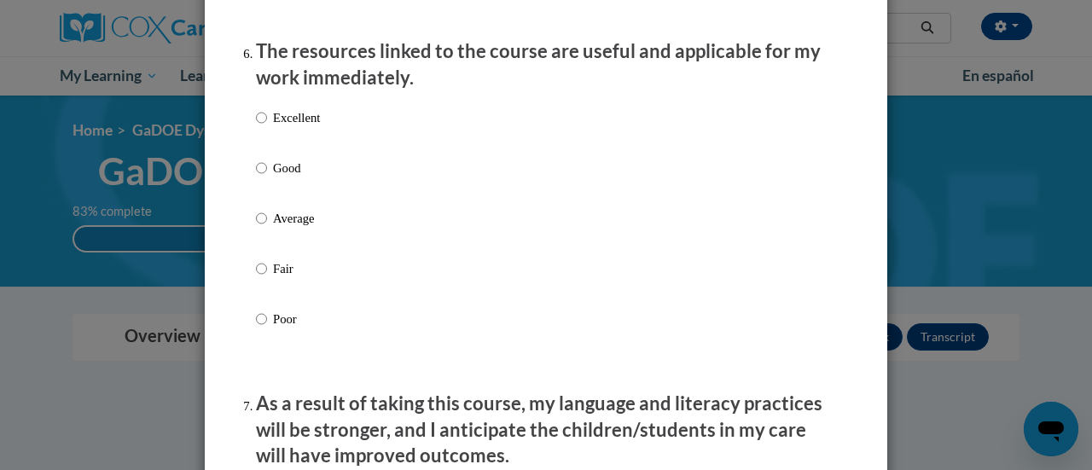
click at [290, 175] on p "Good" at bounding box center [296, 168] width 47 height 19
click at [267, 175] on input "Good" at bounding box center [261, 168] width 11 height 19
radio input "true"
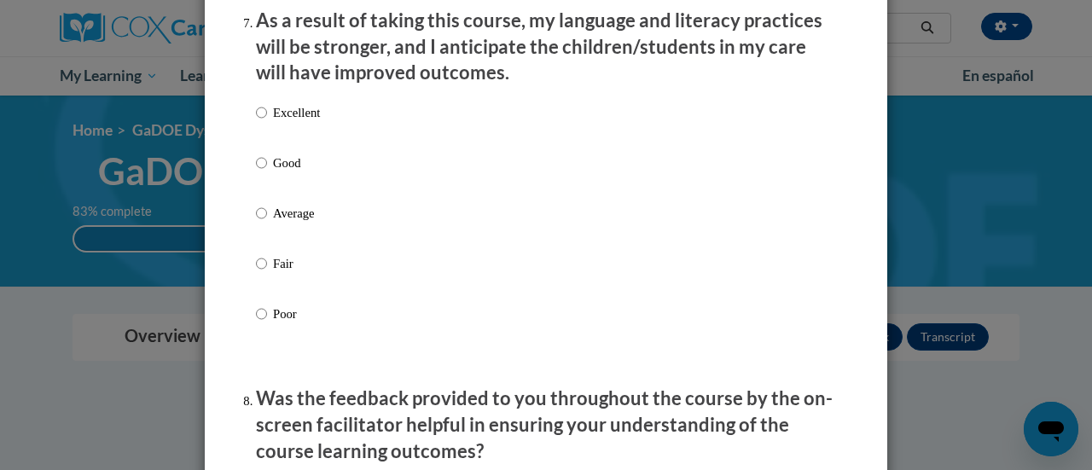
click at [307, 122] on p "Excellent" at bounding box center [296, 112] width 47 height 19
click at [267, 122] on input "Excellent" at bounding box center [261, 112] width 11 height 19
radio input "true"
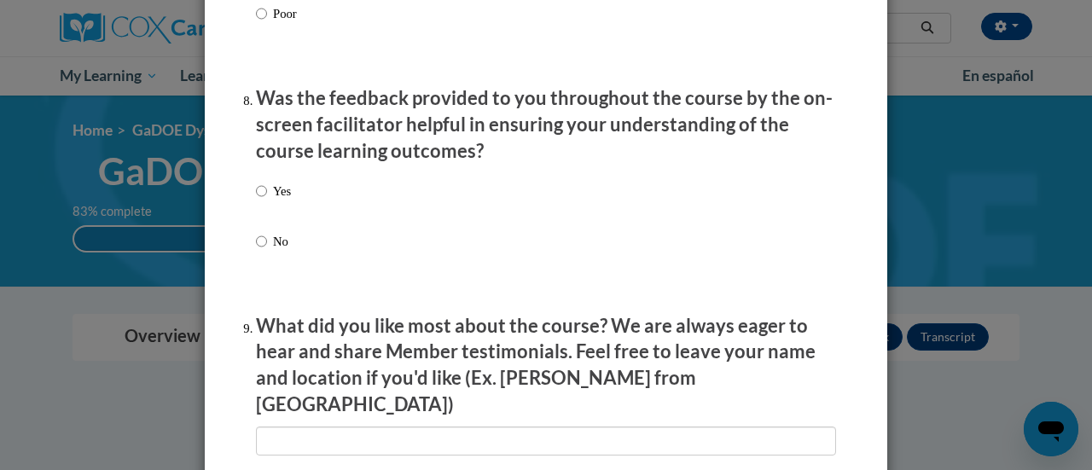
scroll to position [2594, 0]
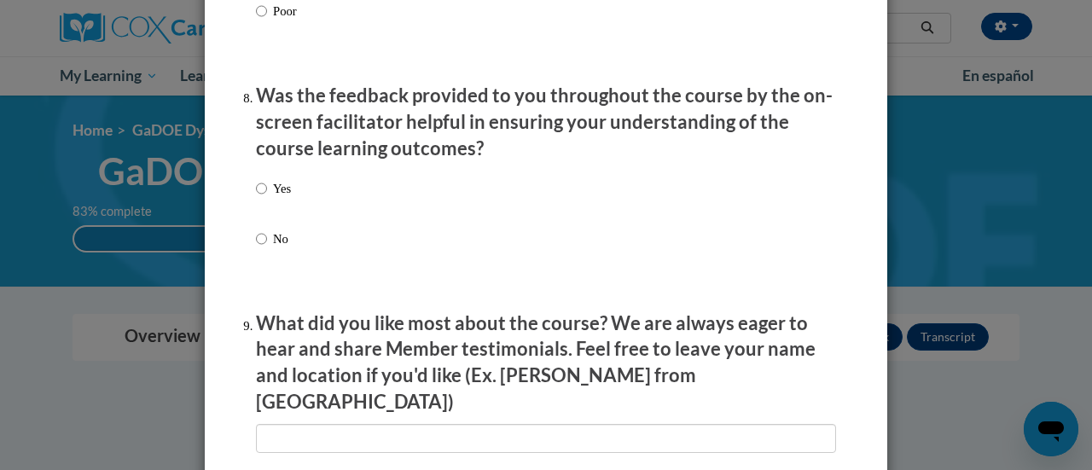
click at [277, 198] on p "Yes" at bounding box center [282, 188] width 18 height 19
click at [267, 198] on input "Yes" at bounding box center [261, 188] width 11 height 19
radio input "true"
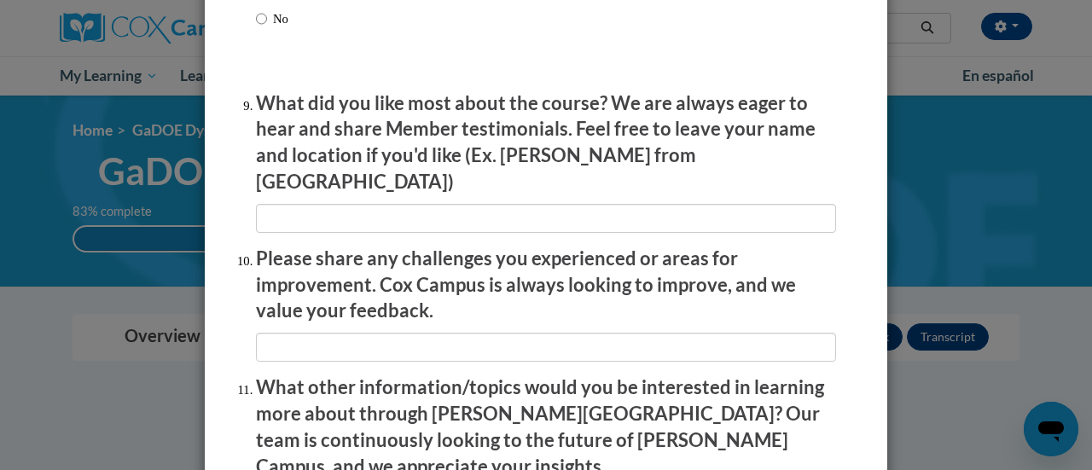
scroll to position [3078, 0]
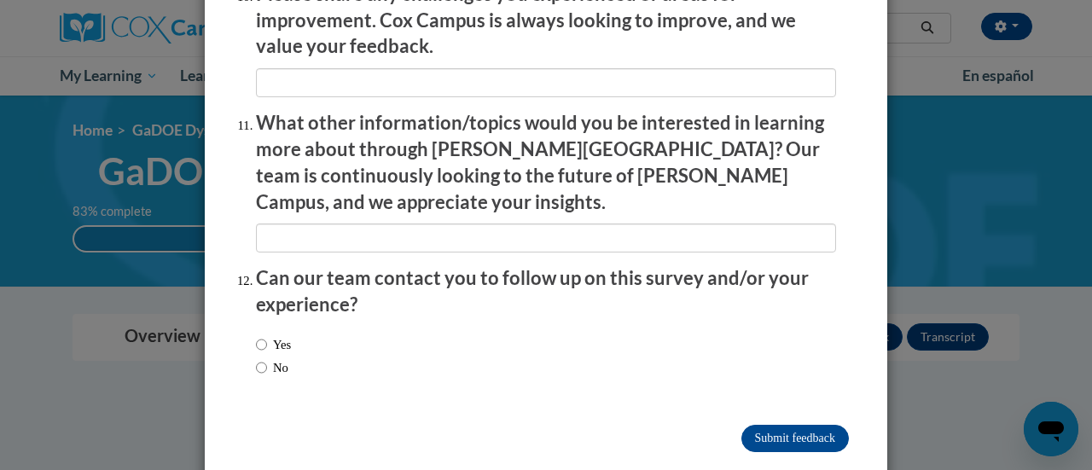
click at [263, 358] on label "No" at bounding box center [272, 367] width 32 height 19
click at [263, 358] on input "No" at bounding box center [261, 367] width 11 height 19
radio input "true"
click at [795, 425] on input "Submit feedback" at bounding box center [796, 438] width 108 height 27
